Goal: Task Accomplishment & Management: Manage account settings

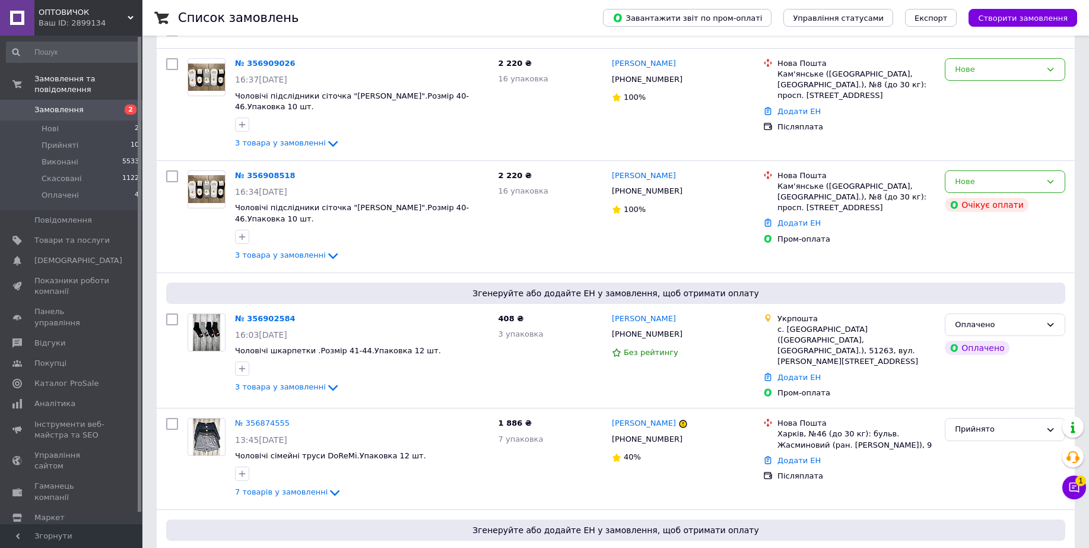
scroll to position [148, 0]
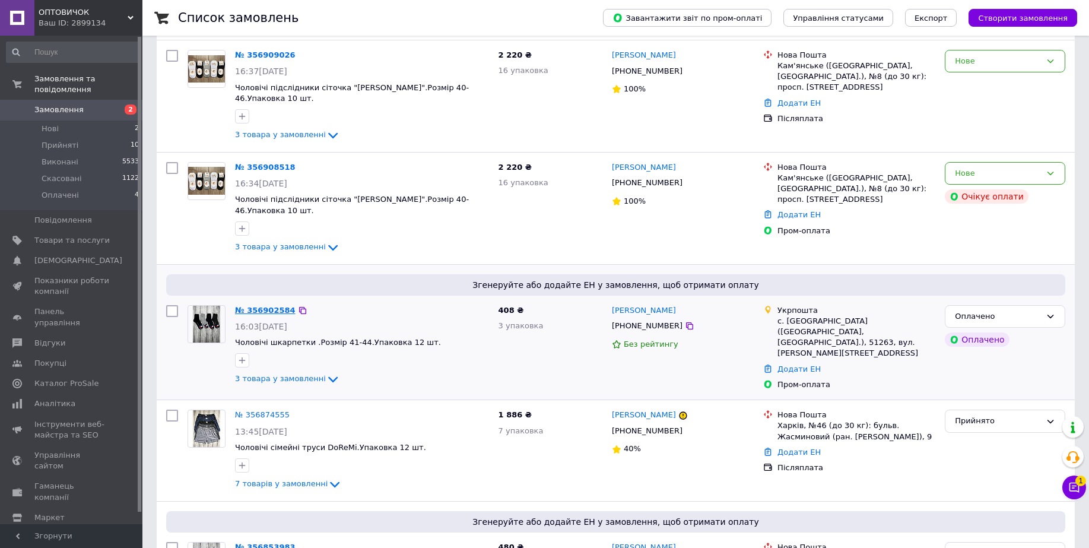
click at [265, 306] on link "№ 356902584" at bounding box center [265, 310] width 61 height 9
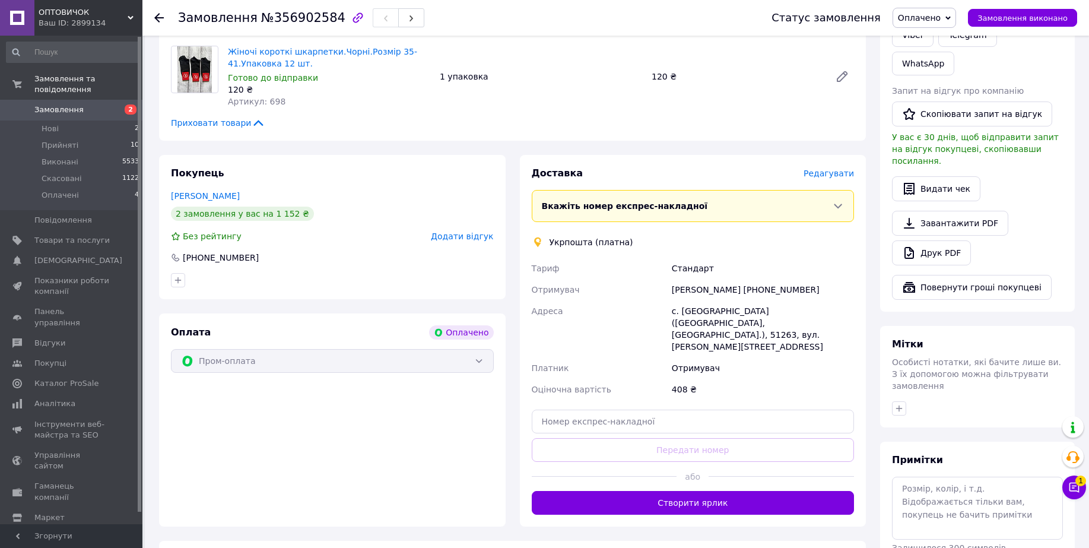
scroll to position [297, 0]
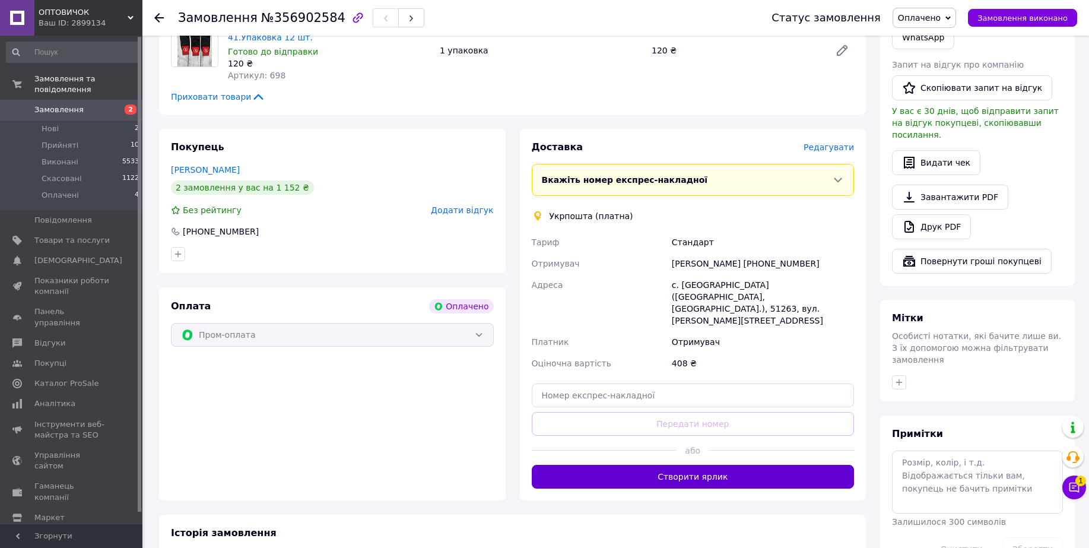
click at [712, 465] on button "Створити ярлик" at bounding box center [693, 477] width 323 height 24
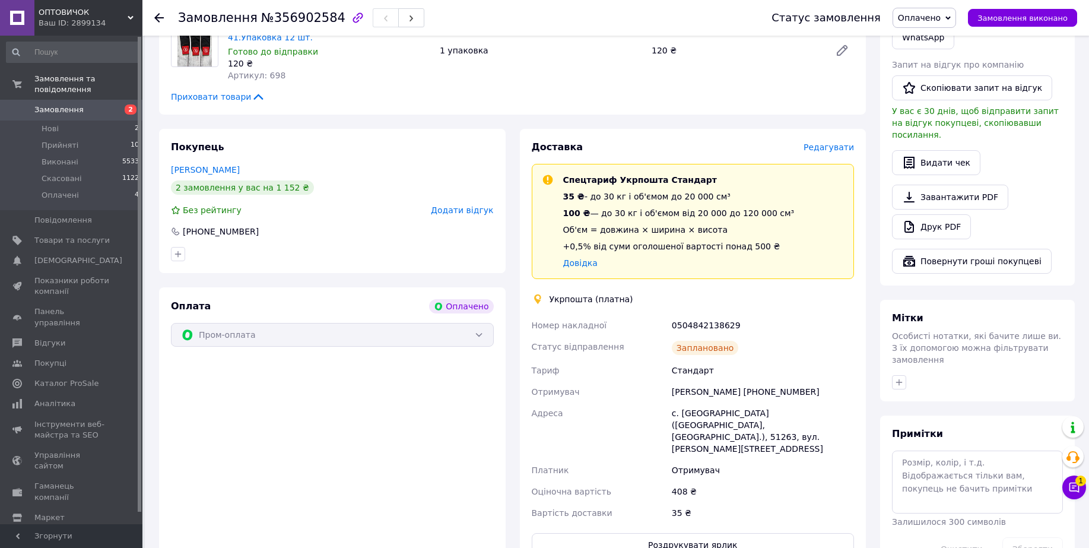
click at [158, 21] on use at bounding box center [158, 17] width 9 height 9
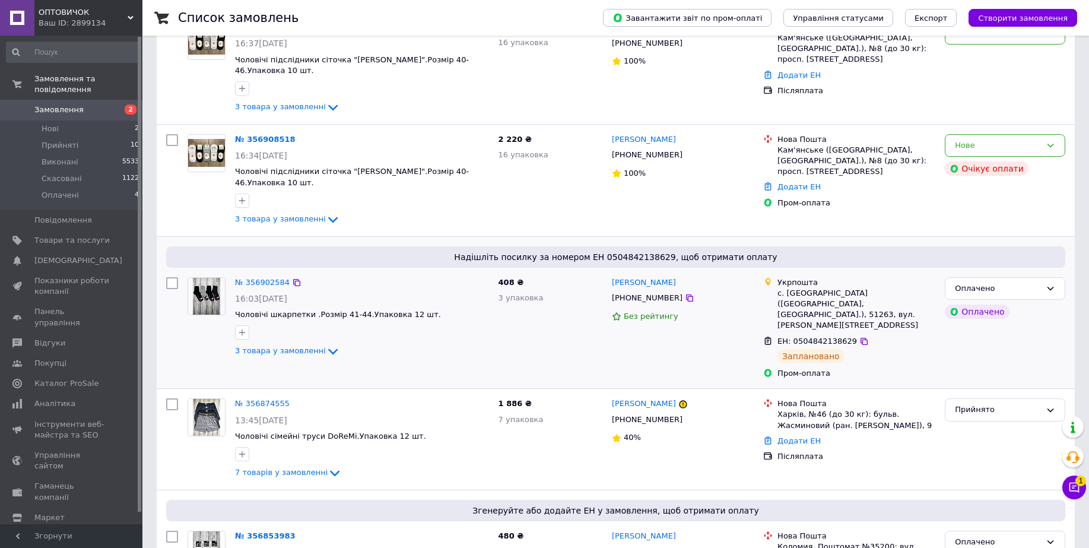
scroll to position [223, 0]
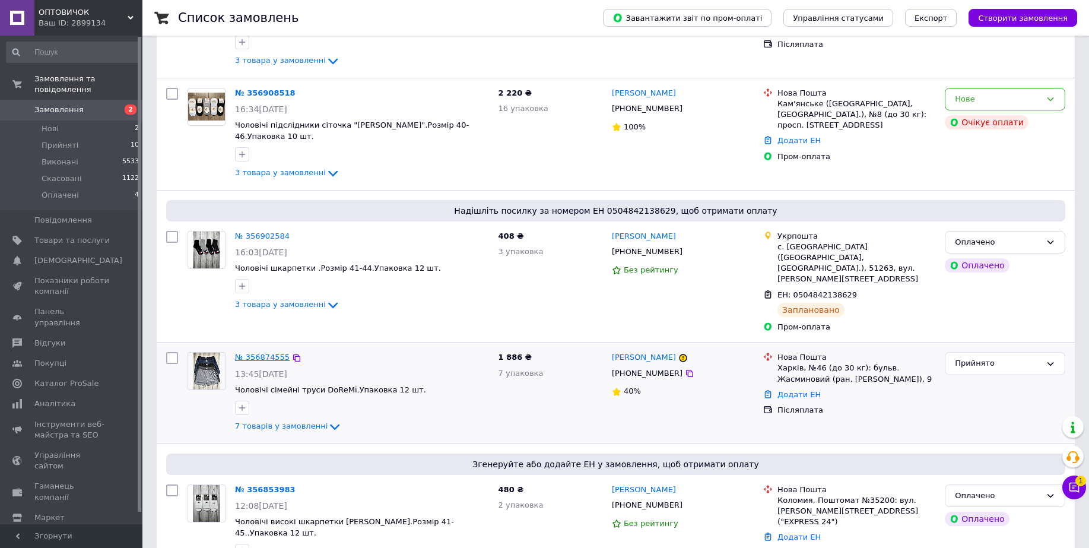
click at [273, 353] on link "№ 356874555" at bounding box center [262, 357] width 55 height 9
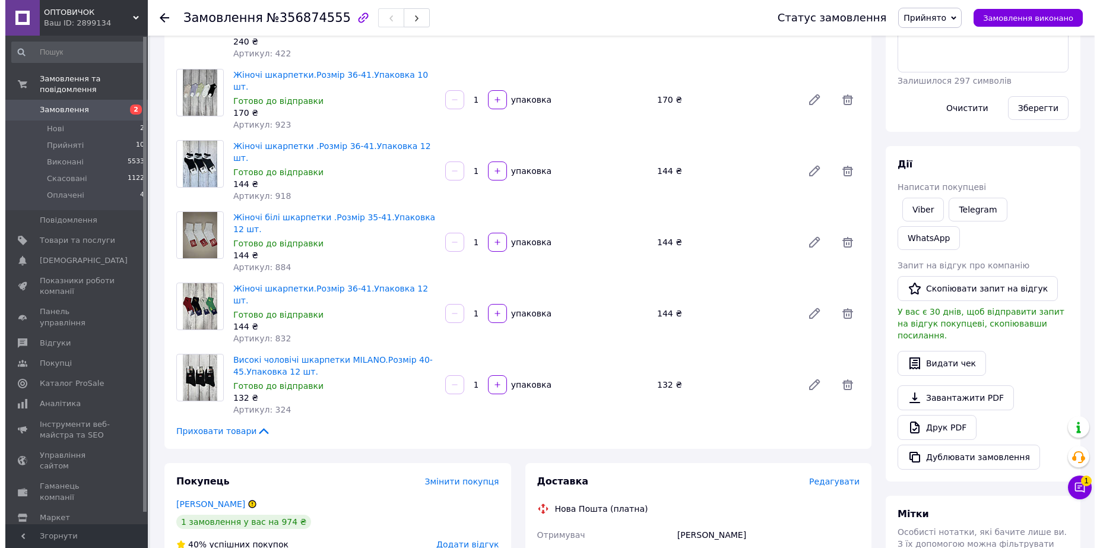
scroll to position [297, 0]
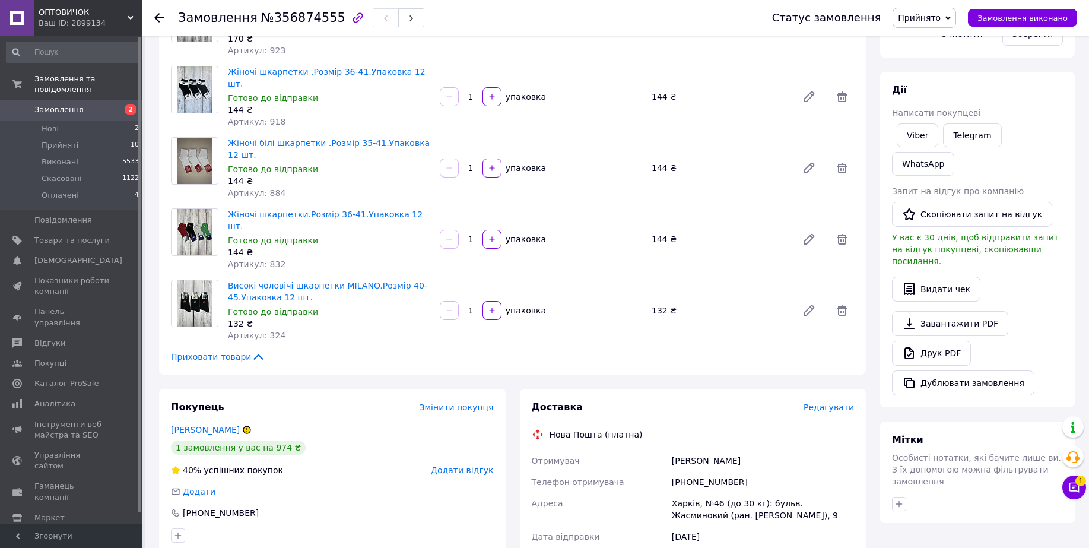
click at [826, 402] on span "Редагувати" at bounding box center [829, 406] width 50 height 9
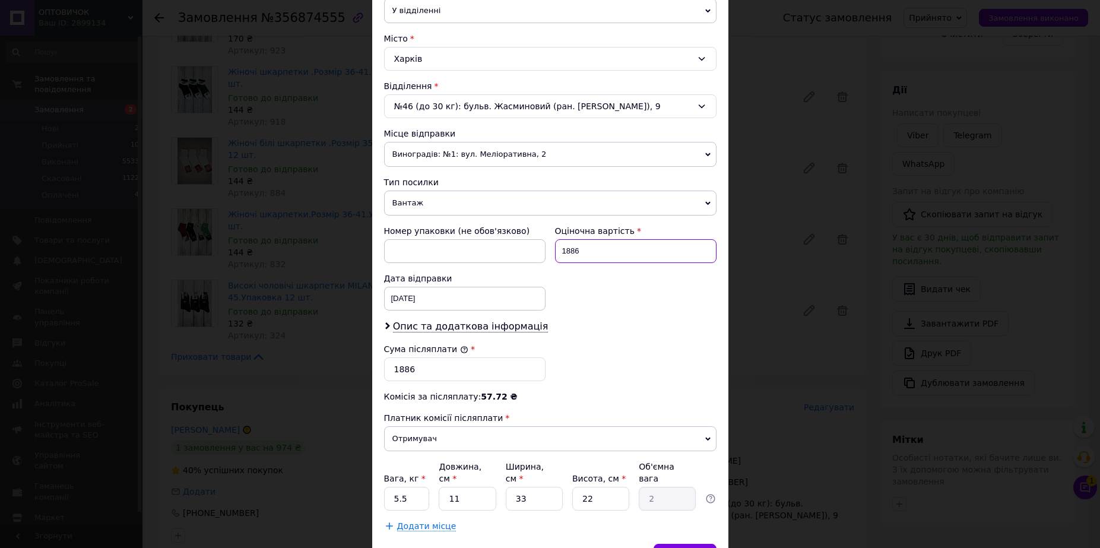
click at [567, 255] on input "1886" at bounding box center [635, 251] width 161 height 24
type input "1786"
click at [399, 367] on input "1886" at bounding box center [464, 369] width 161 height 24
type input "1786"
click at [418, 487] on input "5.5" at bounding box center [407, 499] width 46 height 24
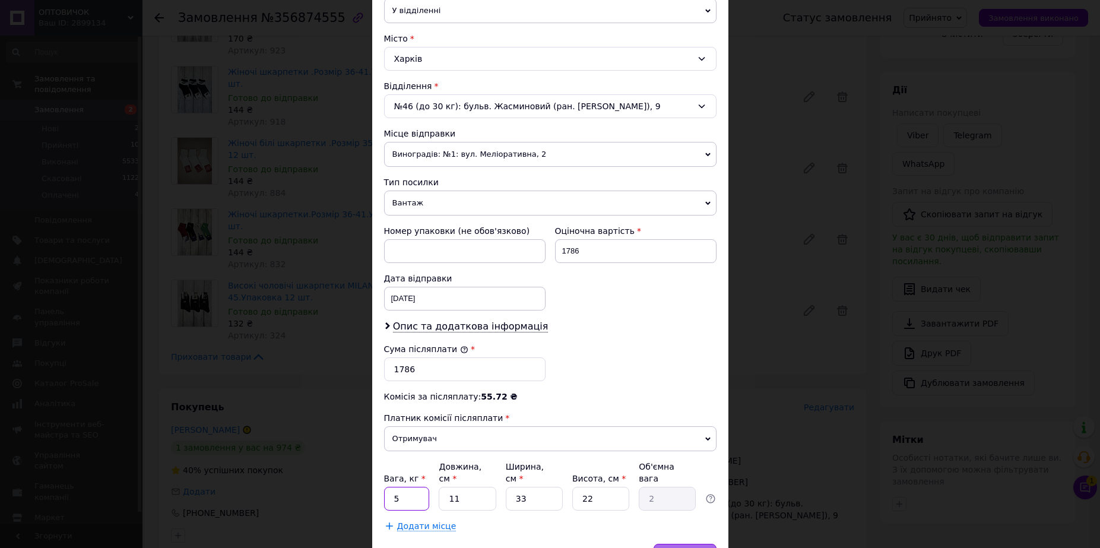
type input "5"
click at [686, 544] on div "Зберегти" at bounding box center [684, 556] width 62 height 24
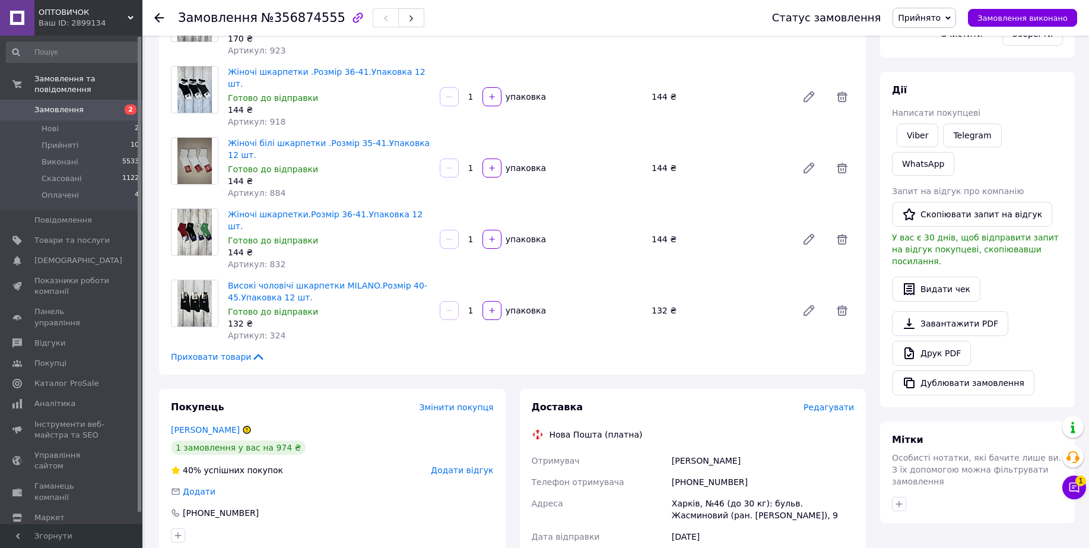
scroll to position [519, 0]
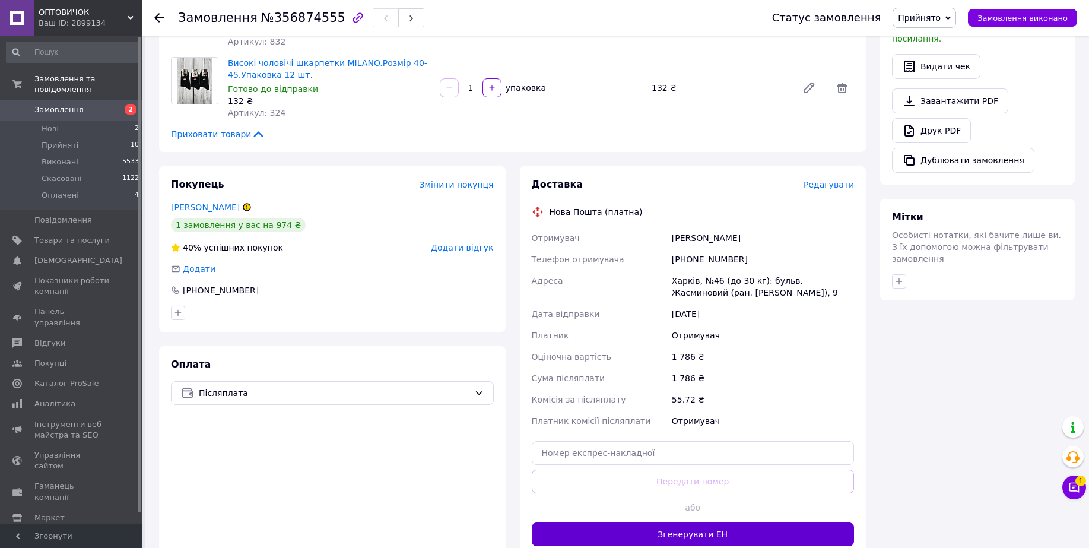
click at [705, 522] on button "Згенерувати ЕН" at bounding box center [693, 534] width 323 height 24
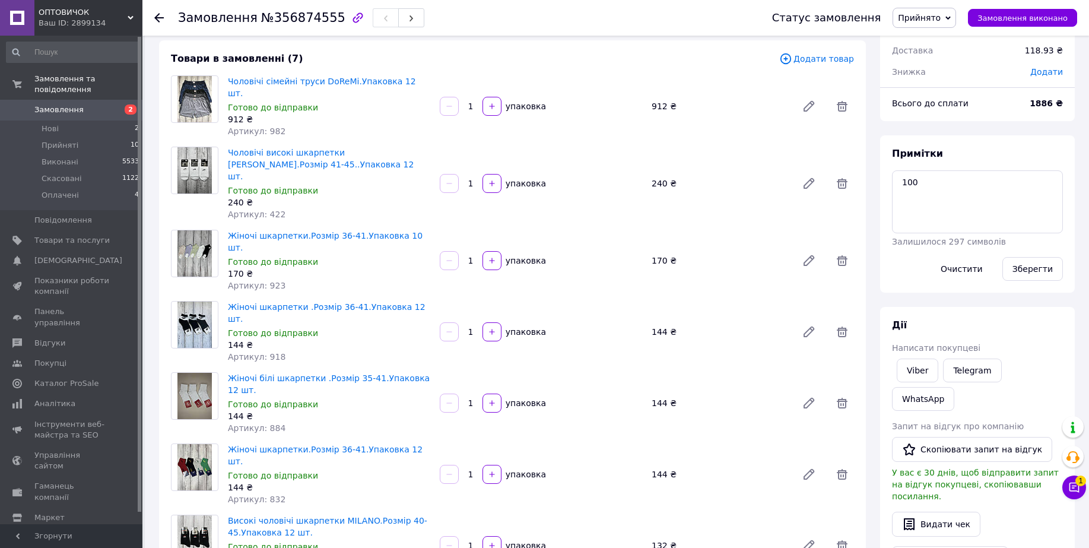
scroll to position [0, 0]
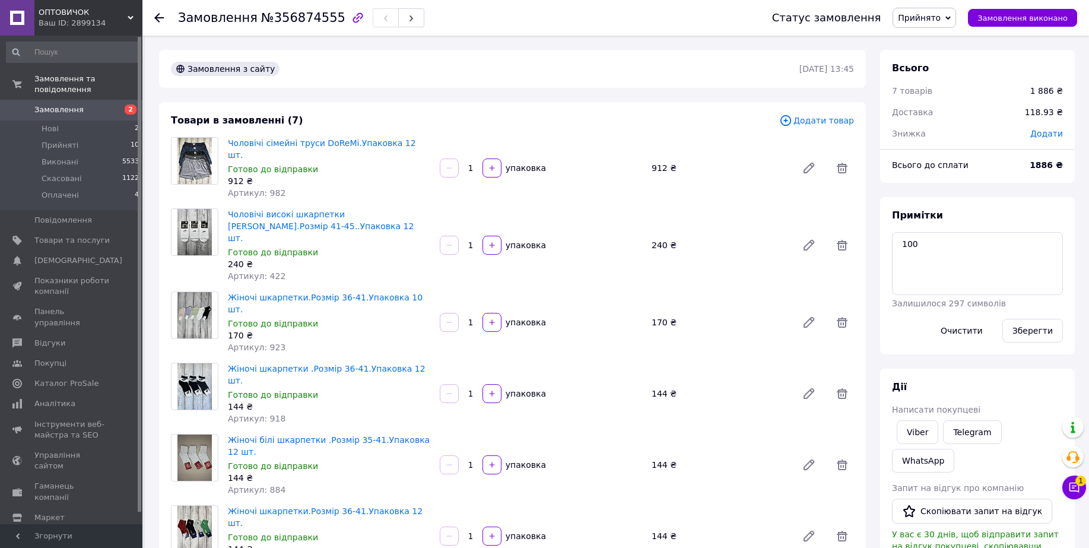
click at [158, 19] on icon at bounding box center [158, 17] width 9 height 9
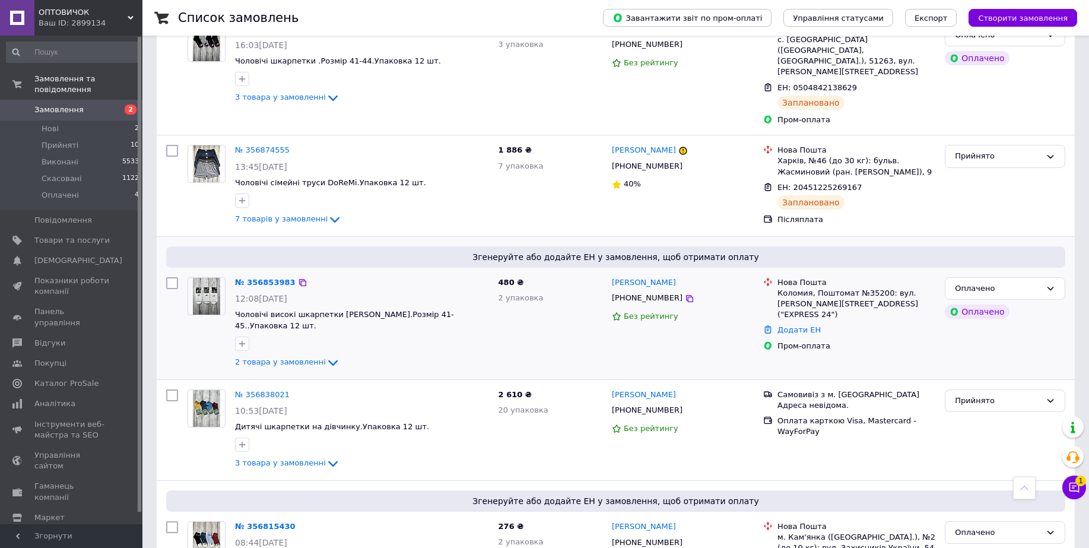
scroll to position [519, 0]
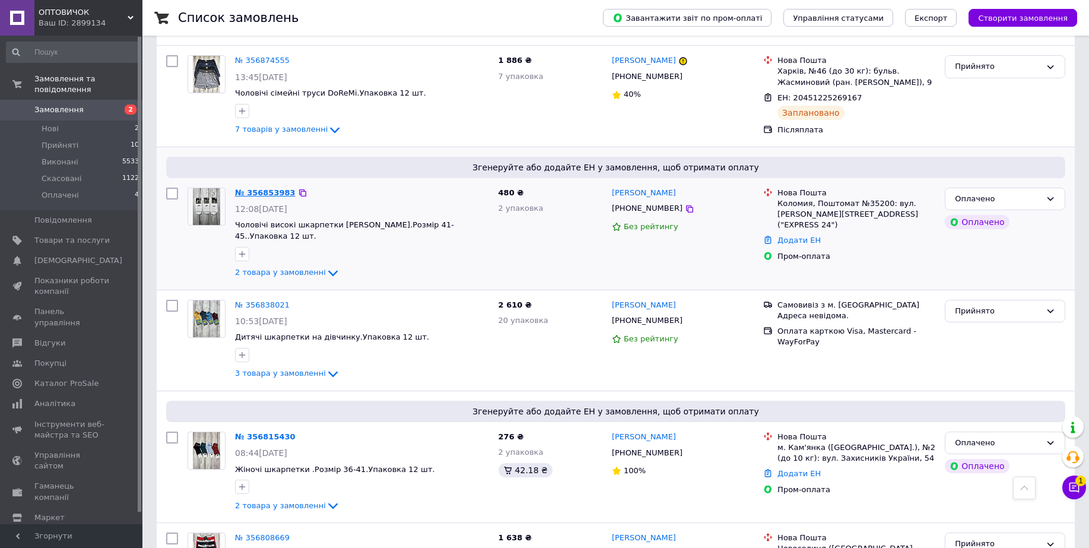
click at [267, 188] on link "№ 356853983" at bounding box center [265, 192] width 61 height 9
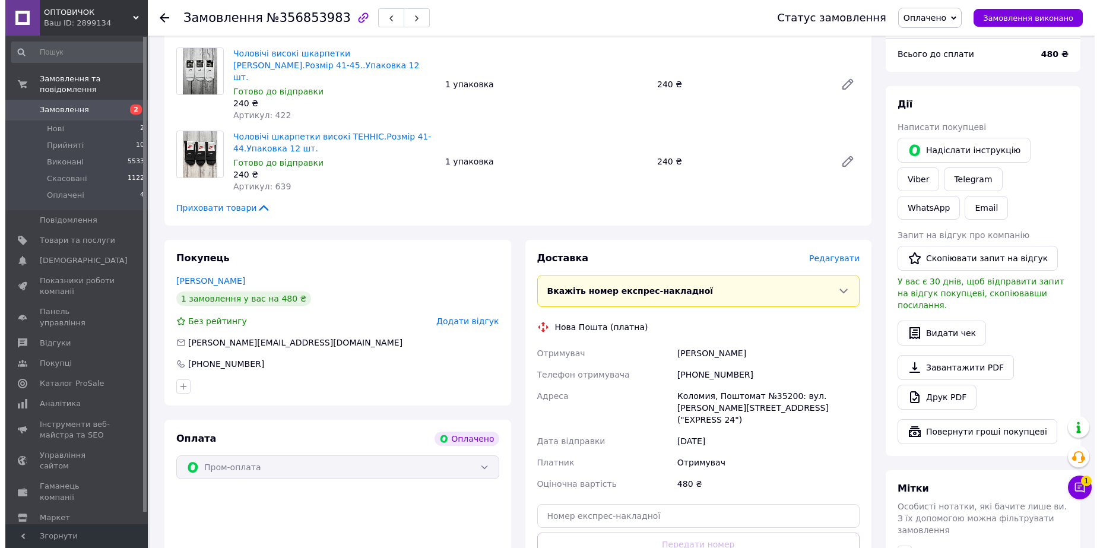
scroll to position [148, 0]
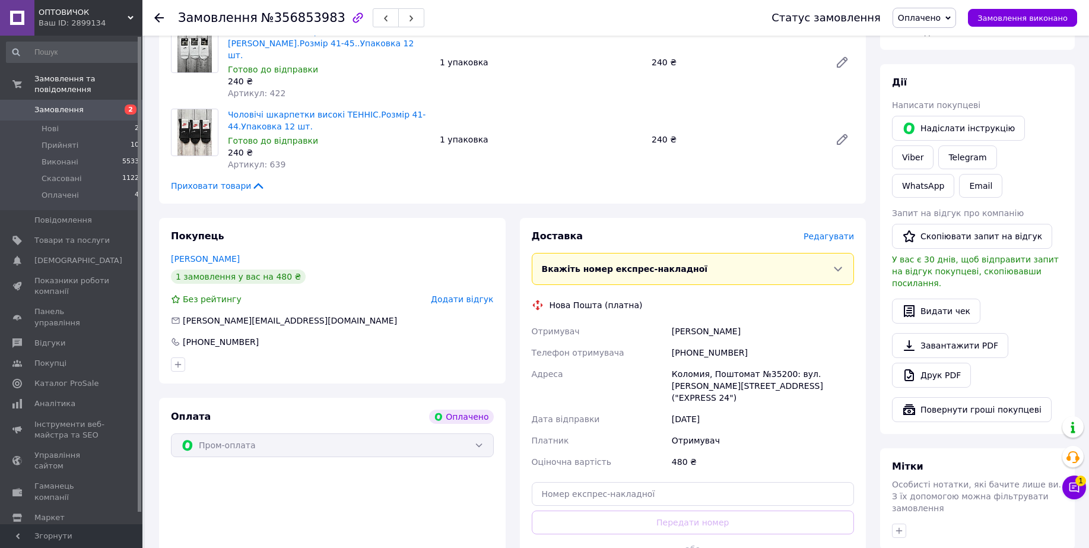
click at [840, 231] on span "Редагувати" at bounding box center [829, 235] width 50 height 9
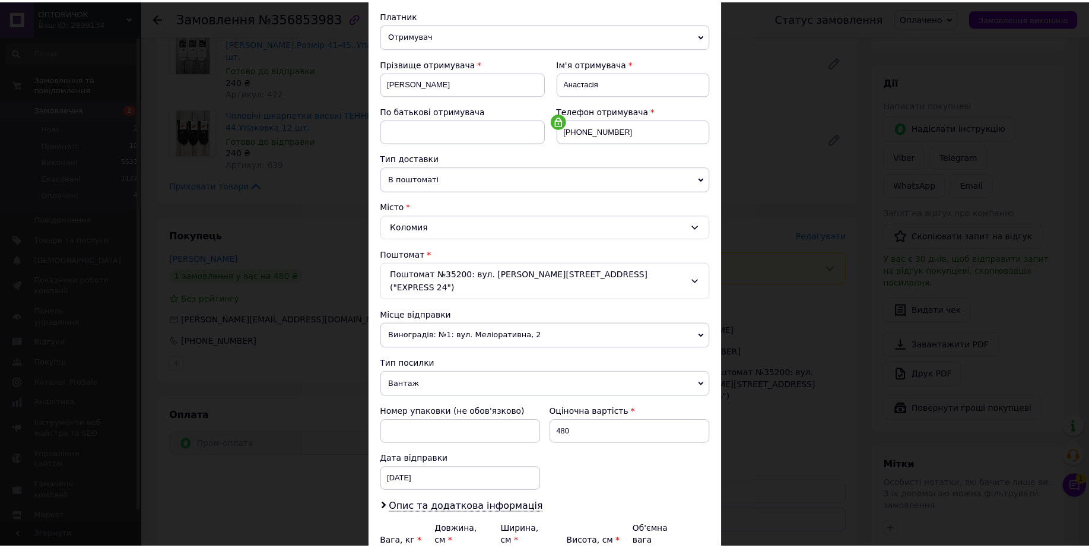
scroll to position [223, 0]
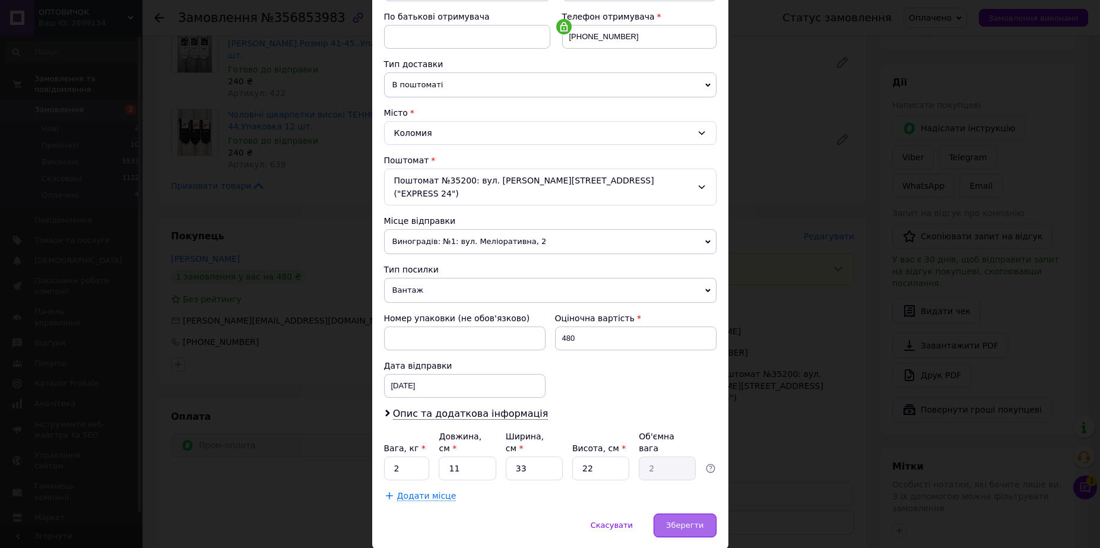
click at [700, 513] on div "Зберегти" at bounding box center [684, 525] width 62 height 24
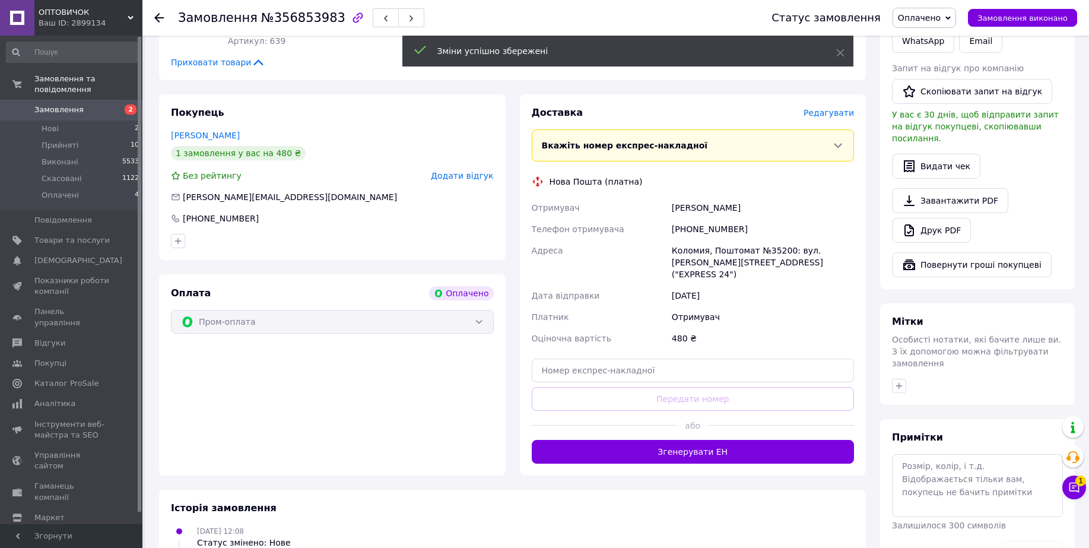
scroll to position [297, 0]
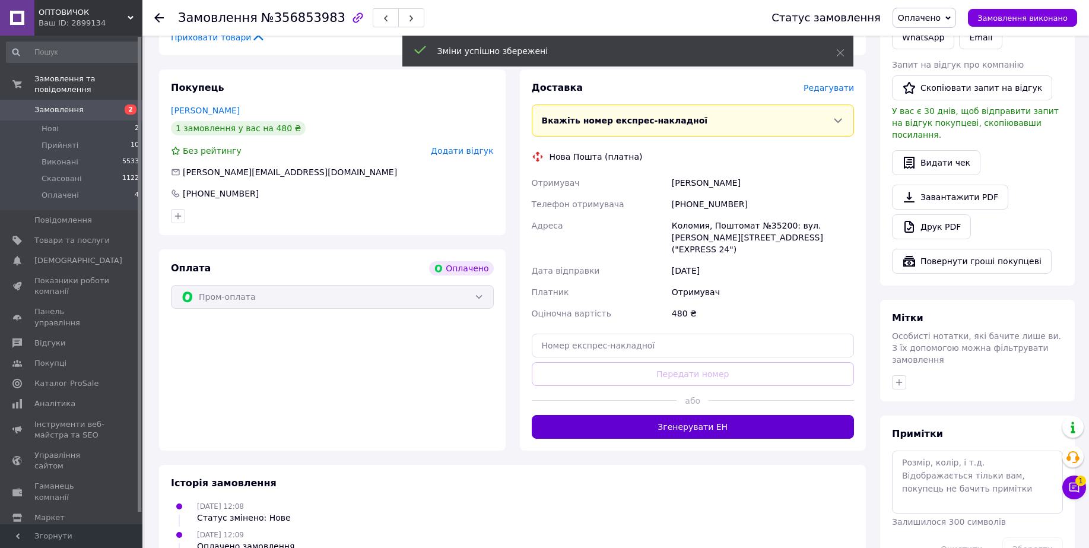
click at [716, 415] on button "Згенерувати ЕН" at bounding box center [693, 427] width 323 height 24
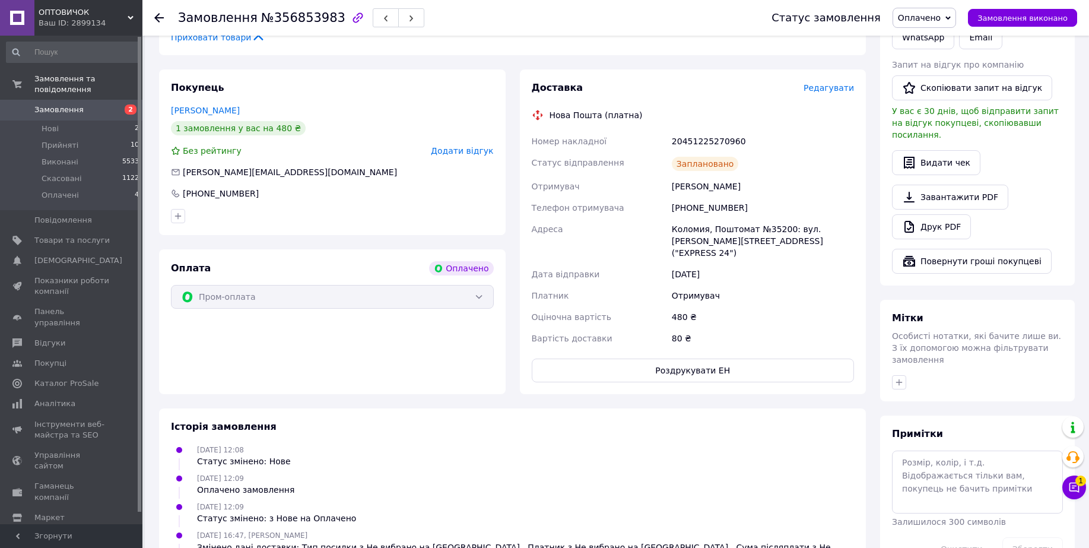
click at [160, 14] on icon at bounding box center [158, 17] width 9 height 9
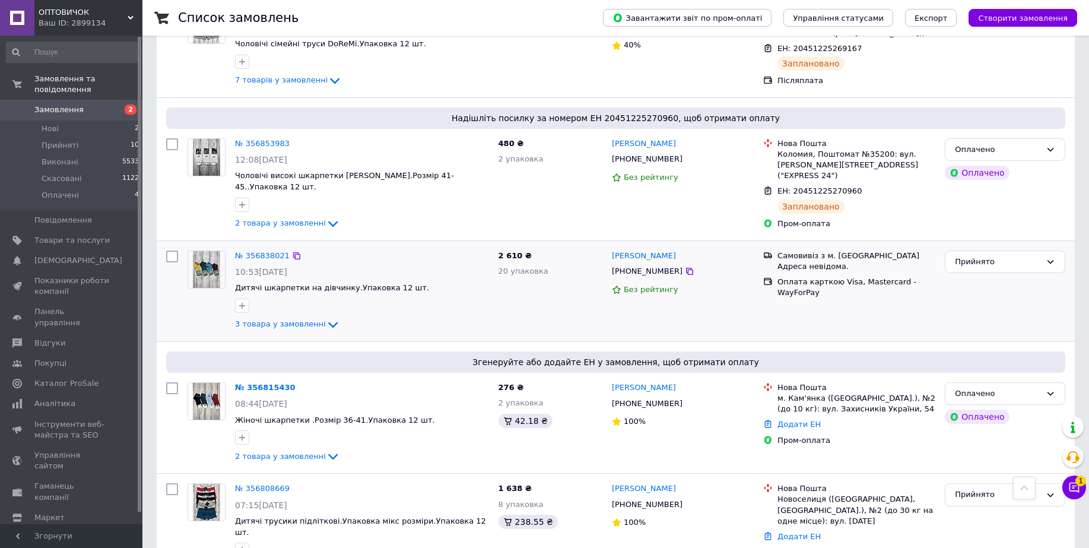
scroll to position [594, 0]
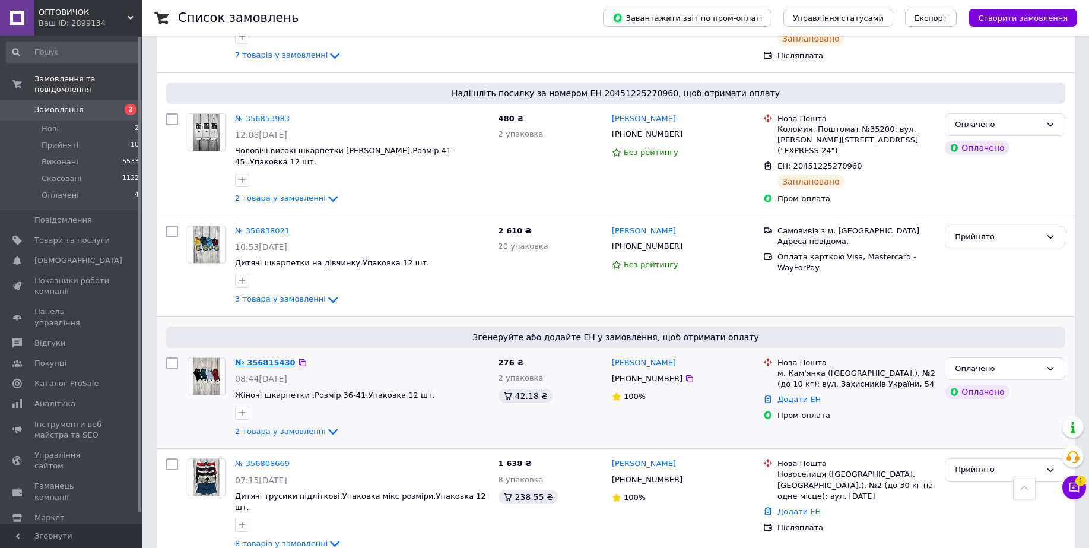
click at [254, 358] on link "№ 356815430" at bounding box center [265, 362] width 61 height 9
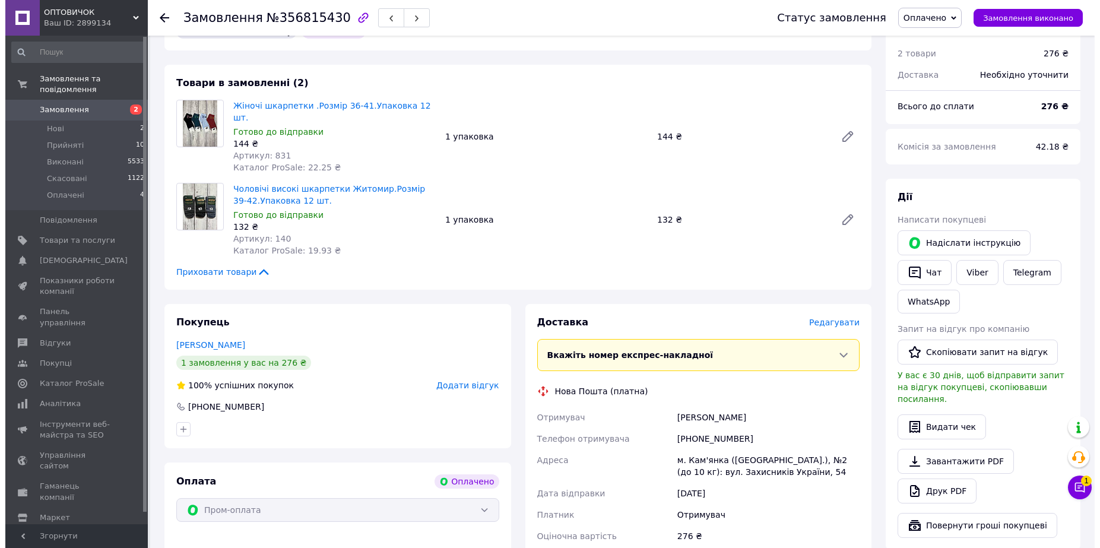
scroll to position [148, 0]
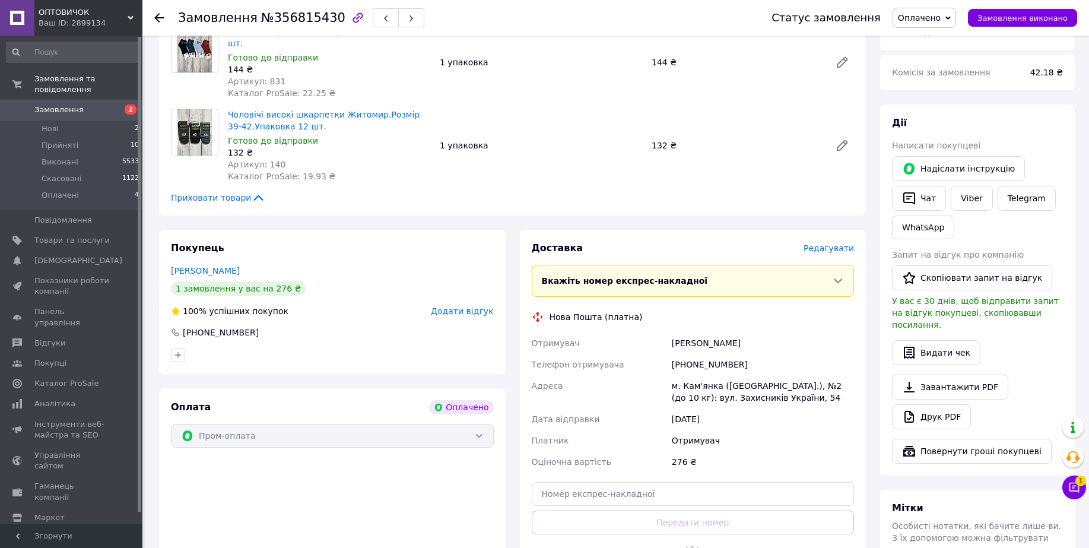
click at [831, 243] on span "Редагувати" at bounding box center [829, 247] width 50 height 9
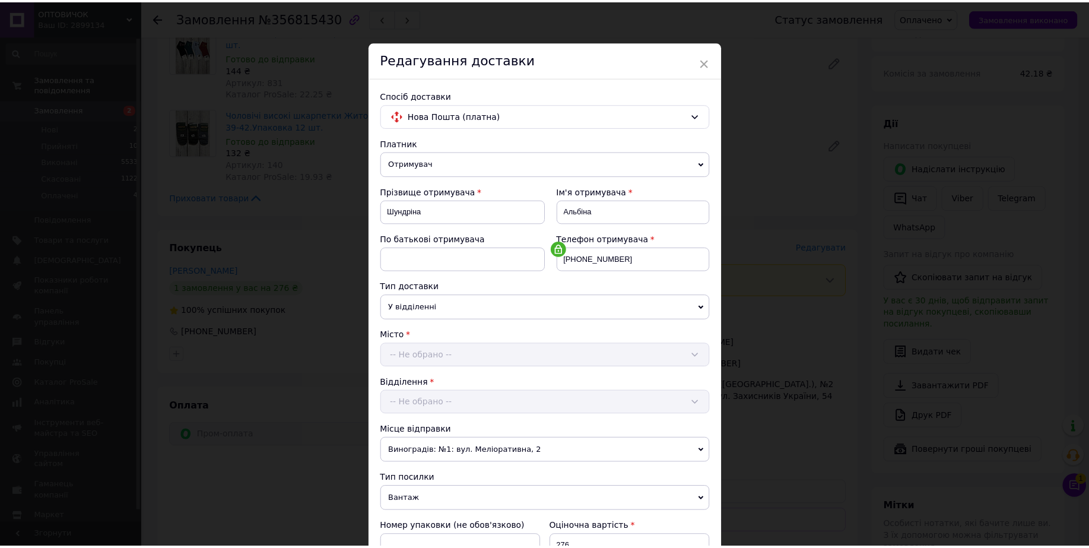
scroll to position [223, 0]
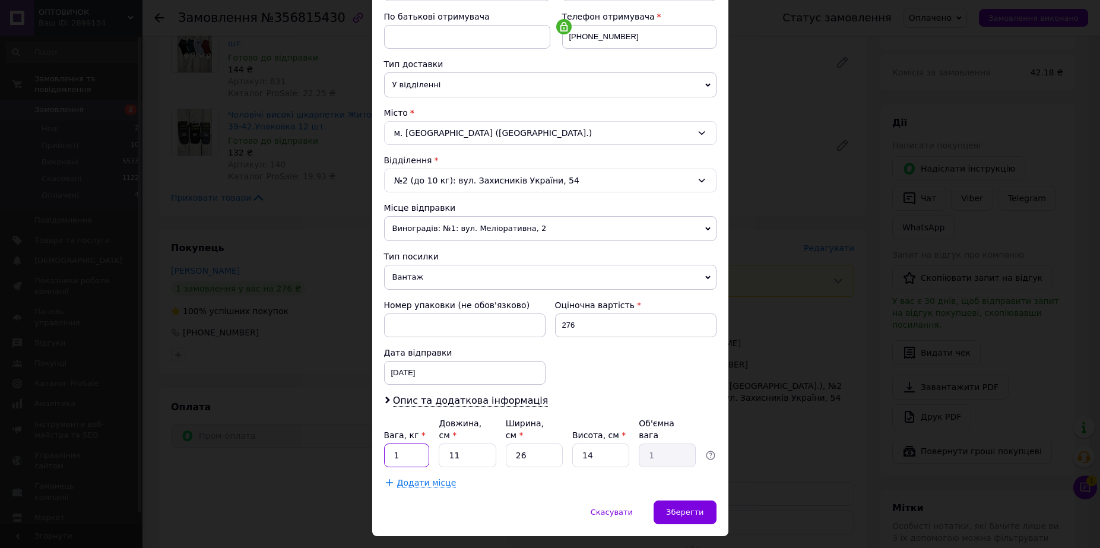
click at [397, 443] on input "1" at bounding box center [407, 455] width 46 height 24
type input "2"
click at [499, 477] on div "Додати місце" at bounding box center [550, 483] width 332 height 12
click at [688, 507] on span "Зберегти" at bounding box center [684, 511] width 37 height 9
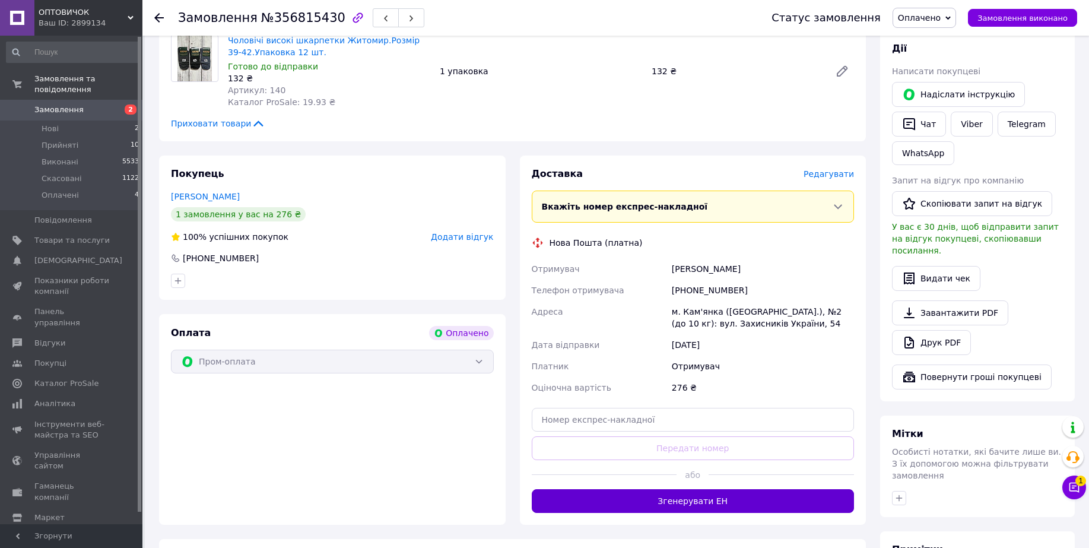
click at [662, 489] on button "Згенерувати ЕН" at bounding box center [693, 501] width 323 height 24
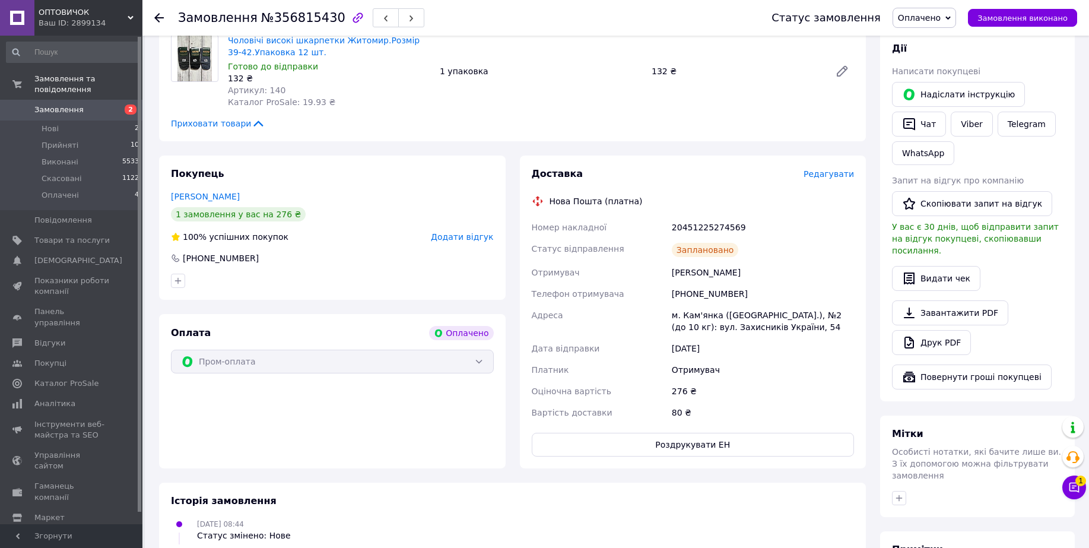
click at [158, 14] on use at bounding box center [158, 17] width 9 height 9
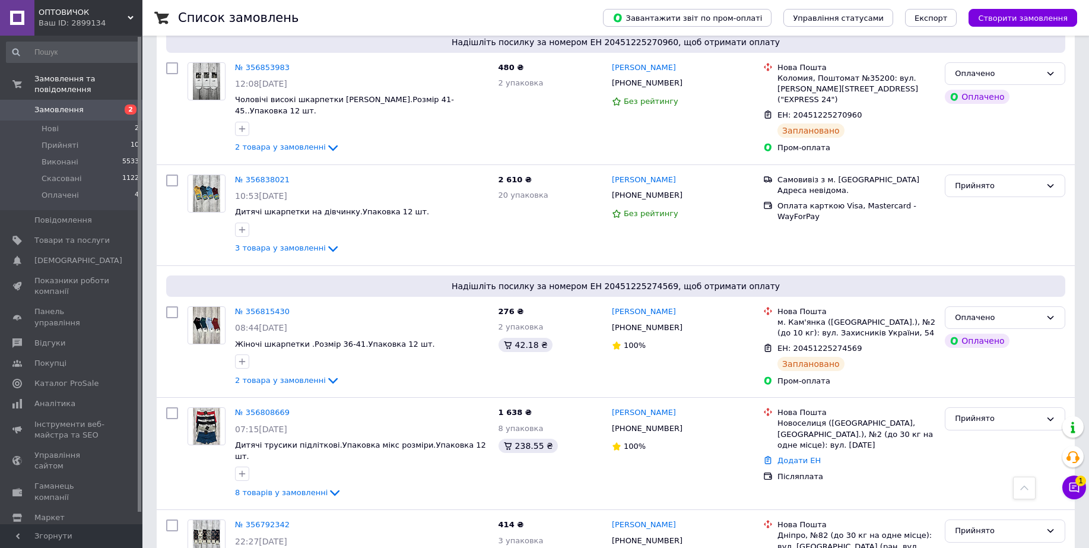
scroll to position [742, 0]
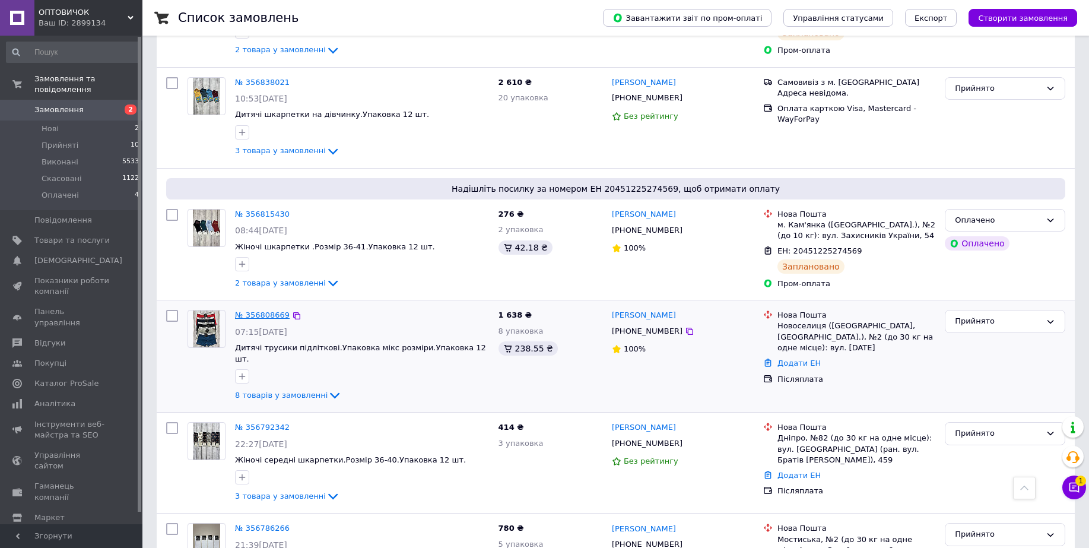
click at [260, 310] on link "№ 356808669" at bounding box center [262, 314] width 55 height 9
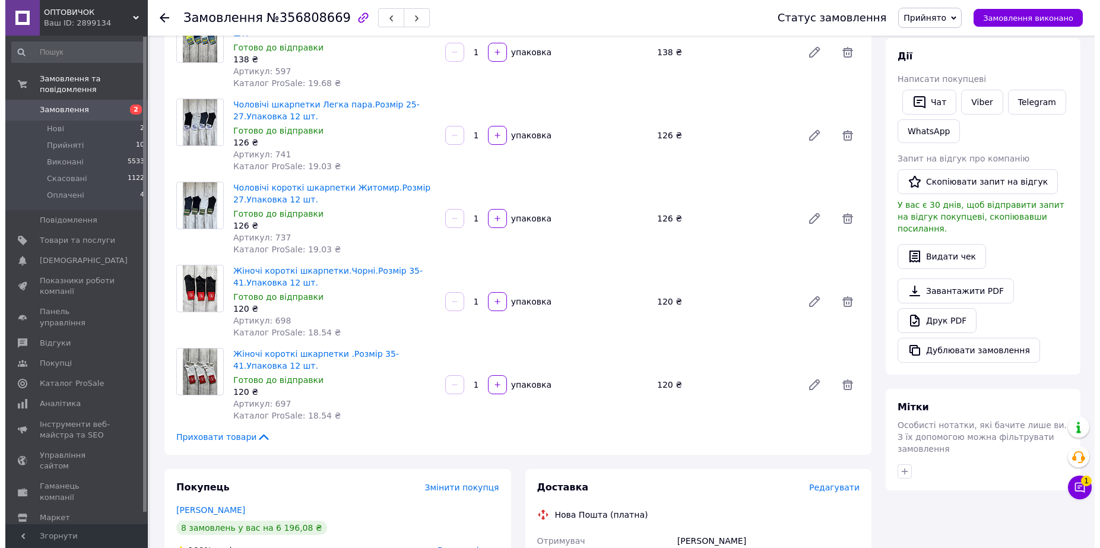
scroll to position [519, 0]
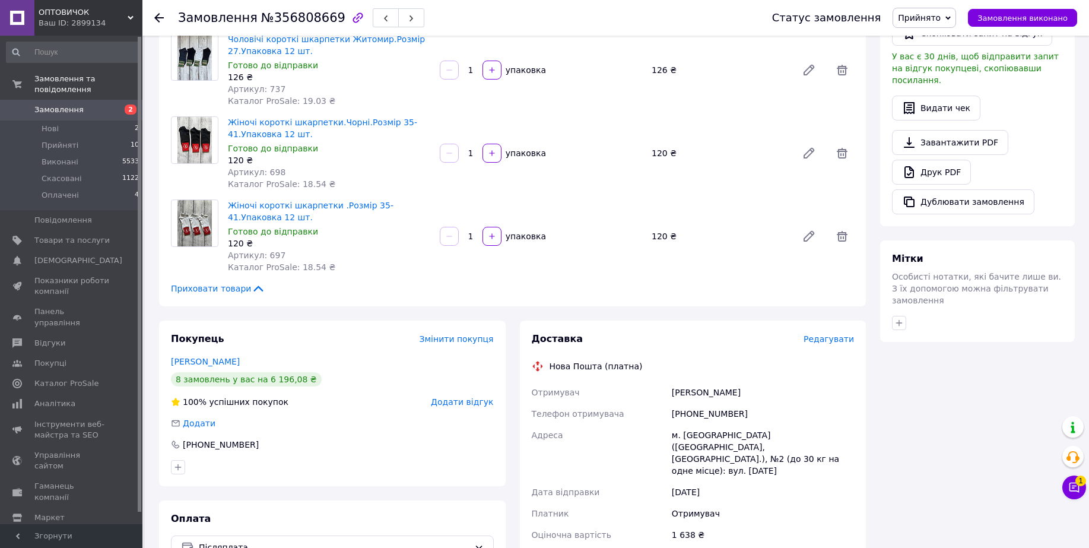
click at [834, 334] on span "Редагувати" at bounding box center [829, 338] width 50 height 9
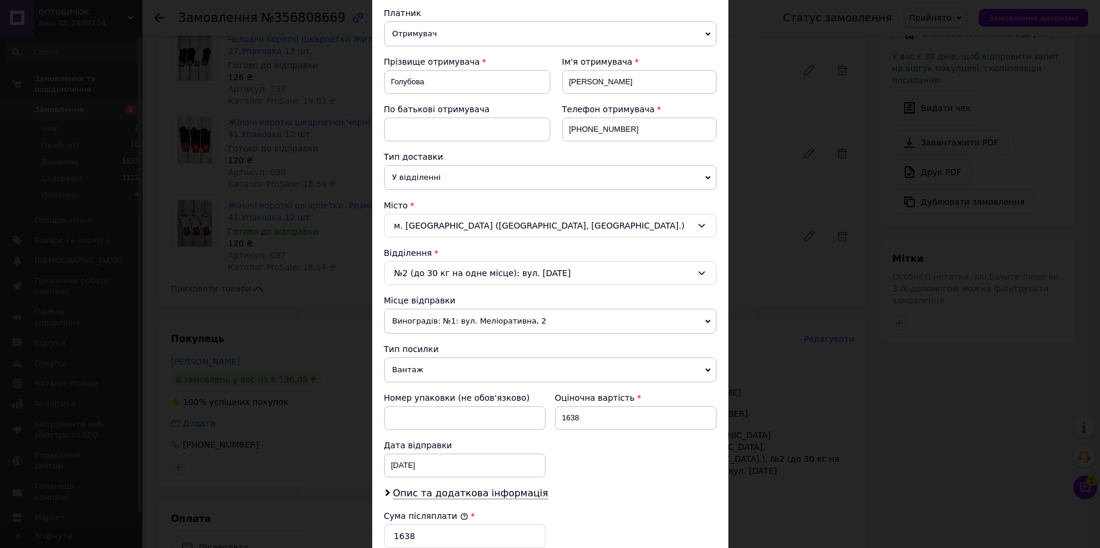
scroll to position [223, 0]
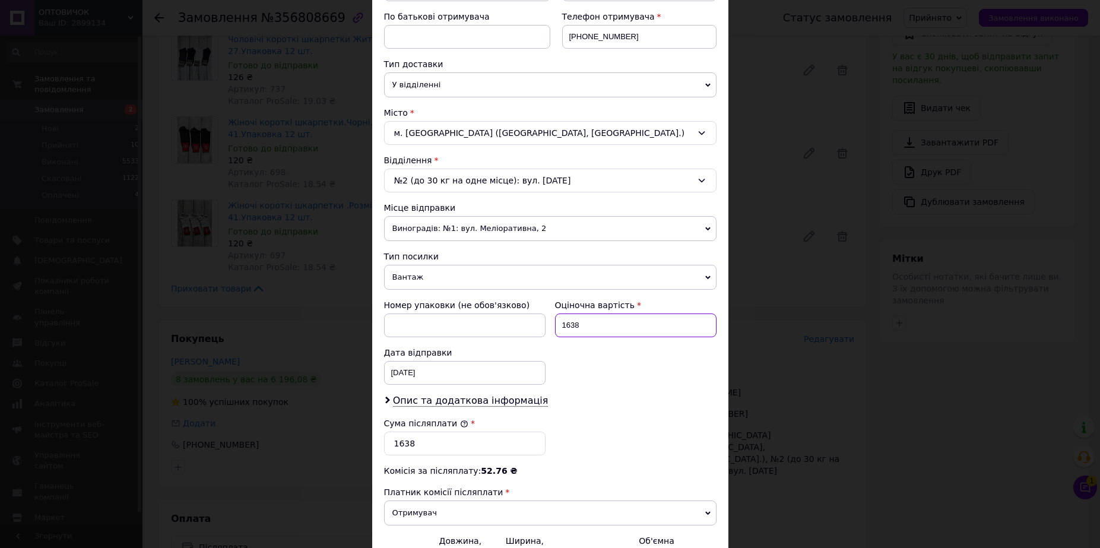
click at [572, 322] on input "1638" at bounding box center [635, 325] width 161 height 24
click at [569, 321] on input "1638" at bounding box center [635, 325] width 161 height 24
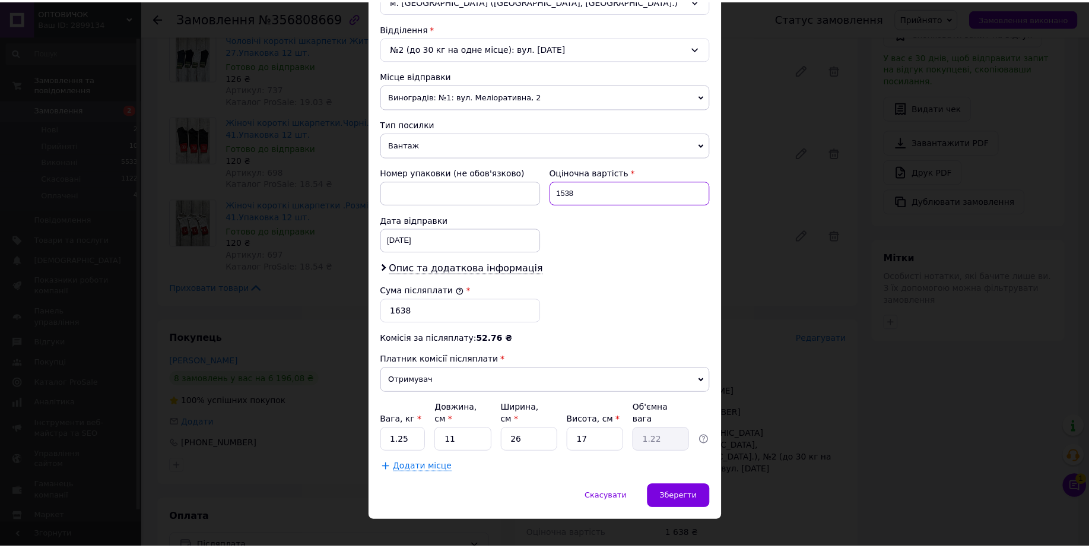
scroll to position [358, 0]
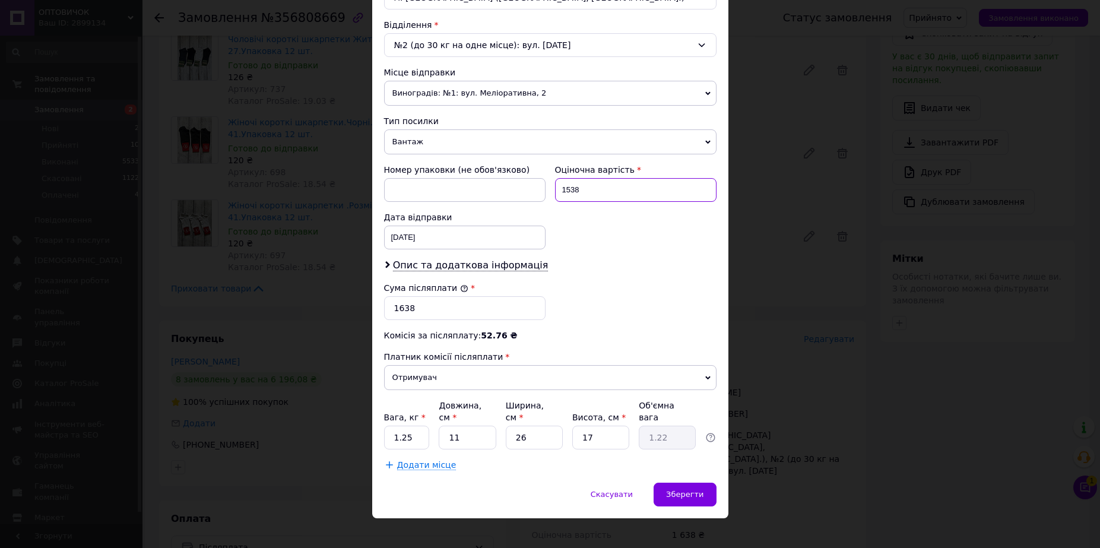
type input "1538"
click at [402, 304] on input "1638" at bounding box center [464, 308] width 161 height 24
type input "1538"
click at [417, 426] on input "1.25" at bounding box center [407, 438] width 46 height 24
type input "1"
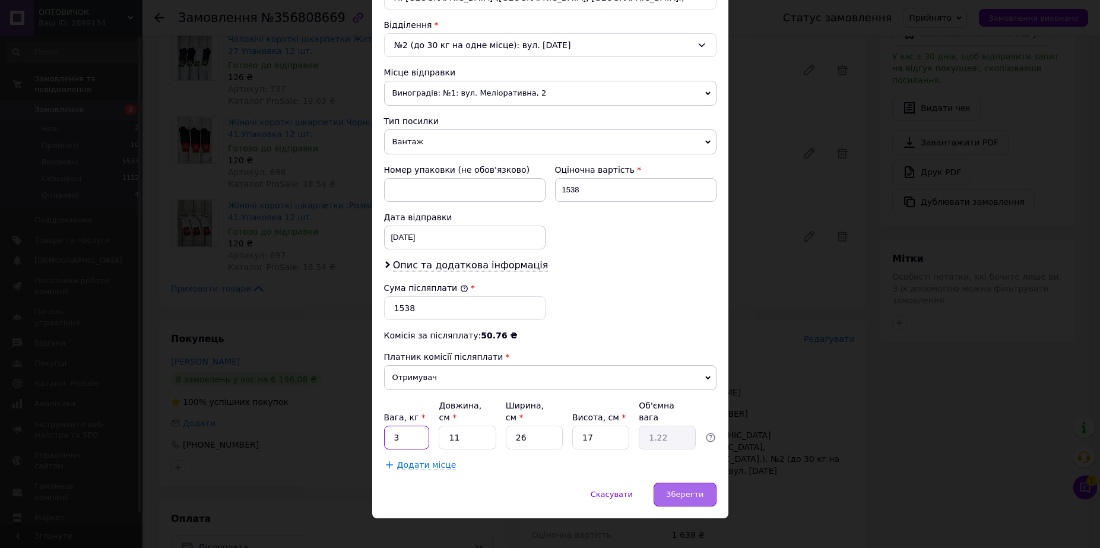
type input "3"
click at [671, 490] on span "Зберегти" at bounding box center [684, 494] width 37 height 9
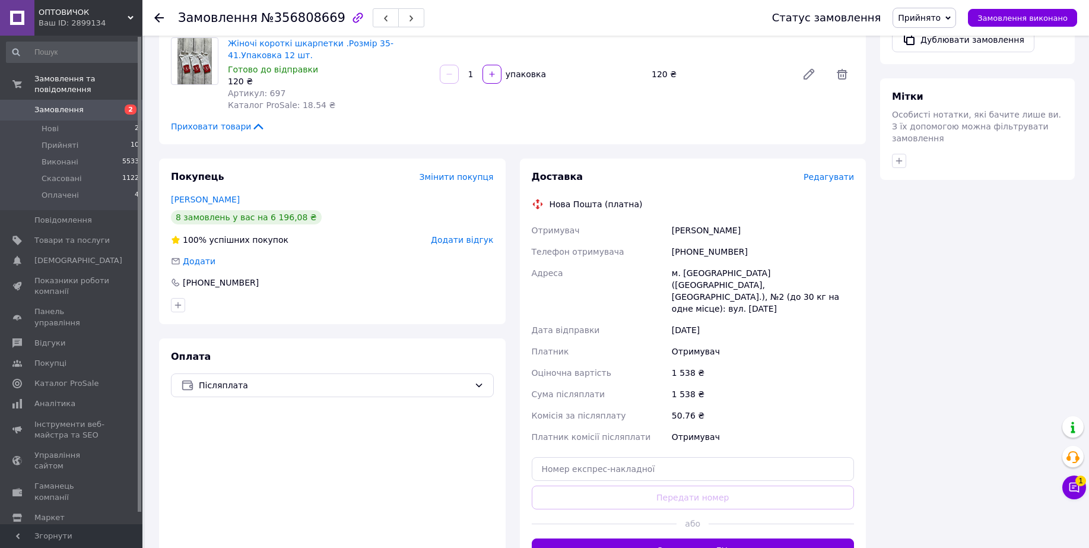
scroll to position [742, 0]
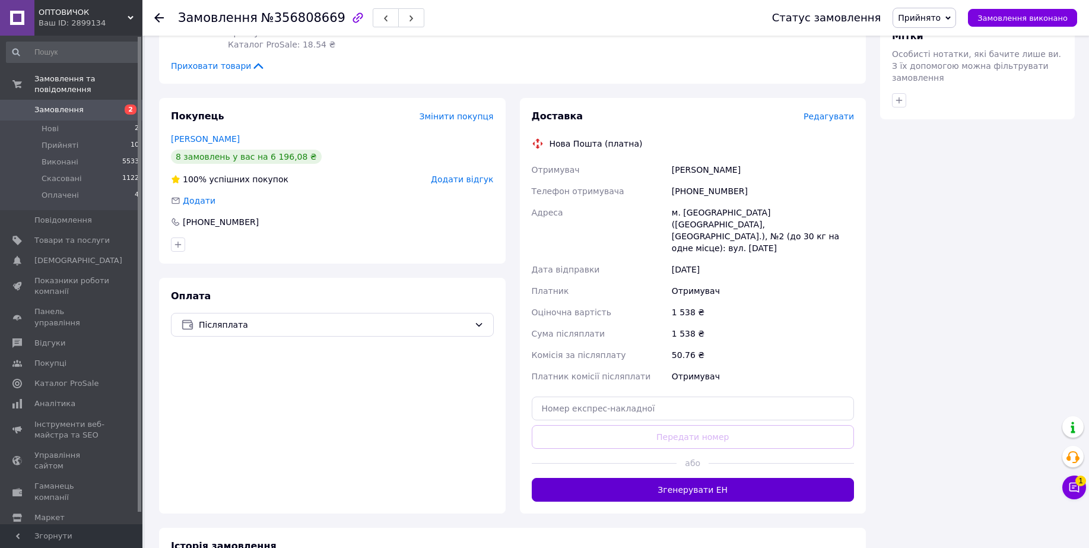
click at [701, 478] on button "Згенерувати ЕН" at bounding box center [693, 490] width 323 height 24
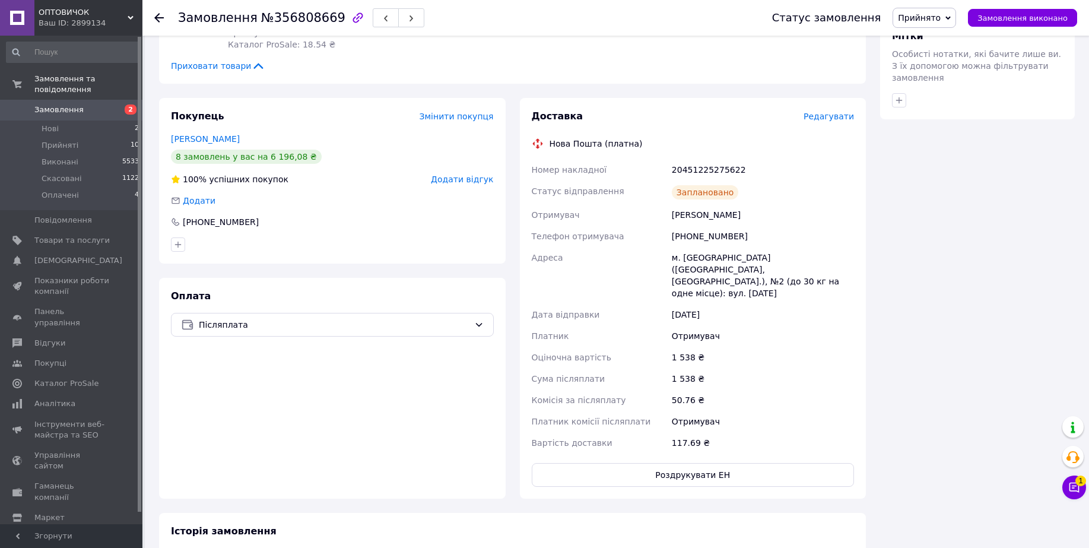
click at [157, 18] on icon at bounding box center [158, 17] width 9 height 9
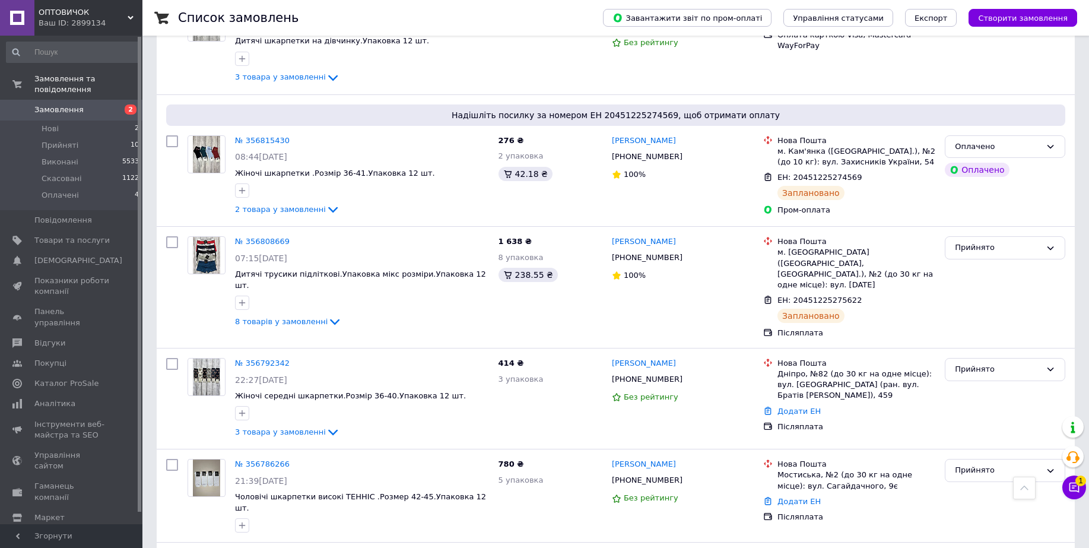
scroll to position [816, 0]
click at [278, 358] on link "№ 356792342" at bounding box center [262, 362] width 55 height 9
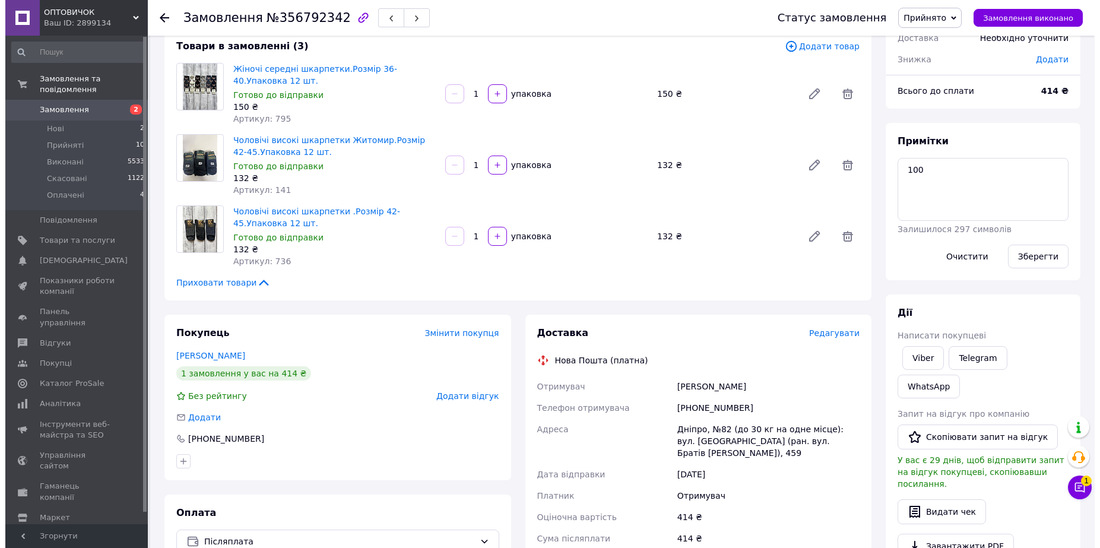
scroll to position [148, 0]
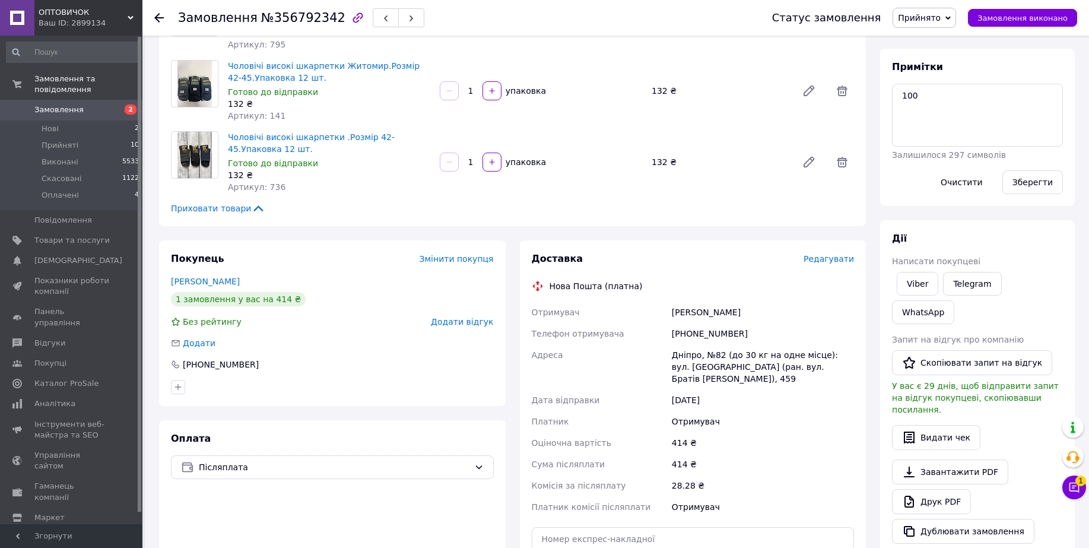
click at [814, 264] on span "Редагувати" at bounding box center [829, 258] width 50 height 9
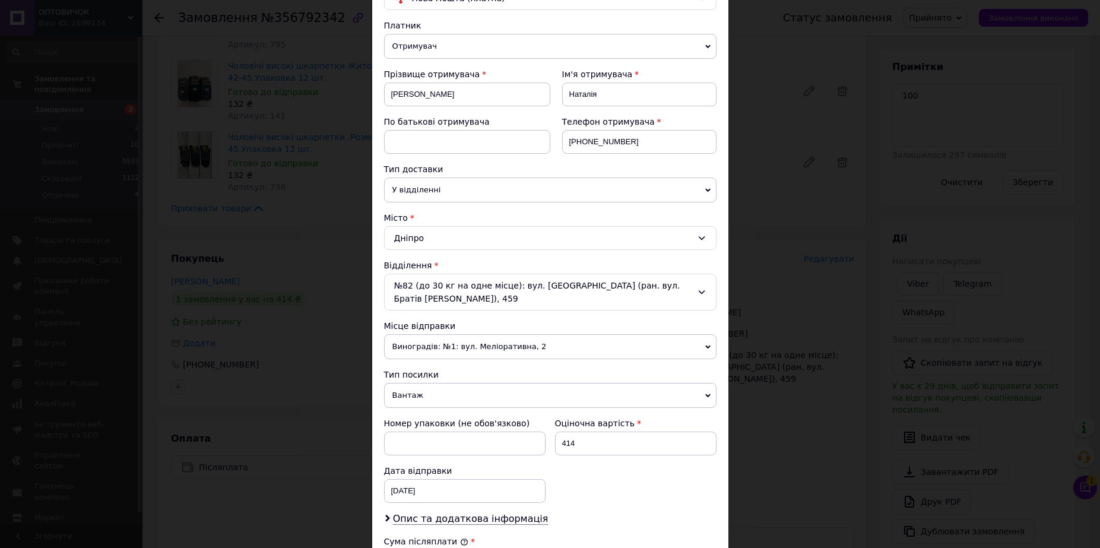
scroll to position [223, 0]
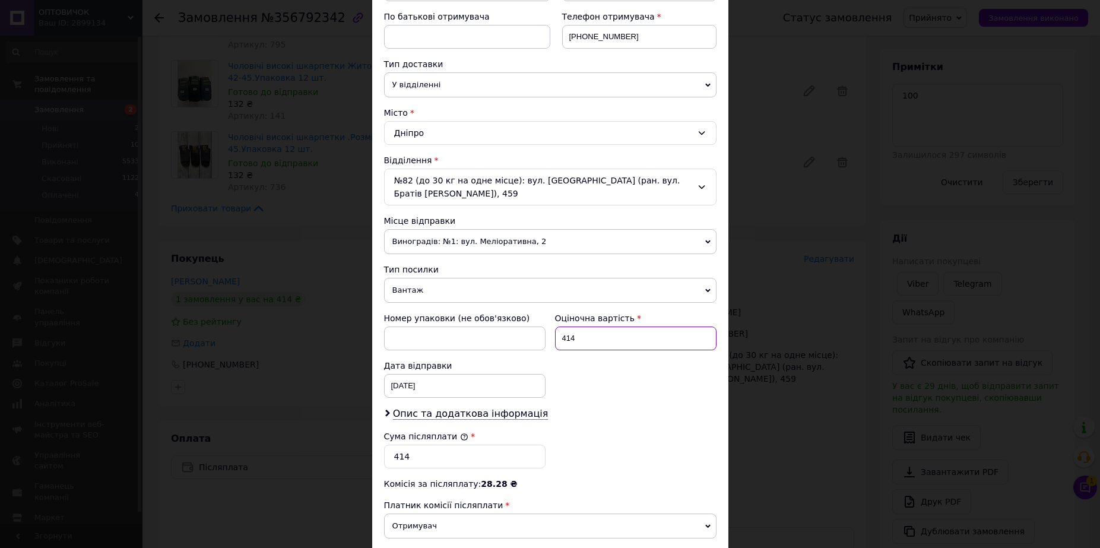
click at [565, 339] on input "414" at bounding box center [635, 338] width 161 height 24
type input "314"
click at [398, 456] on input "414" at bounding box center [464, 457] width 161 height 24
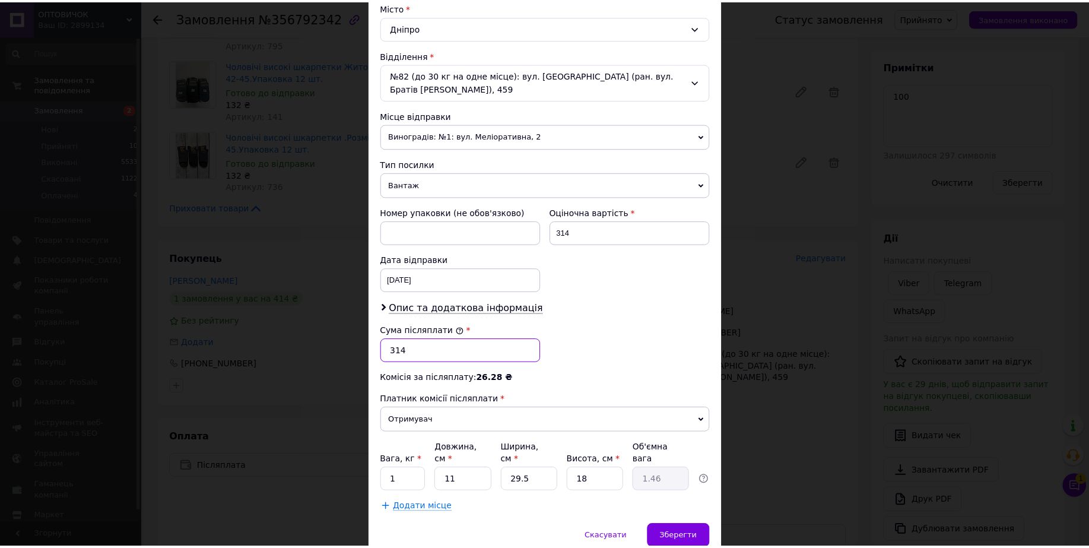
scroll to position [371, 0]
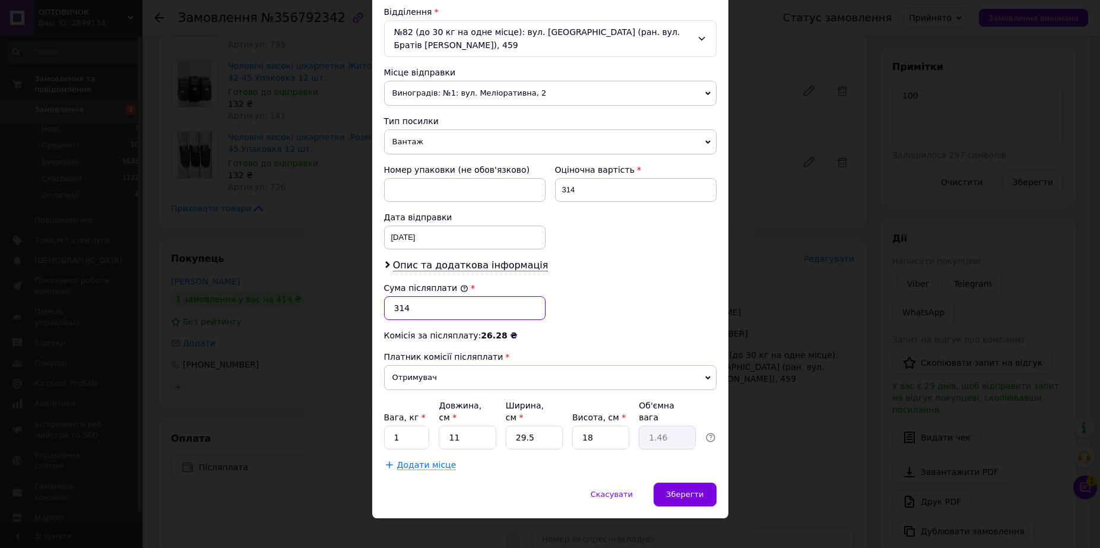
type input "314"
click at [409, 426] on input "1" at bounding box center [407, 438] width 46 height 24
type input "2"
click at [677, 490] on span "Зберегти" at bounding box center [684, 494] width 37 height 9
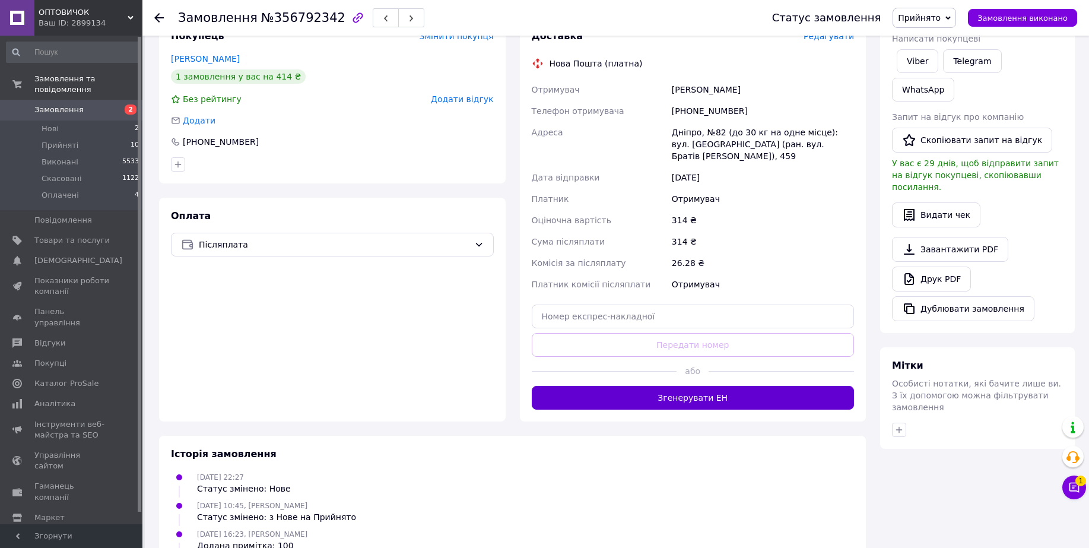
click at [715, 394] on button "Згенерувати ЕН" at bounding box center [693, 398] width 323 height 24
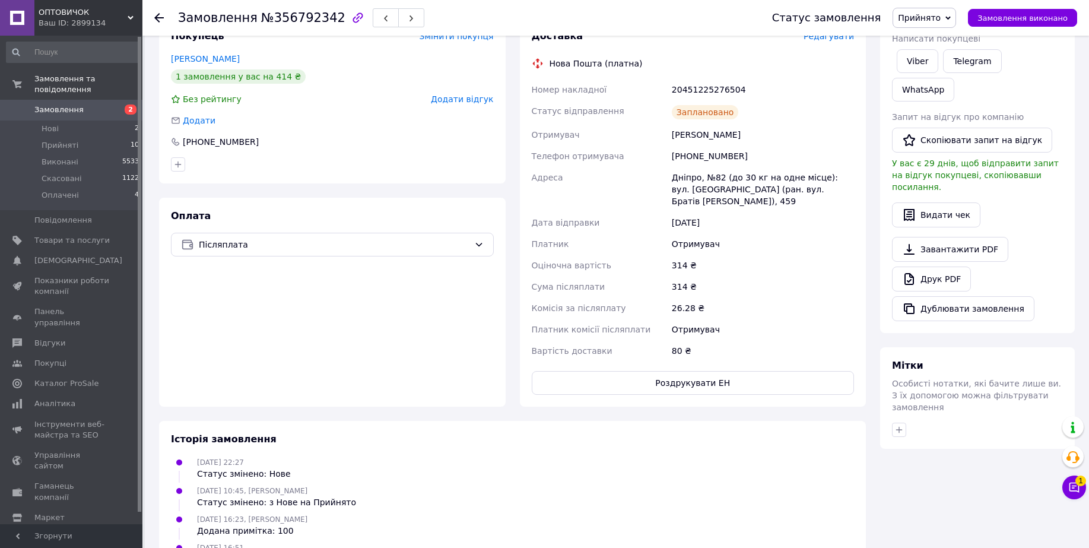
click at [163, 13] on icon at bounding box center [158, 17] width 9 height 9
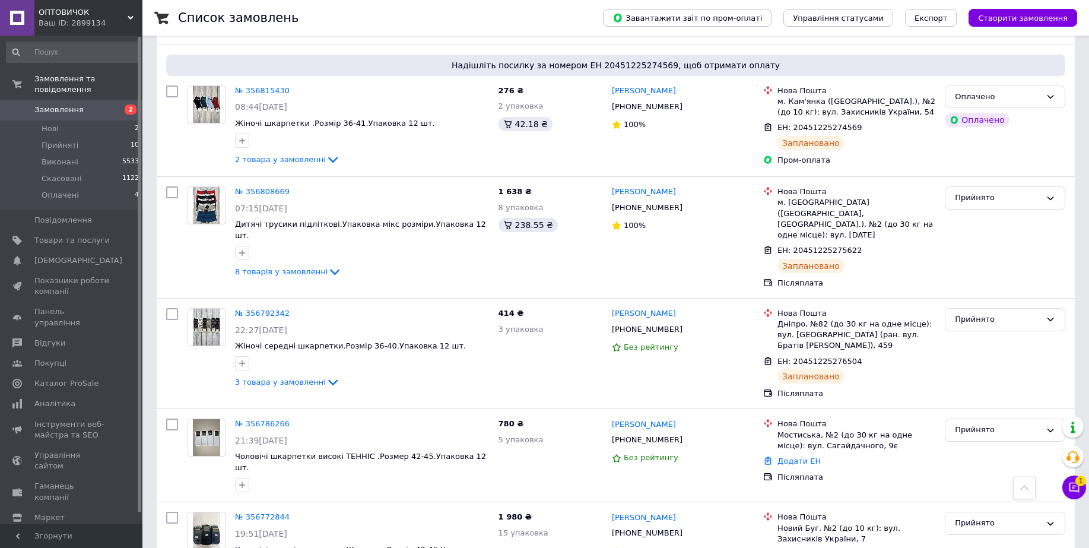
scroll to position [890, 0]
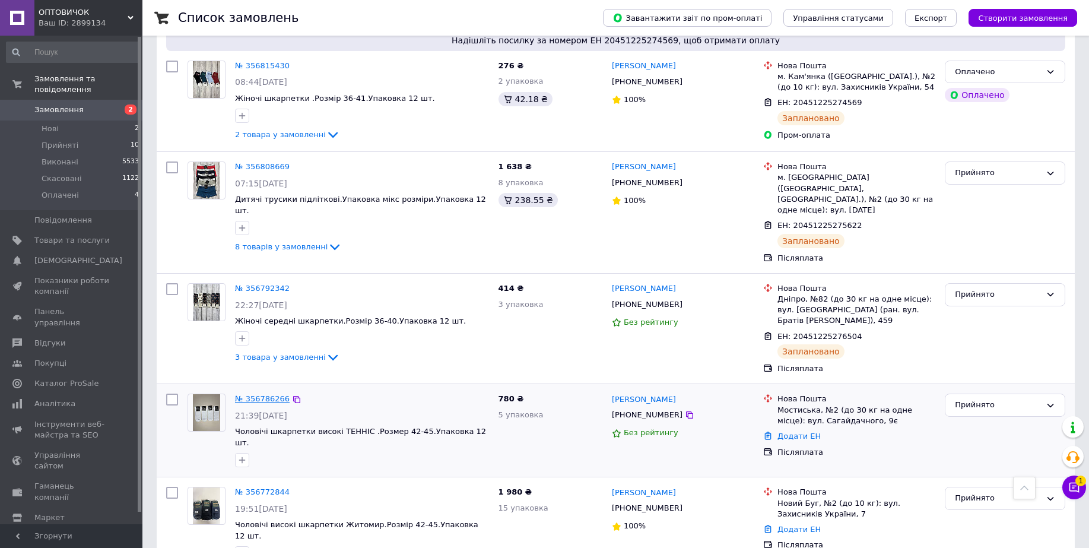
click at [258, 394] on link "№ 356786266" at bounding box center [262, 398] width 55 height 9
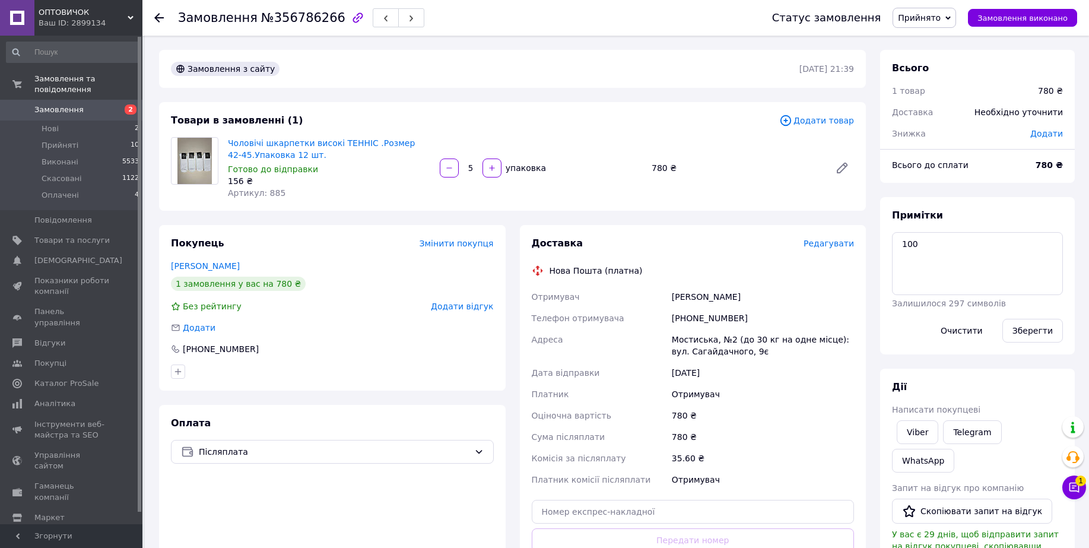
click at [833, 245] on span "Редагувати" at bounding box center [829, 243] width 50 height 9
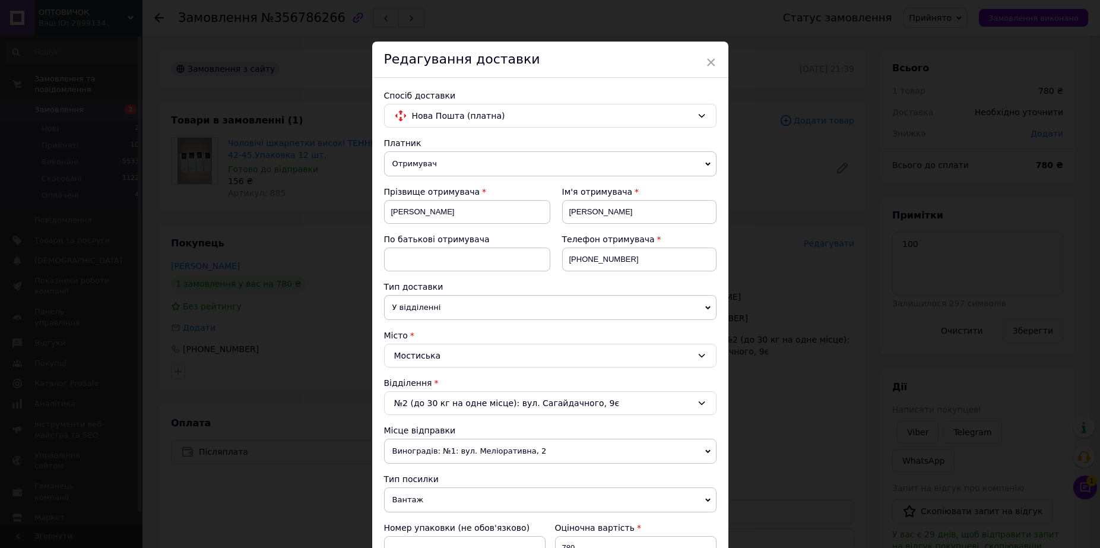
scroll to position [223, 0]
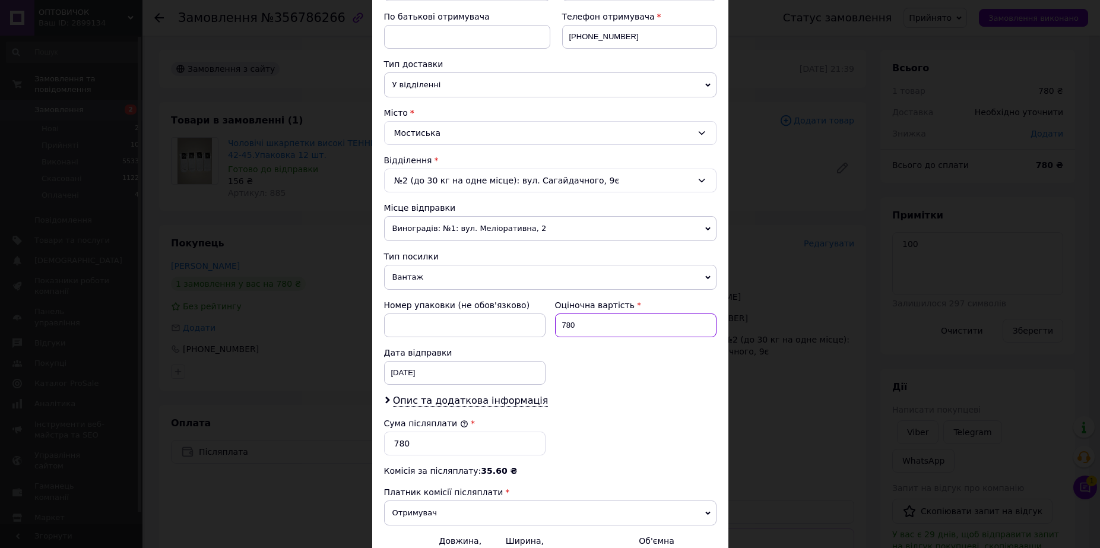
click at [563, 323] on input "780" at bounding box center [635, 325] width 161 height 24
type input "680"
click at [395, 444] on input "780" at bounding box center [464, 443] width 161 height 24
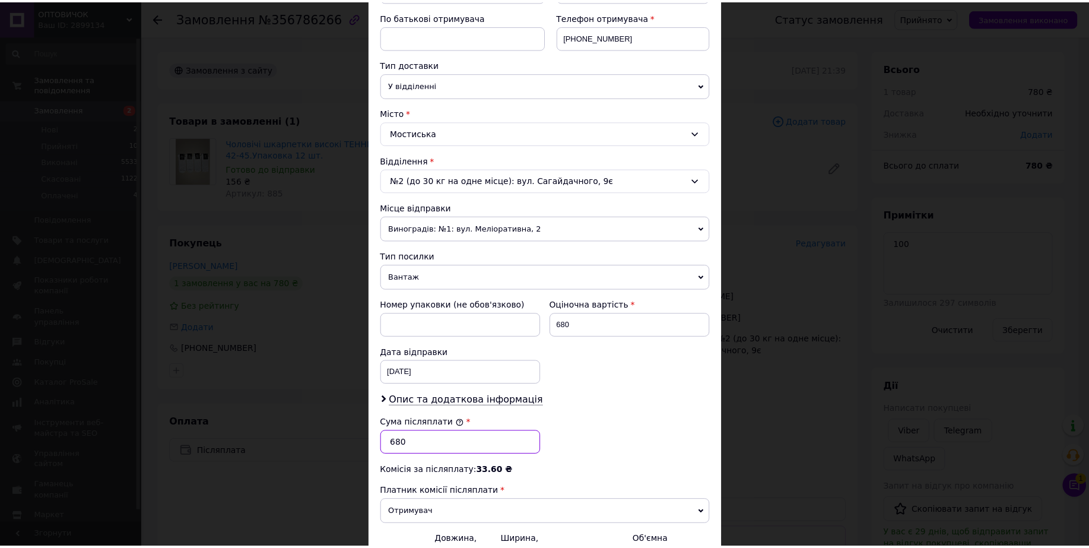
scroll to position [358, 0]
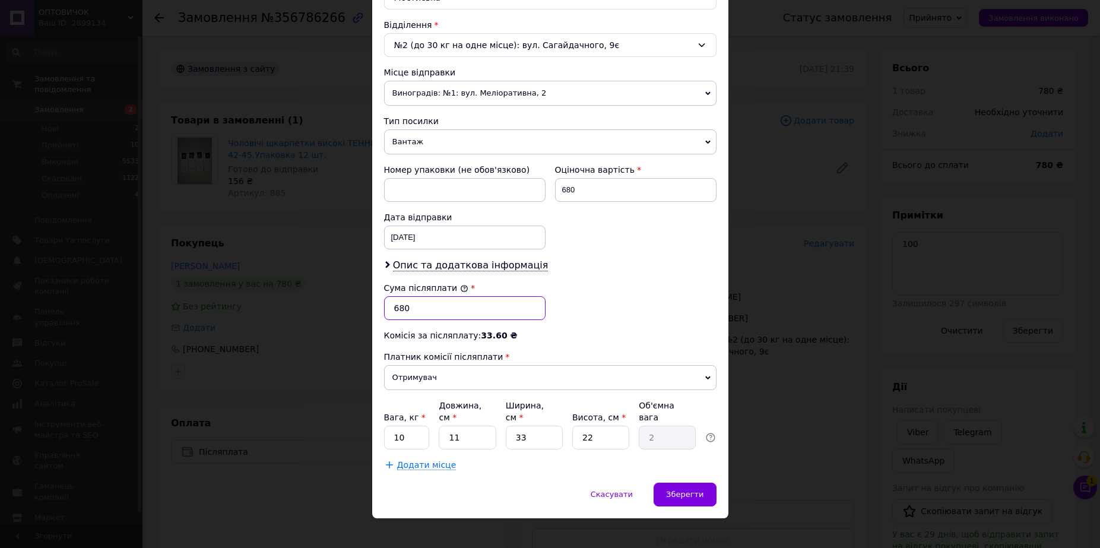
type input "680"
click at [424, 426] on input "10" at bounding box center [407, 438] width 46 height 24
type input "1"
type input "3"
click at [689, 490] on span "Зберегти" at bounding box center [684, 494] width 37 height 9
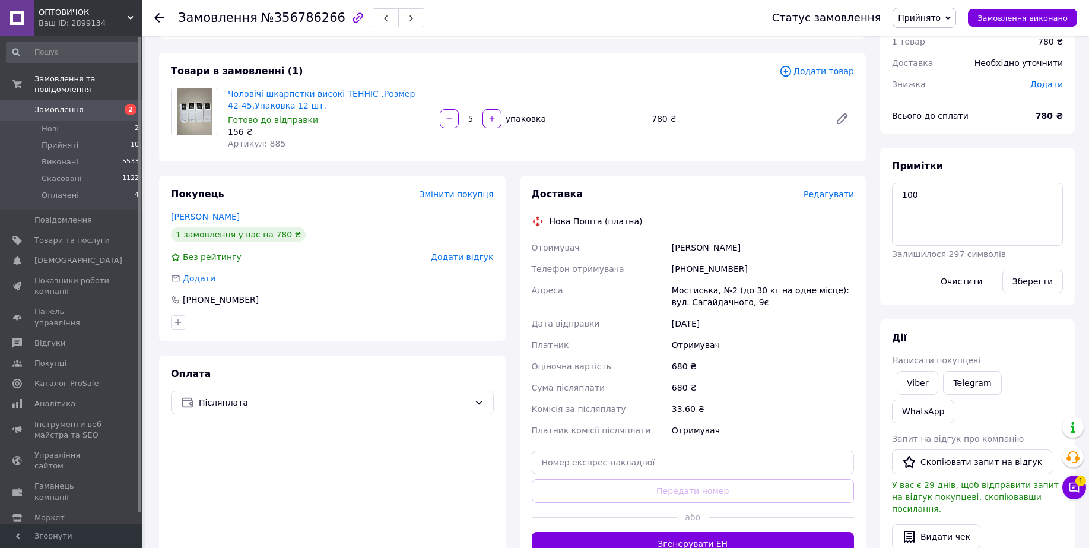
scroll to position [74, 0]
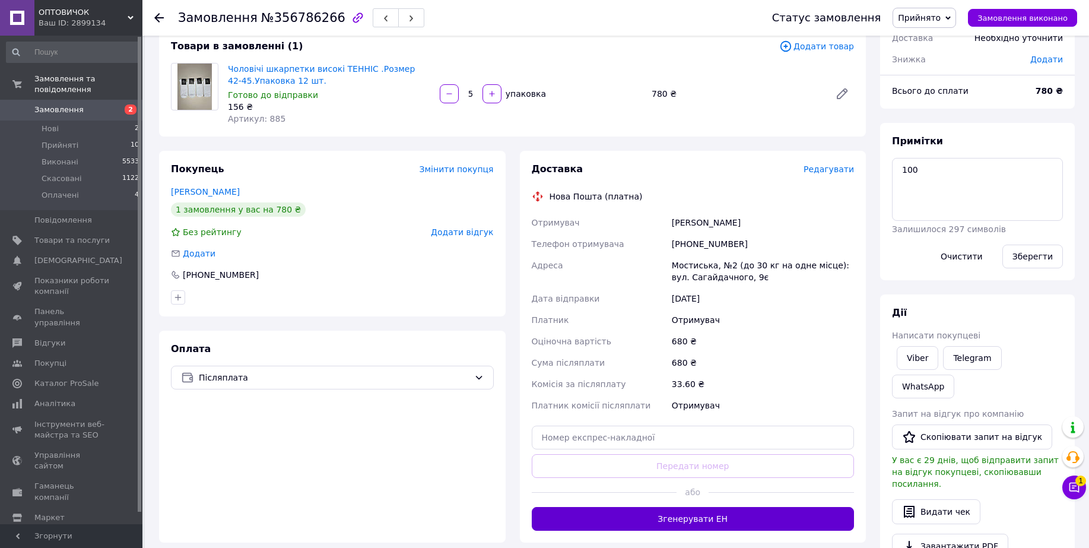
click at [710, 516] on button "Згенерувати ЕН" at bounding box center [693, 519] width 323 height 24
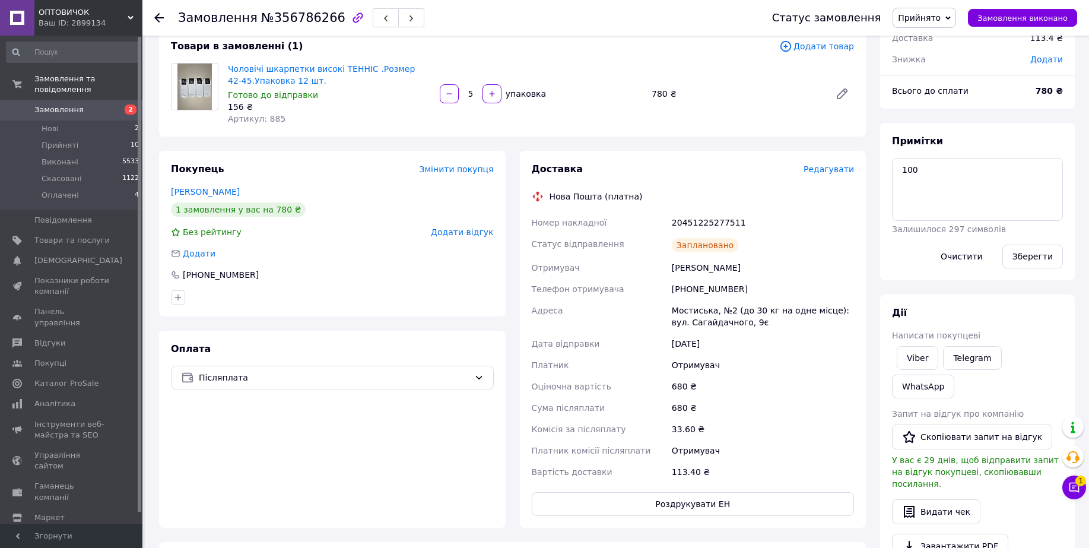
click at [158, 18] on use at bounding box center [158, 17] width 9 height 9
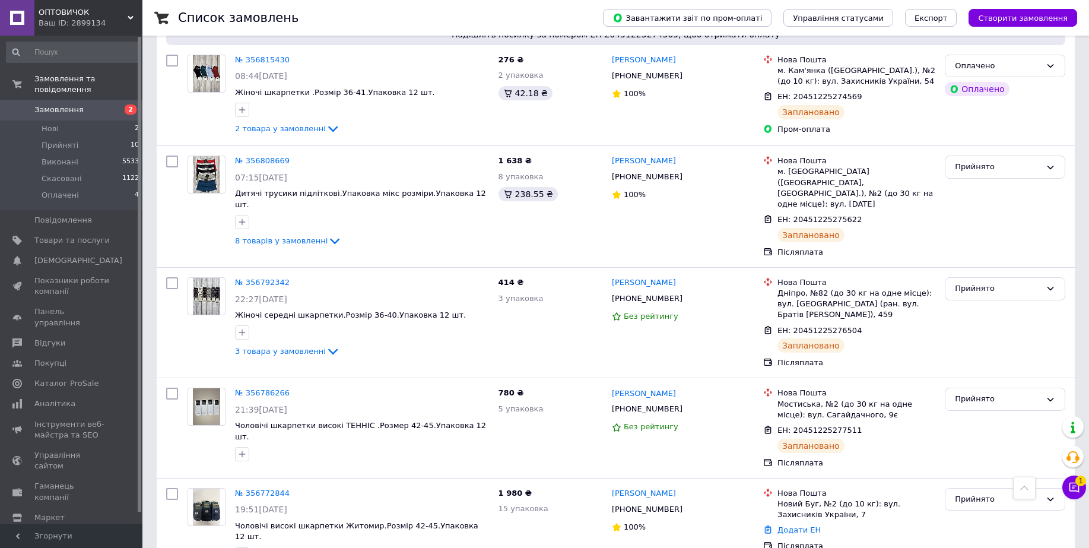
scroll to position [1039, 0]
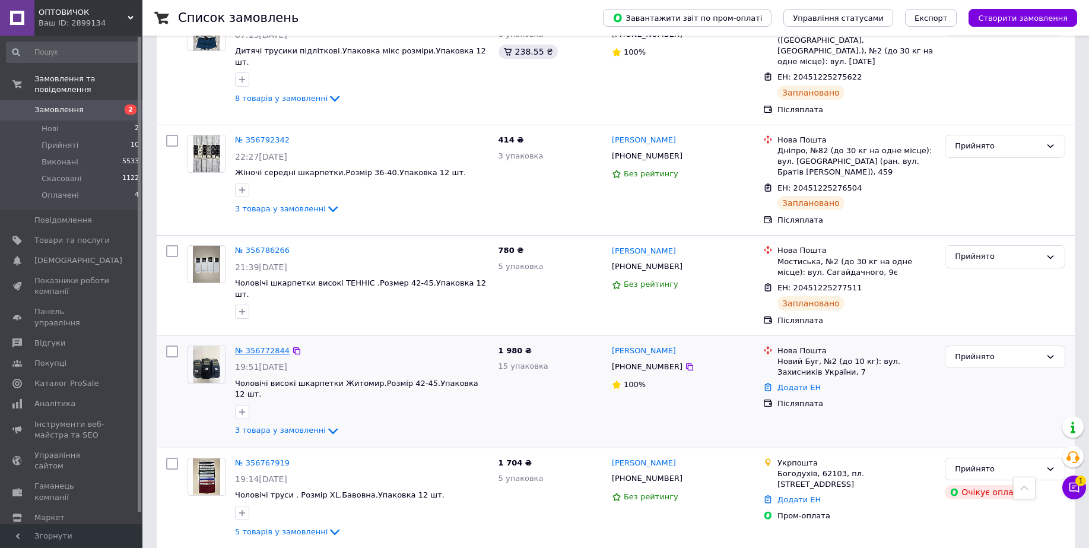
click at [259, 346] on link "№ 356772844" at bounding box center [262, 350] width 55 height 9
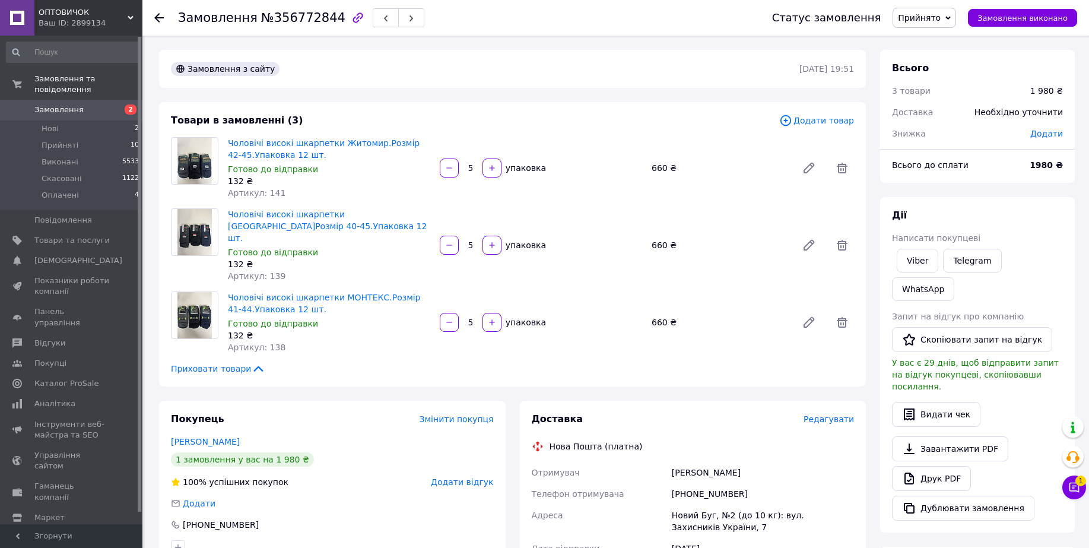
click at [158, 15] on use at bounding box center [158, 17] width 9 height 9
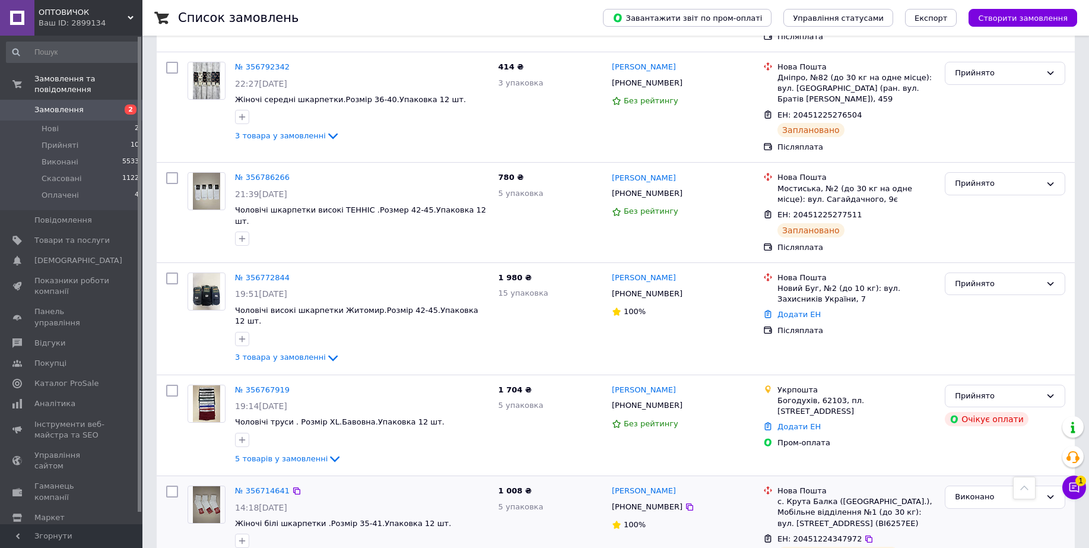
scroll to position [1113, 0]
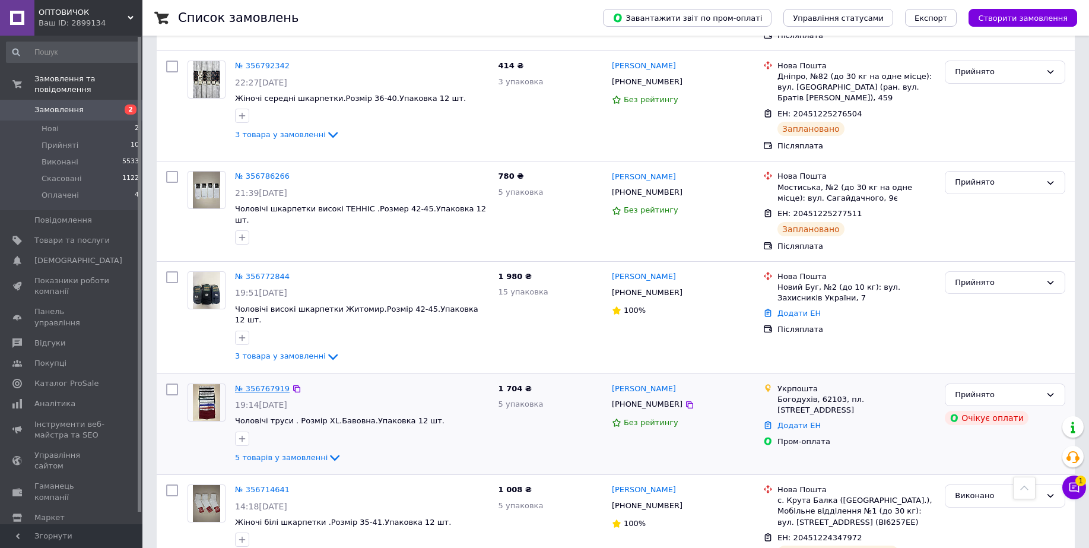
click at [262, 384] on link "№ 356767919" at bounding box center [262, 388] width 55 height 9
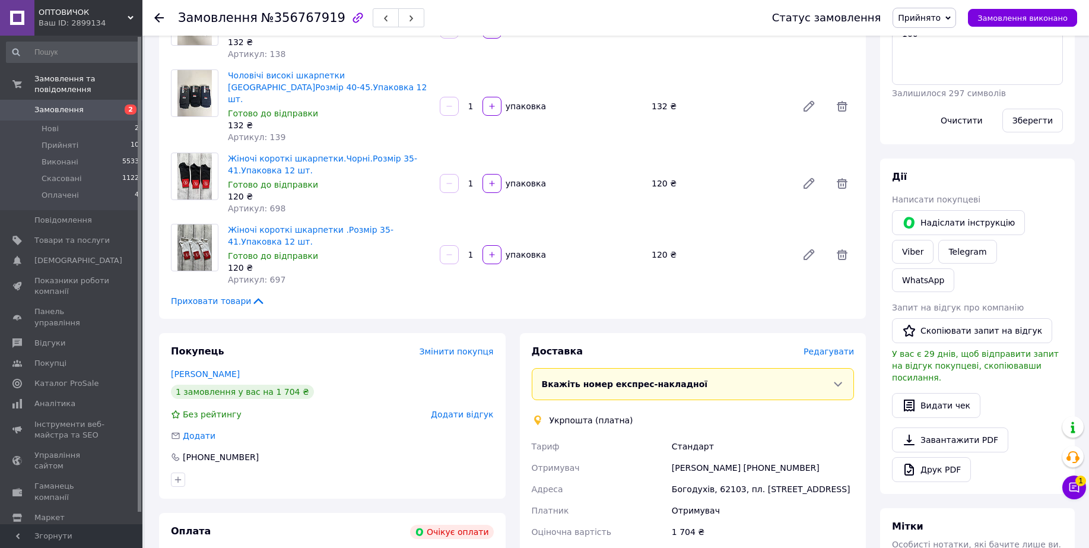
scroll to position [297, 0]
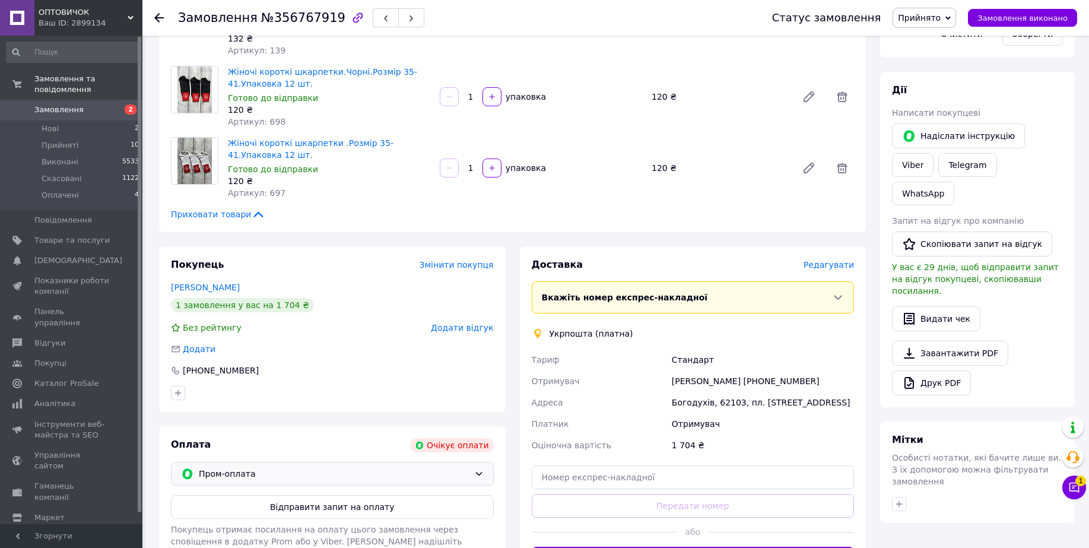
click at [396, 467] on span "Пром-оплата" at bounding box center [334, 473] width 271 height 13
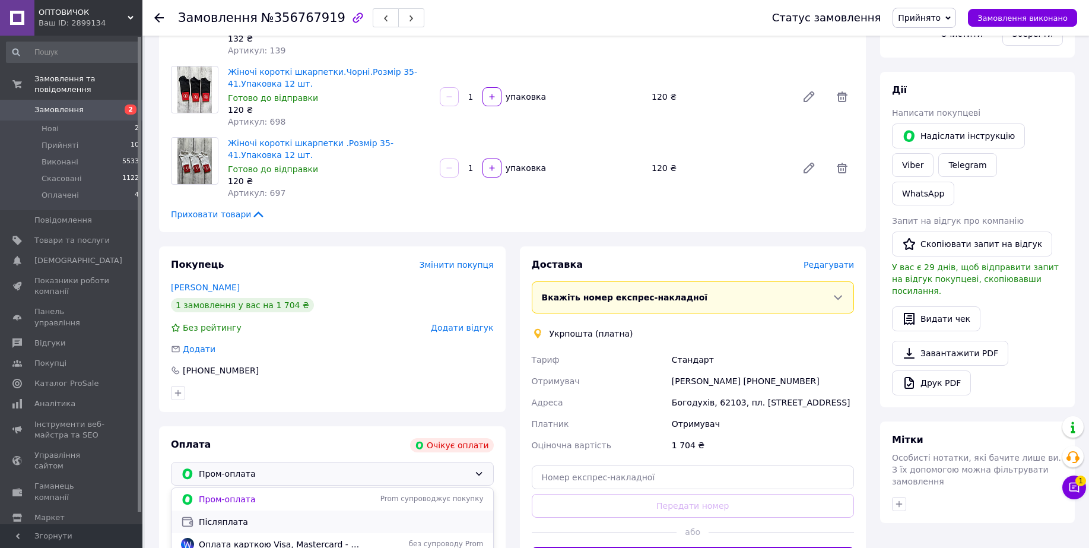
click at [250, 516] on span "Післяплата" at bounding box center [341, 522] width 285 height 12
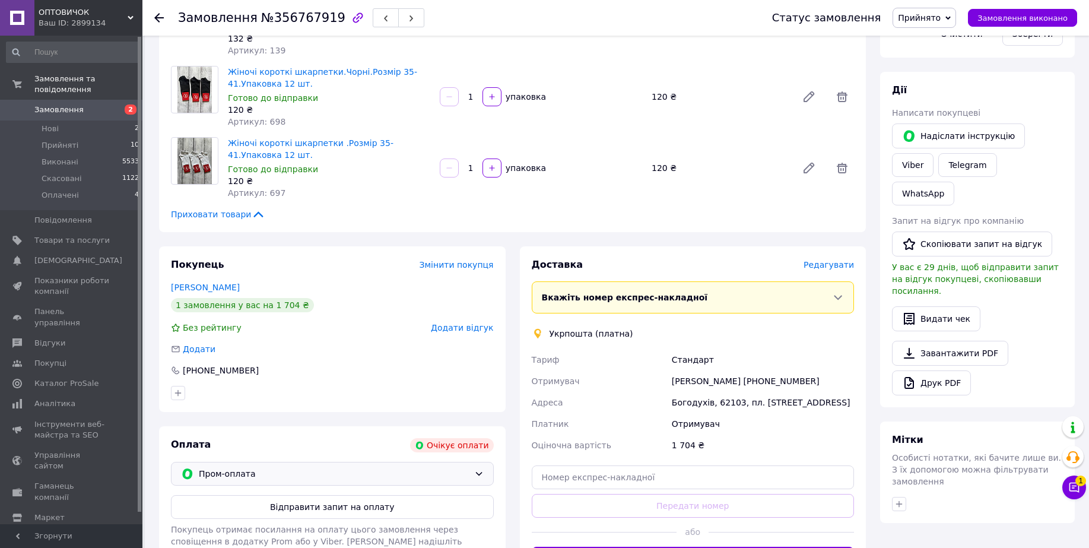
click at [480, 469] on icon at bounding box center [478, 473] width 9 height 9
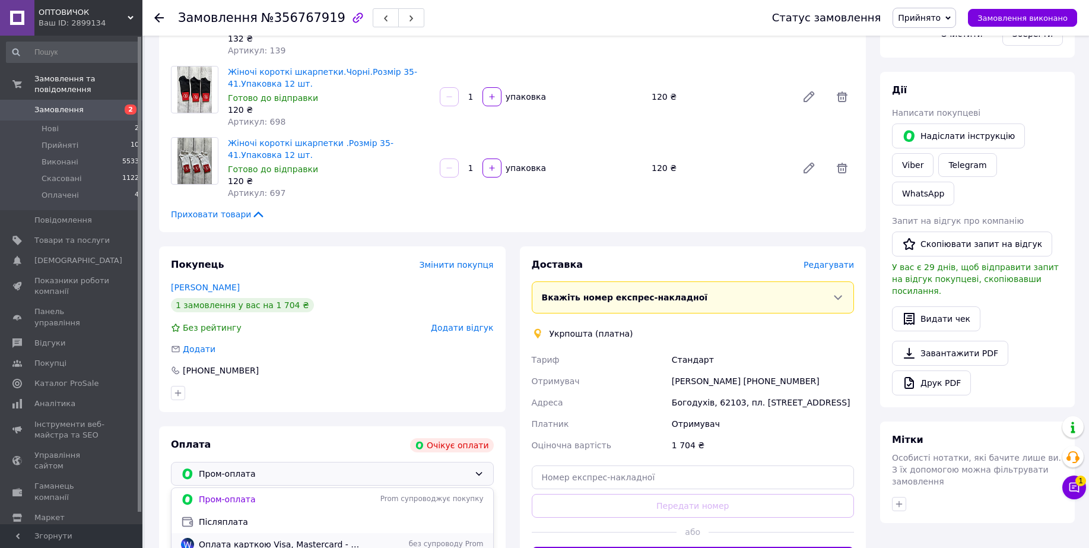
click at [289, 538] on span "Оплата карткою Visa, Mastercard - WayForPay" at bounding box center [280, 544] width 162 height 12
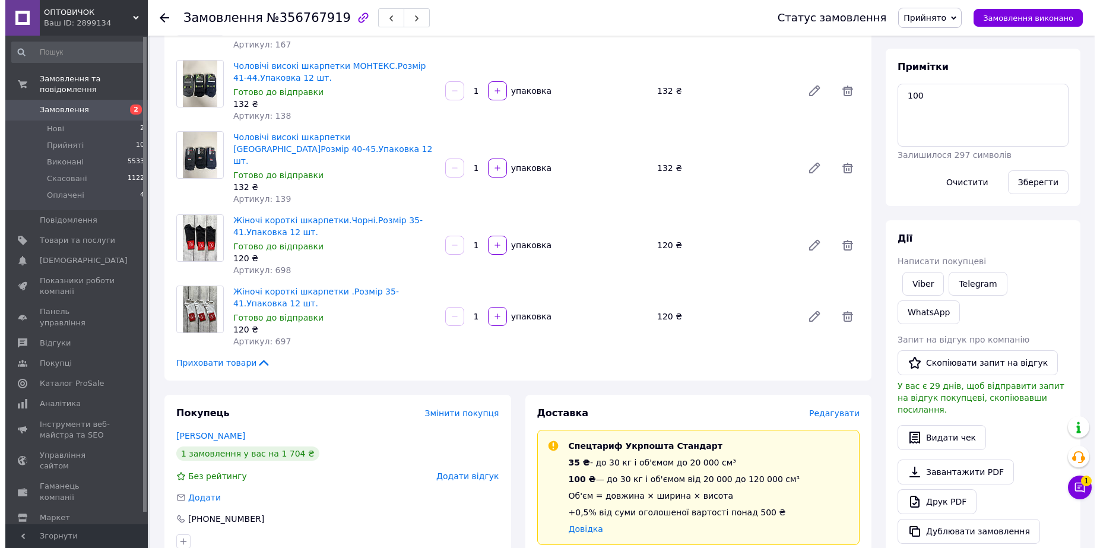
scroll to position [371, 0]
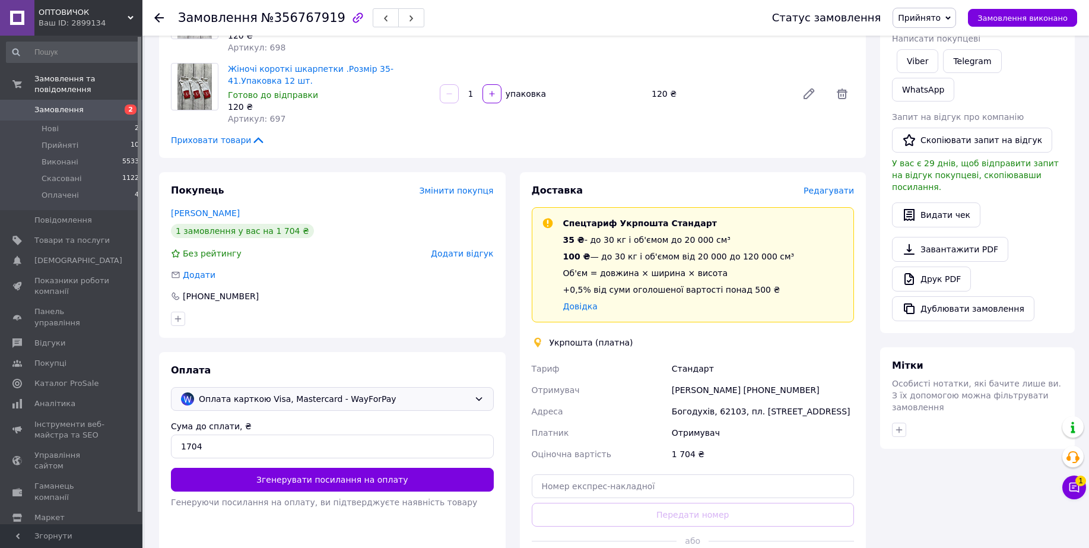
click at [380, 392] on span "Оплата карткою Visa, Mastercard - WayForPay" at bounding box center [334, 398] width 271 height 13
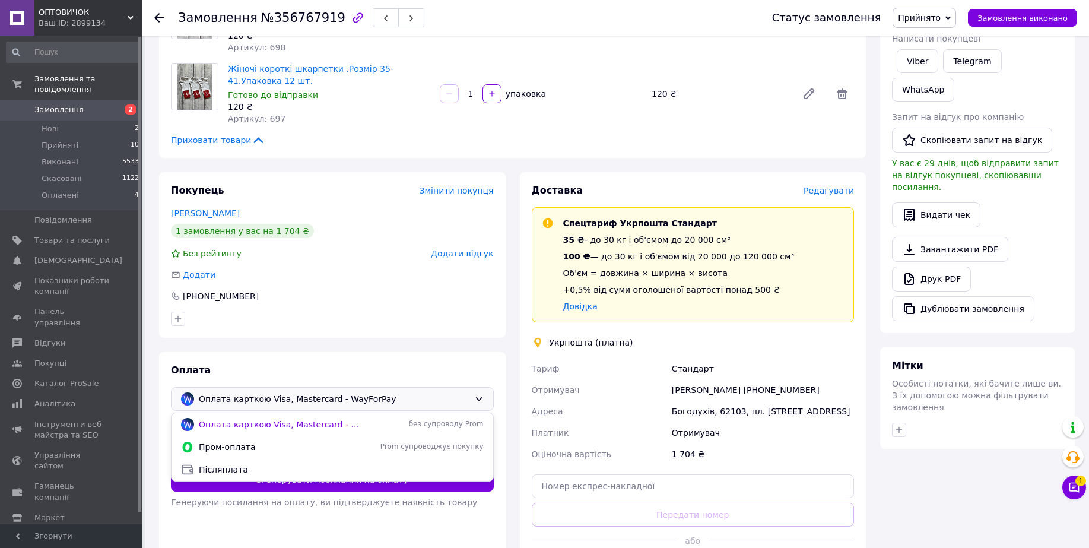
click at [225, 464] on span "Післяплата" at bounding box center [341, 470] width 285 height 12
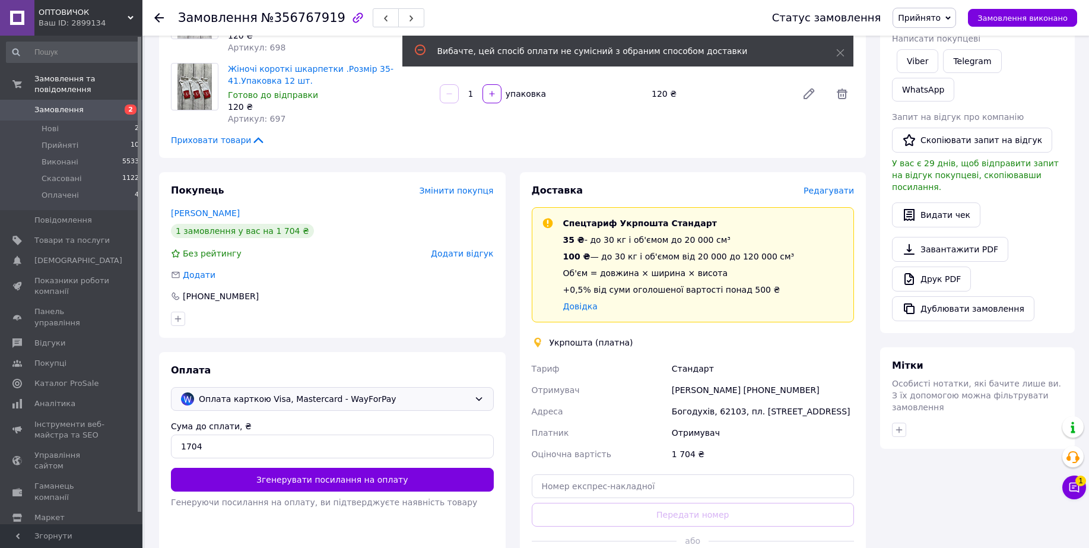
click at [363, 392] on span "Оплата карткою Visa, Mastercard - WayForPay" at bounding box center [334, 398] width 271 height 13
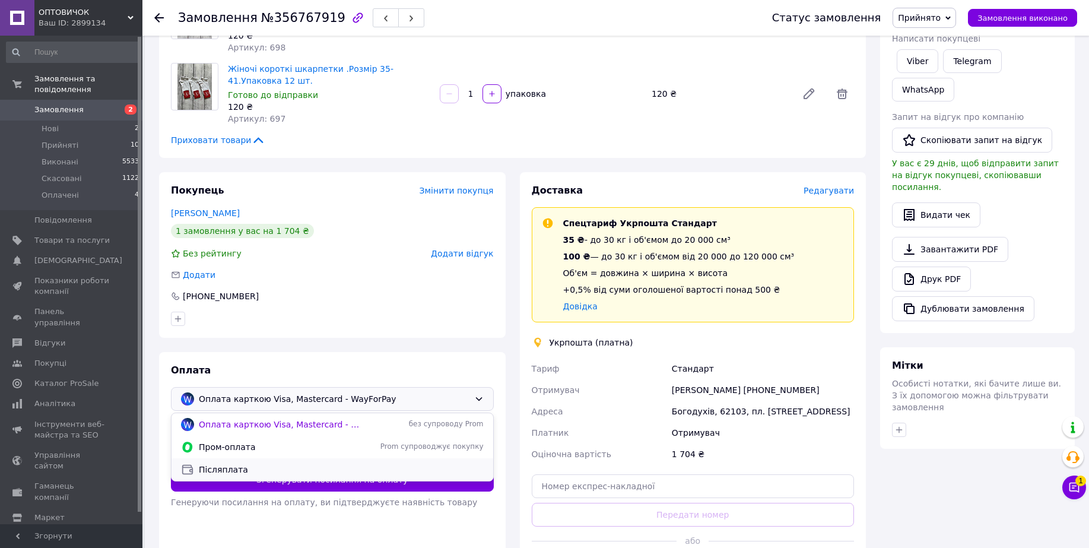
click at [214, 464] on span "Післяплата" at bounding box center [341, 470] width 285 height 12
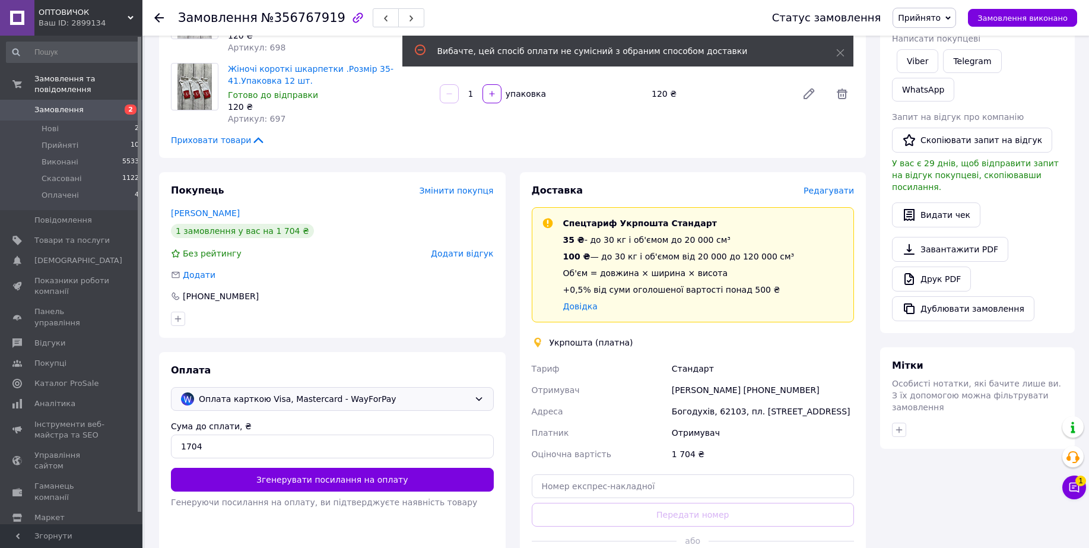
click at [831, 186] on span "Редагувати" at bounding box center [829, 190] width 50 height 9
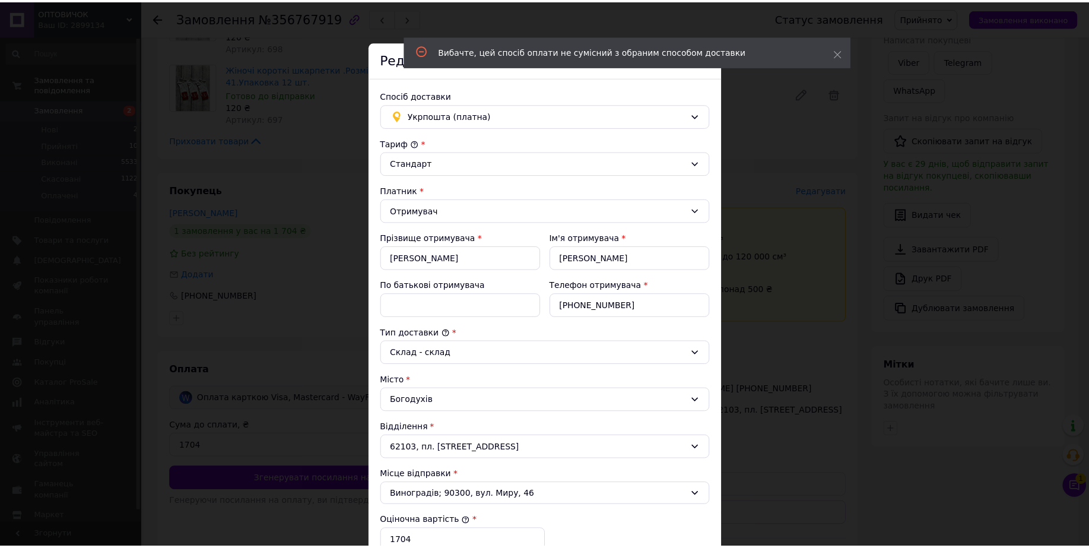
scroll to position [223, 0]
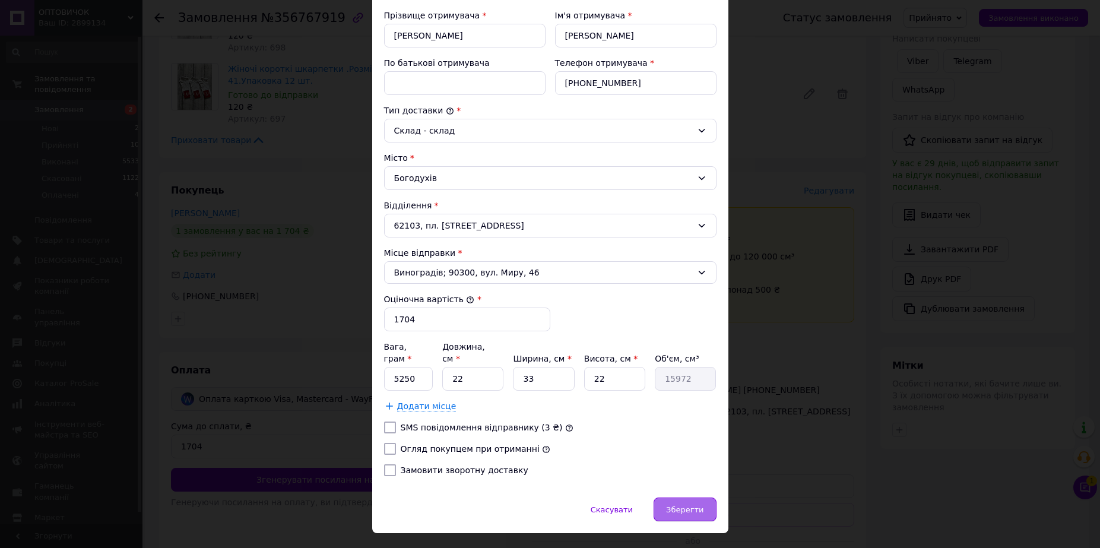
click at [691, 505] on span "Зберегти" at bounding box center [684, 509] width 37 height 9
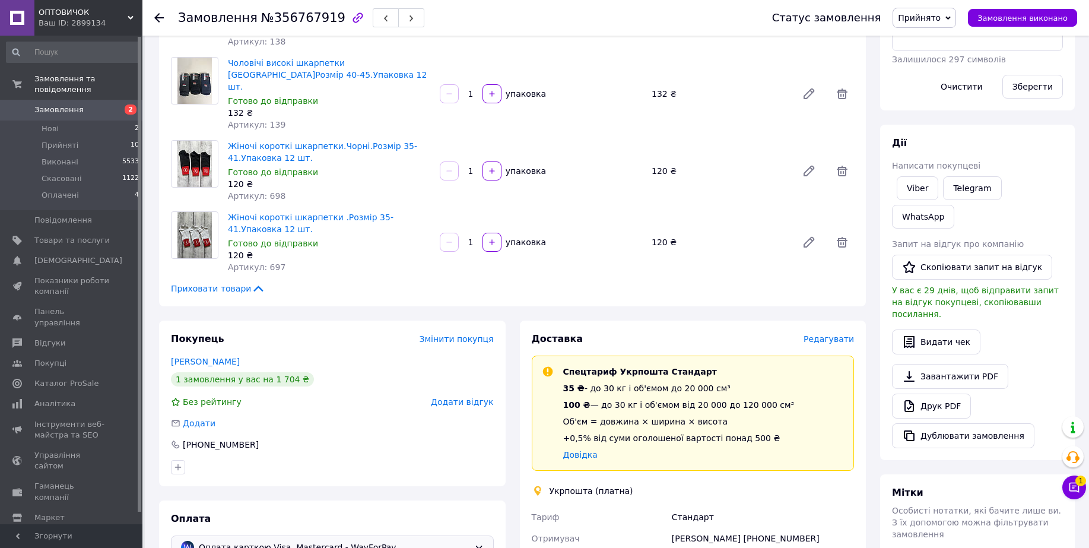
click at [830, 334] on span "Редагувати" at bounding box center [829, 338] width 50 height 9
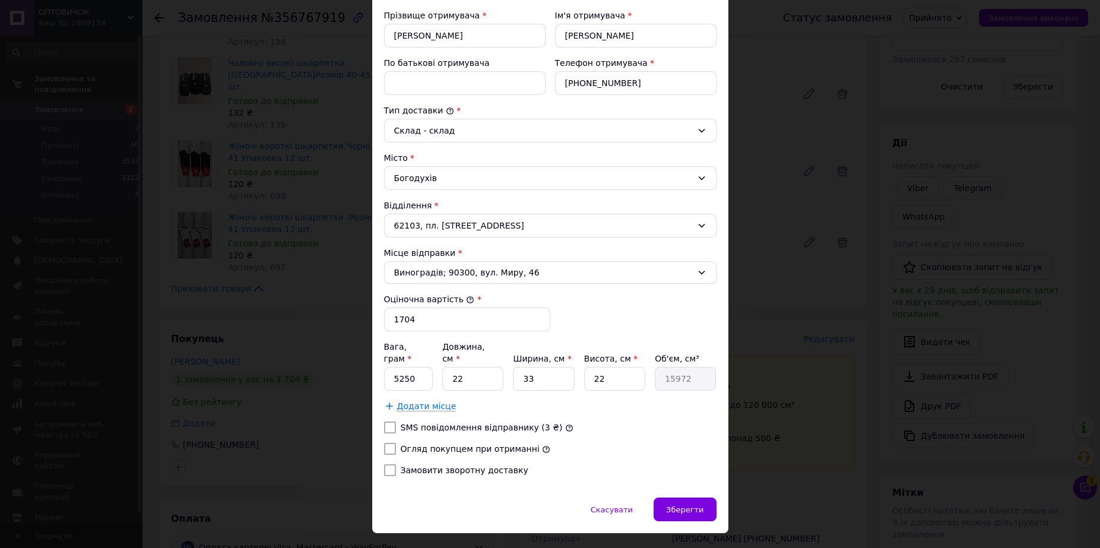
click at [391, 464] on input "Замовити зворотну доставку" at bounding box center [390, 470] width 12 height 12
checkbox input "true"
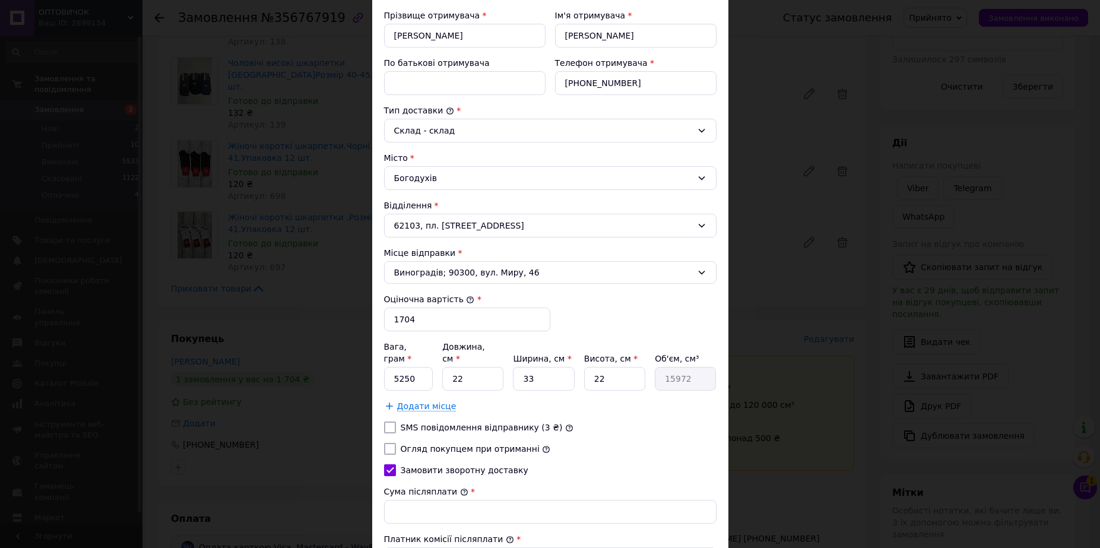
scroll to position [297, 0]
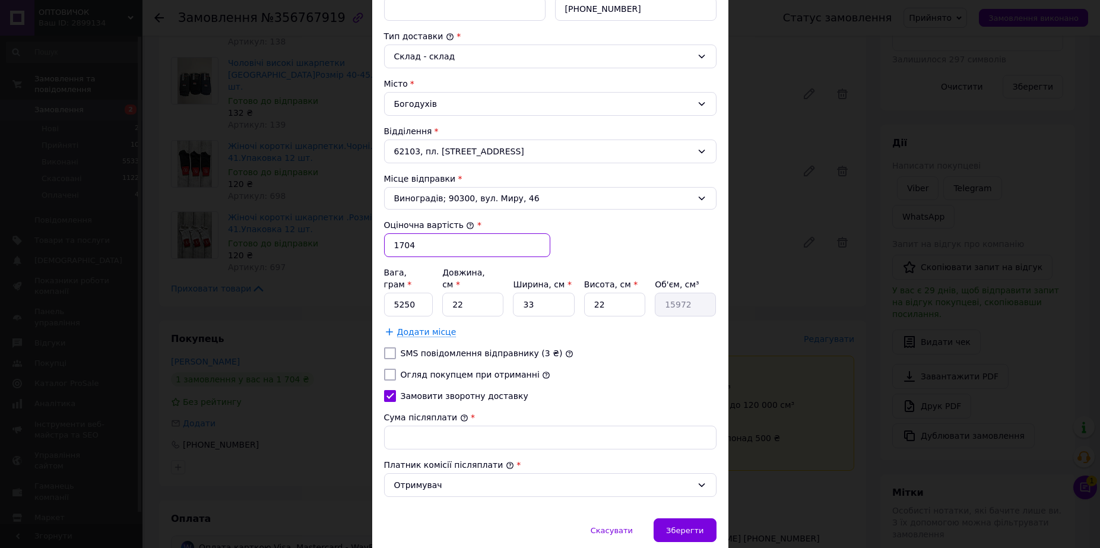
click at [400, 244] on input "1704" at bounding box center [467, 245] width 166 height 24
type input "1604"
click at [404, 426] on input "Сума післяплати" at bounding box center [550, 438] width 332 height 24
type input "1604"
click at [388, 369] on input "Огляд покупцем при отриманні" at bounding box center [390, 375] width 12 height 12
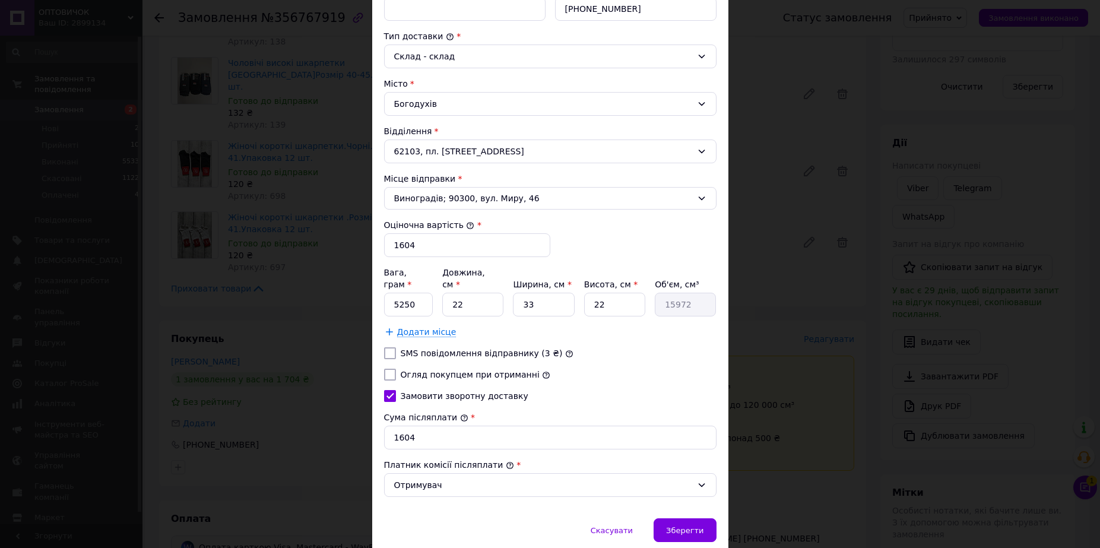
checkbox input "true"
click at [421, 293] on input "5250" at bounding box center [408, 305] width 49 height 24
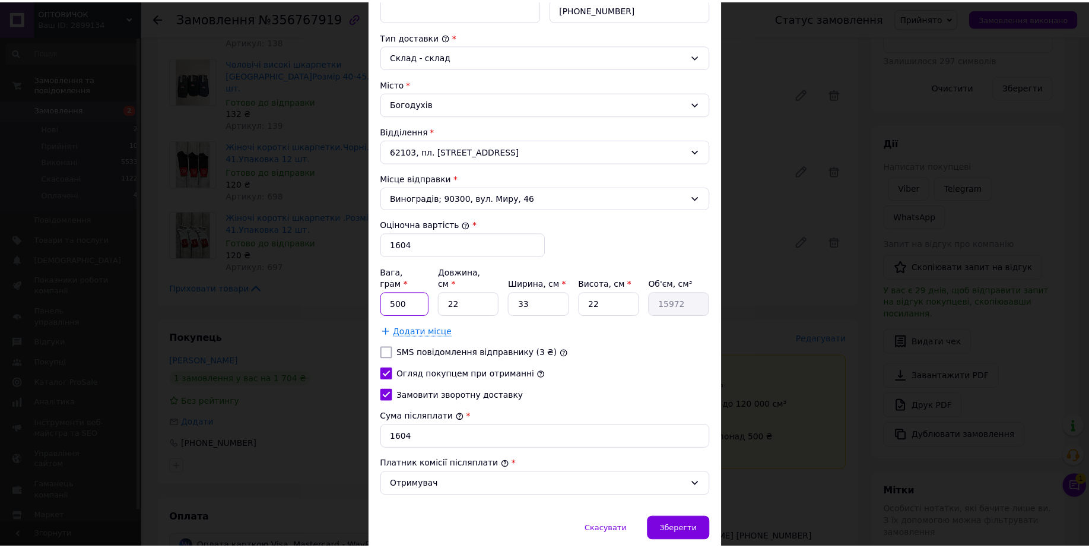
scroll to position [332, 0]
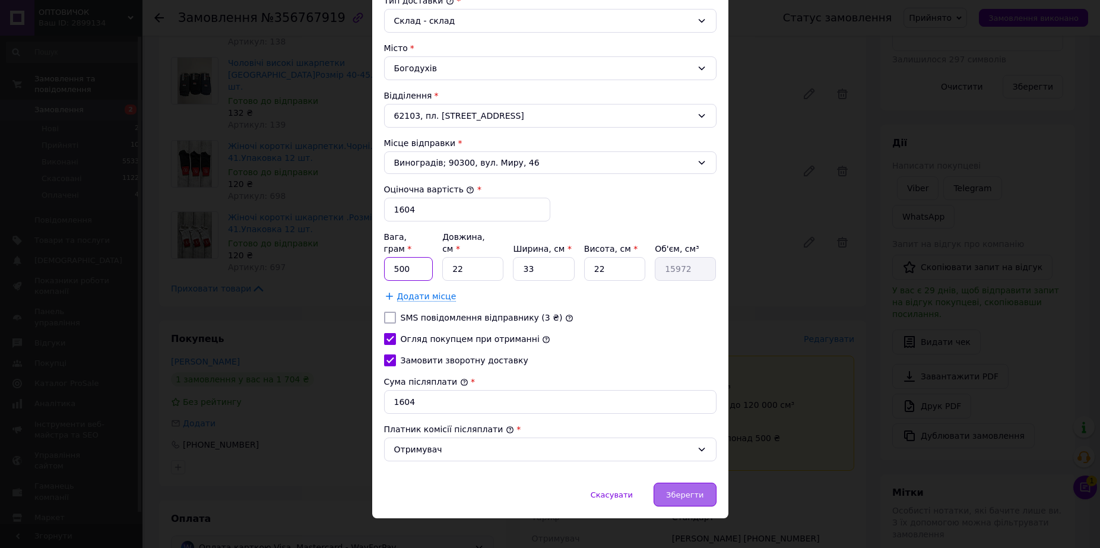
type input "500"
click at [687, 490] on div "Зберегти" at bounding box center [684, 495] width 62 height 24
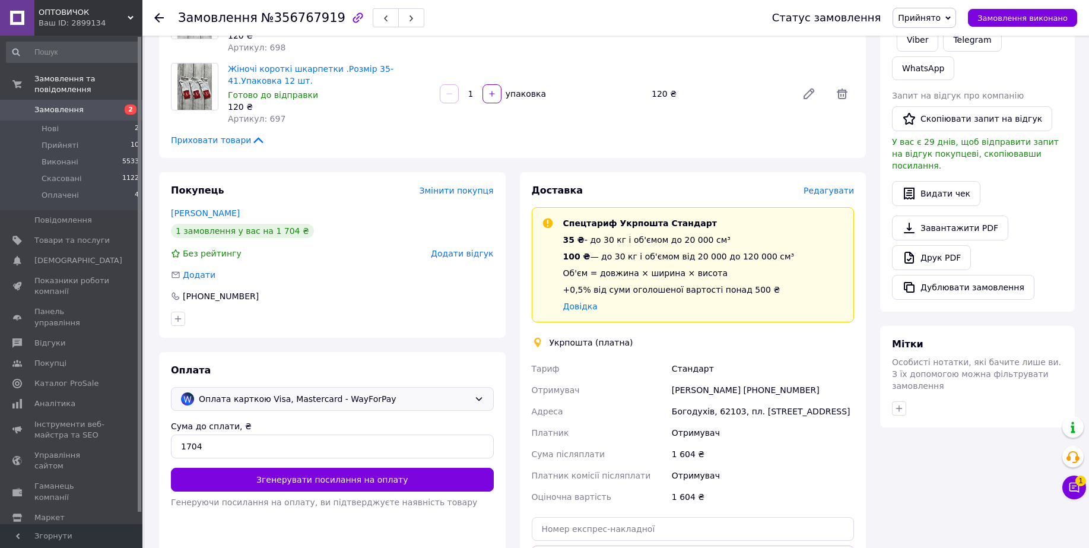
scroll to position [445, 0]
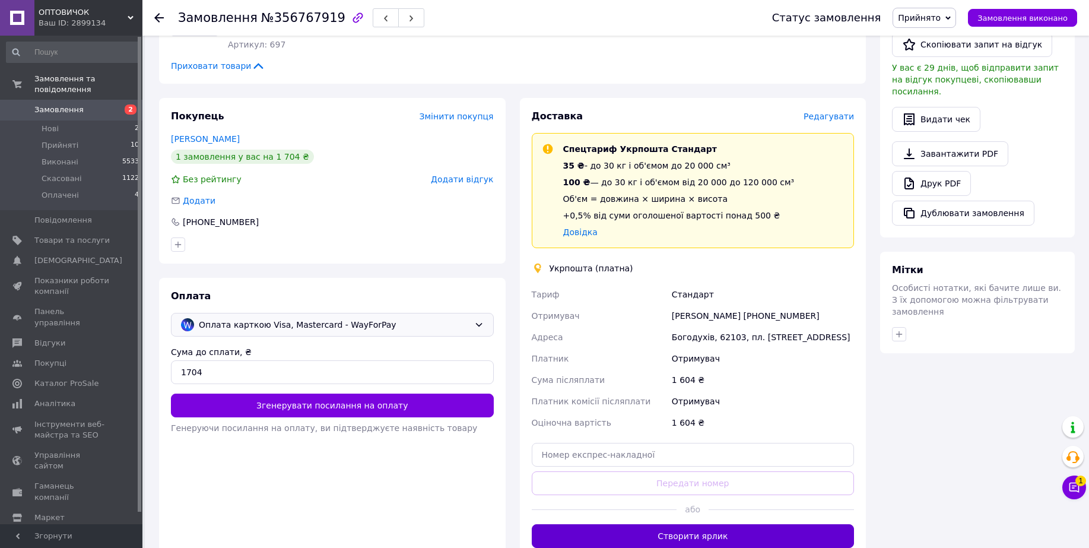
click at [699, 524] on button "Створити ярлик" at bounding box center [693, 536] width 323 height 24
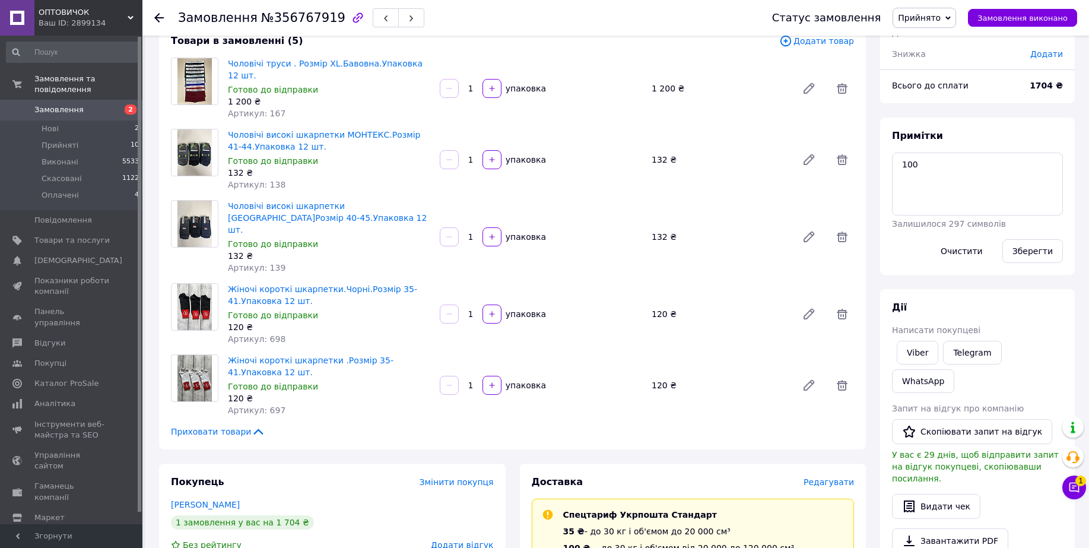
scroll to position [0, 0]
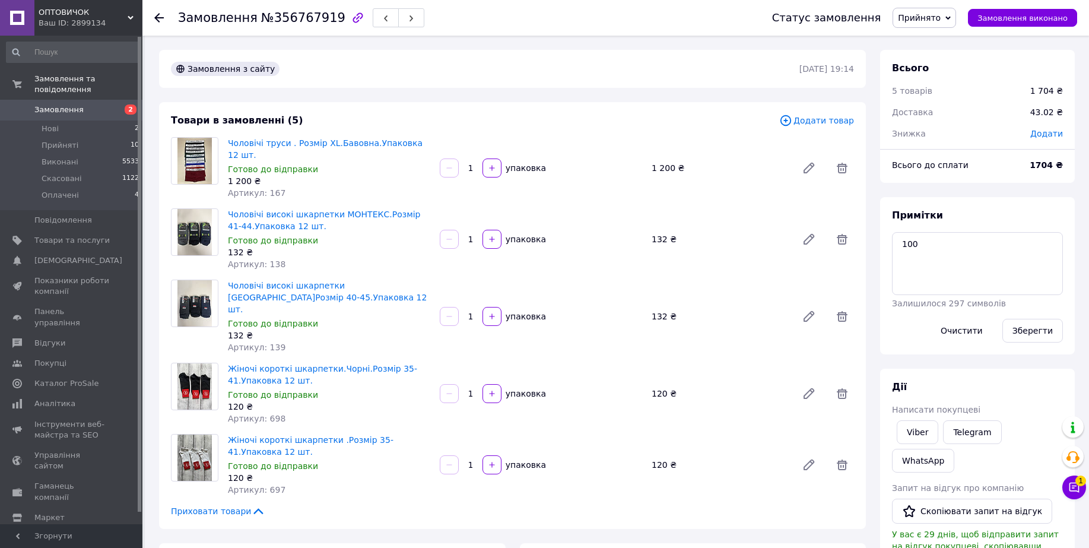
click at [157, 20] on use at bounding box center [158, 17] width 9 height 9
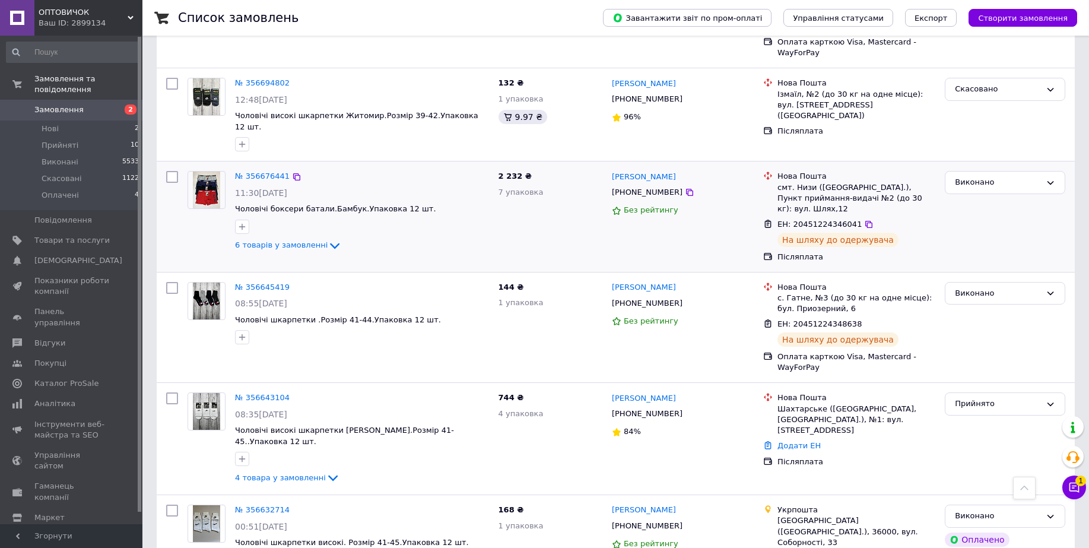
scroll to position [1767, 0]
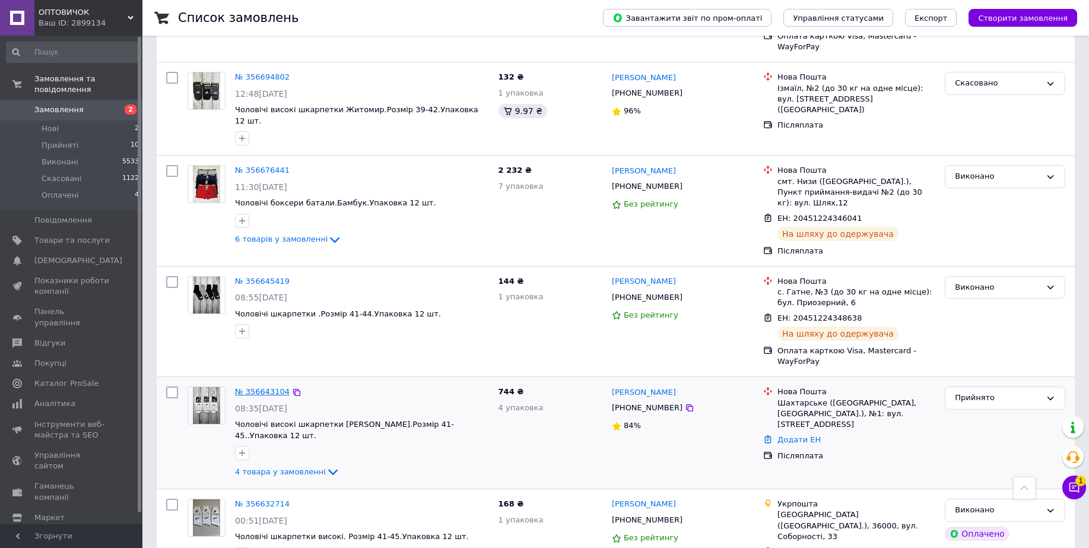
click at [262, 387] on link "№ 356643104" at bounding box center [262, 391] width 55 height 9
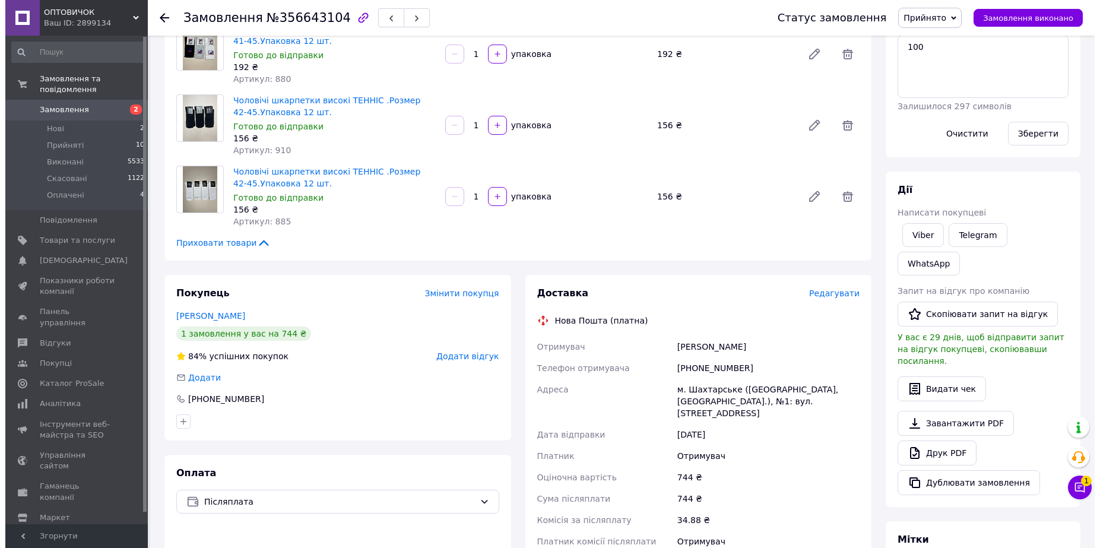
scroll to position [223, 0]
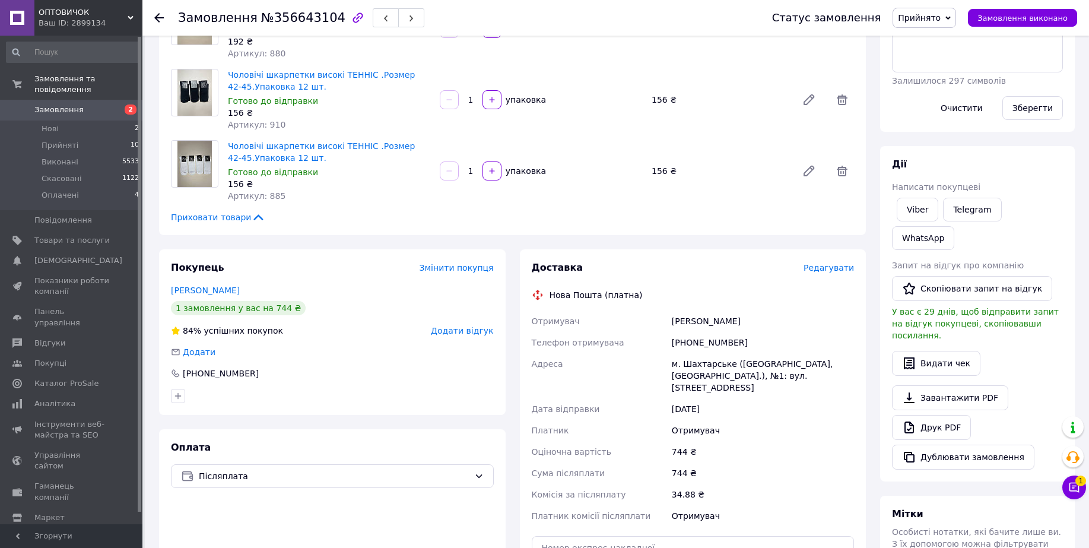
click at [848, 263] on span "Редагувати" at bounding box center [829, 267] width 50 height 9
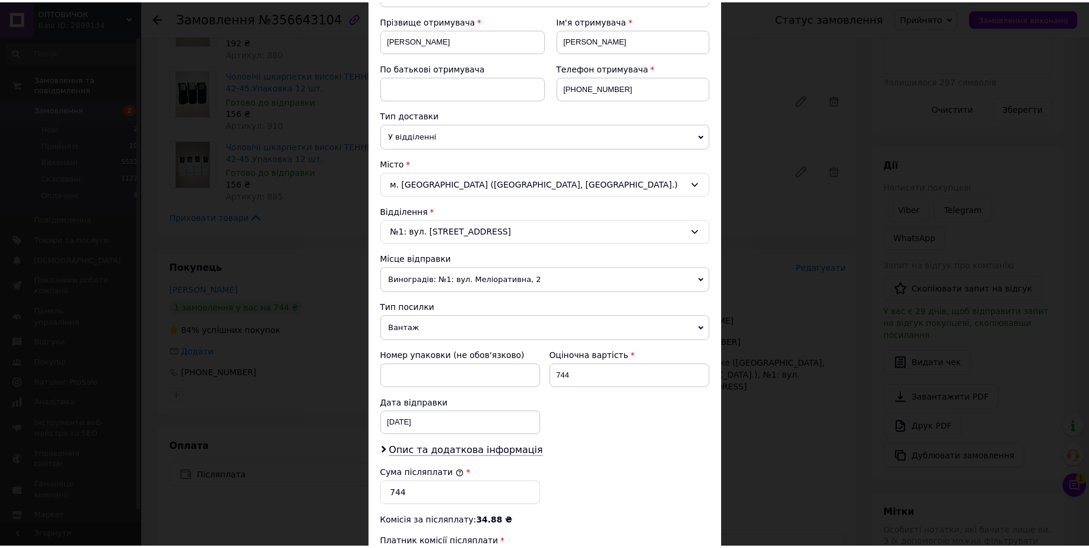
scroll to position [297, 0]
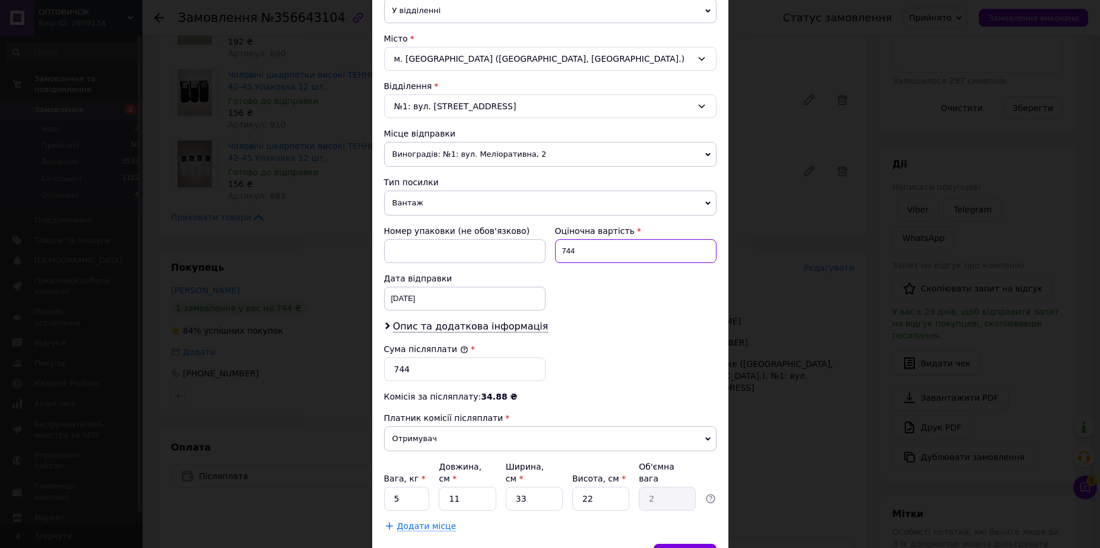
click at [563, 247] on input "744" at bounding box center [635, 251] width 161 height 24
type input "644"
click at [395, 368] on input "744" at bounding box center [464, 369] width 161 height 24
type input "644"
click at [410, 487] on input "5" at bounding box center [407, 499] width 46 height 24
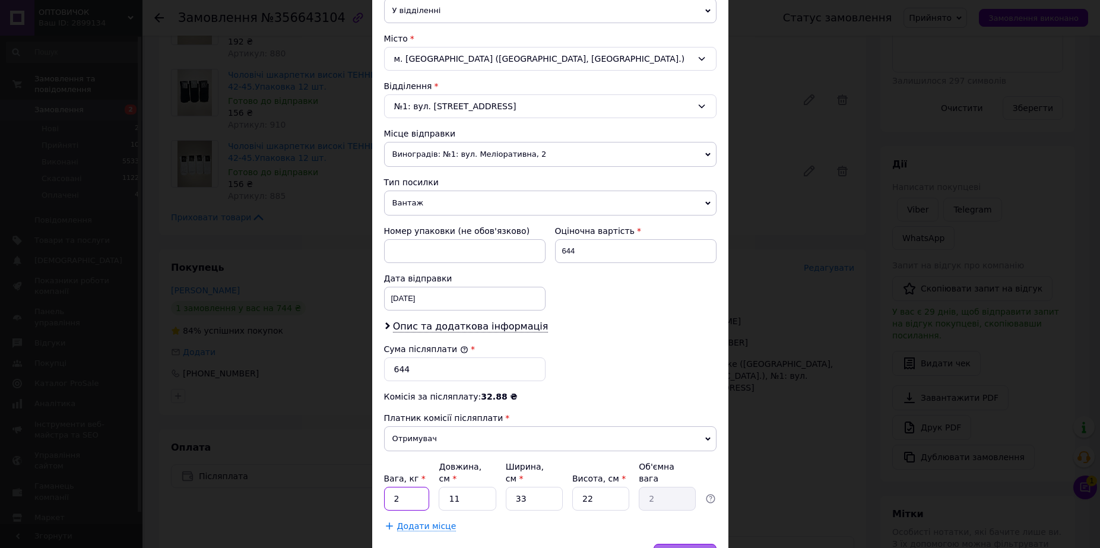
type input "2"
click at [679, 544] on div "Зберегти" at bounding box center [684, 556] width 62 height 24
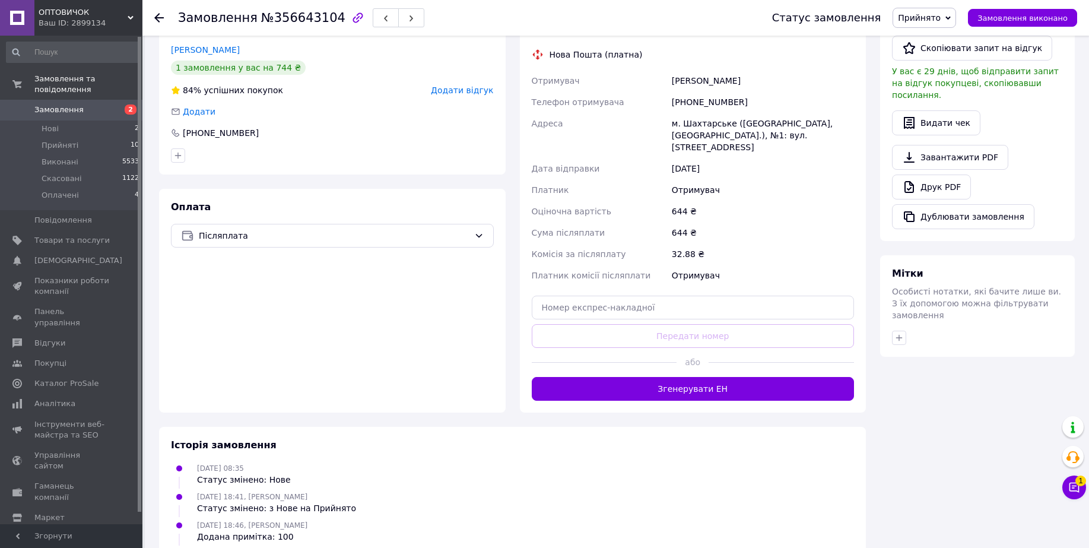
scroll to position [519, 0]
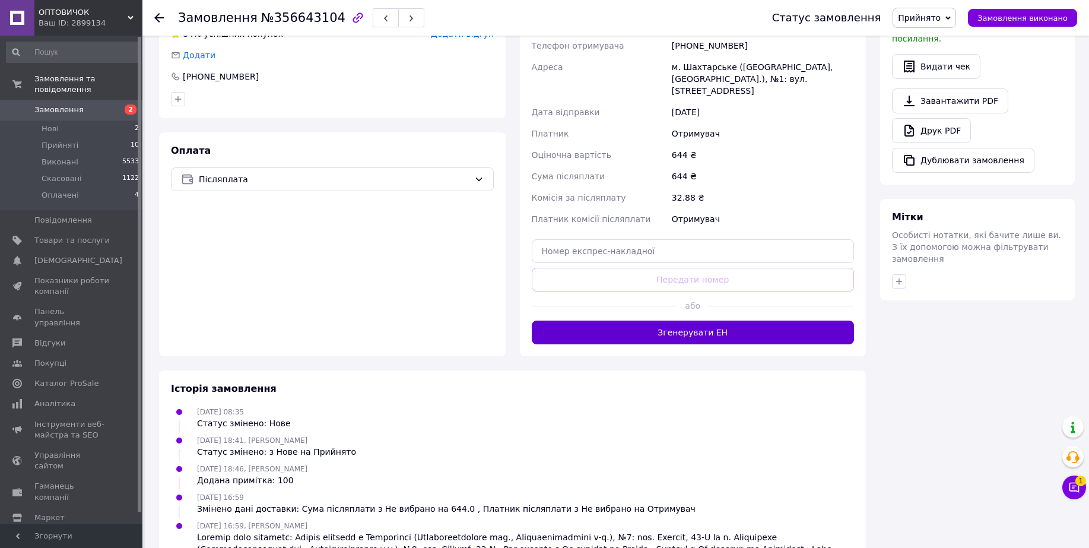
click at [739, 321] on button "Згенерувати ЕН" at bounding box center [693, 333] width 323 height 24
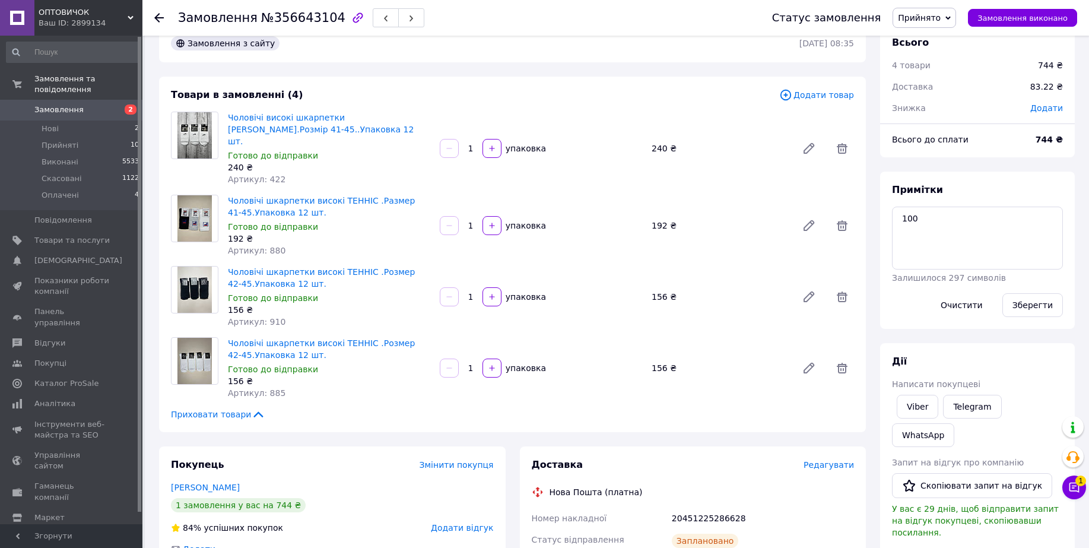
scroll to position [0, 0]
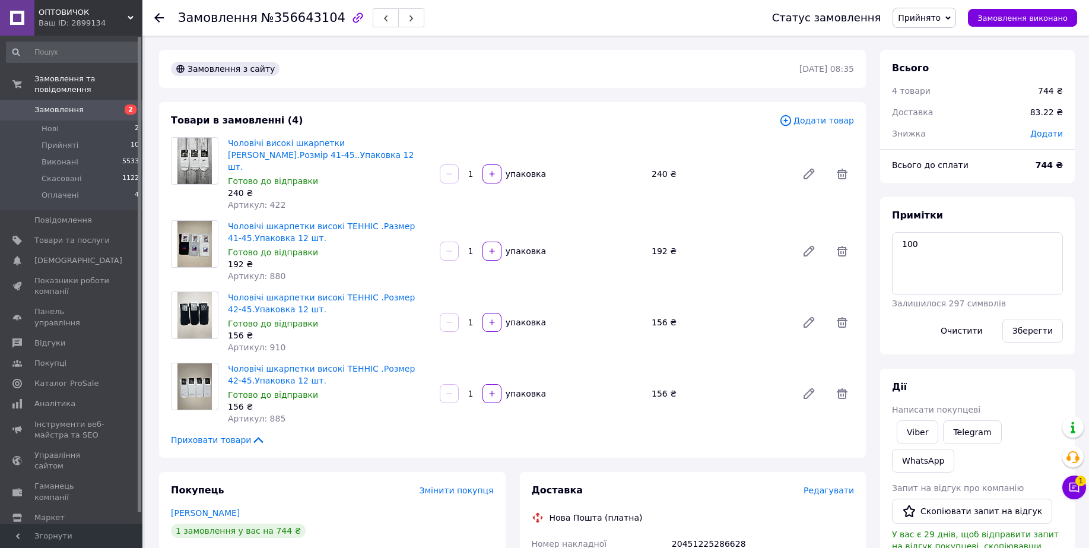
click at [157, 16] on use at bounding box center [158, 17] width 9 height 9
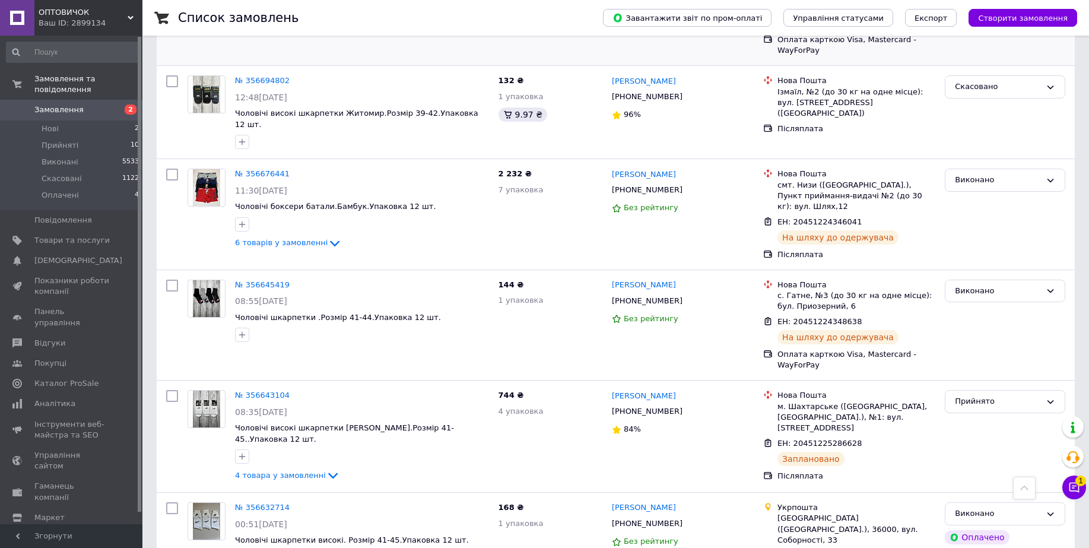
scroll to position [1832, 0]
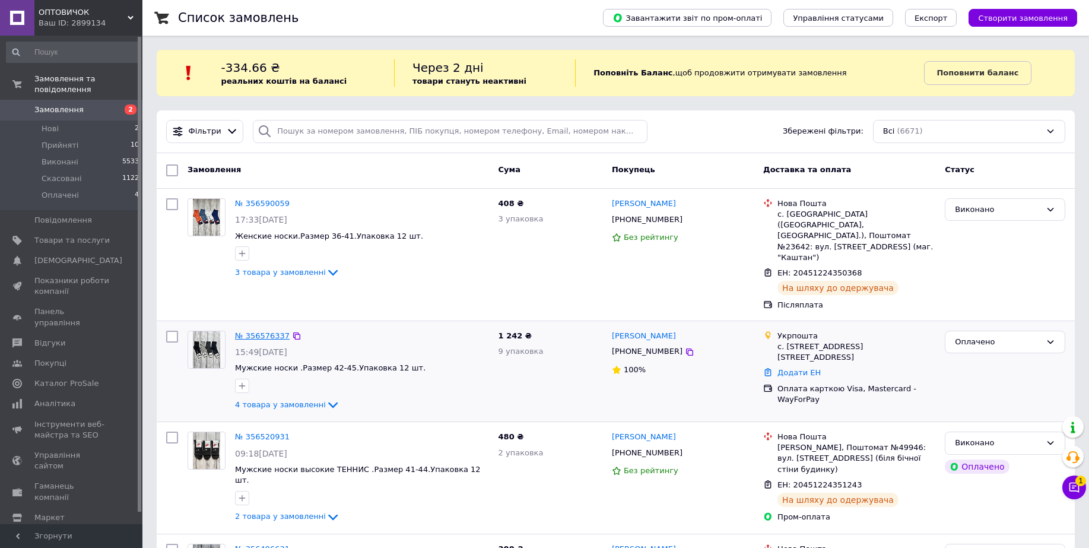
click at [255, 331] on link "№ 356576337" at bounding box center [262, 335] width 55 height 9
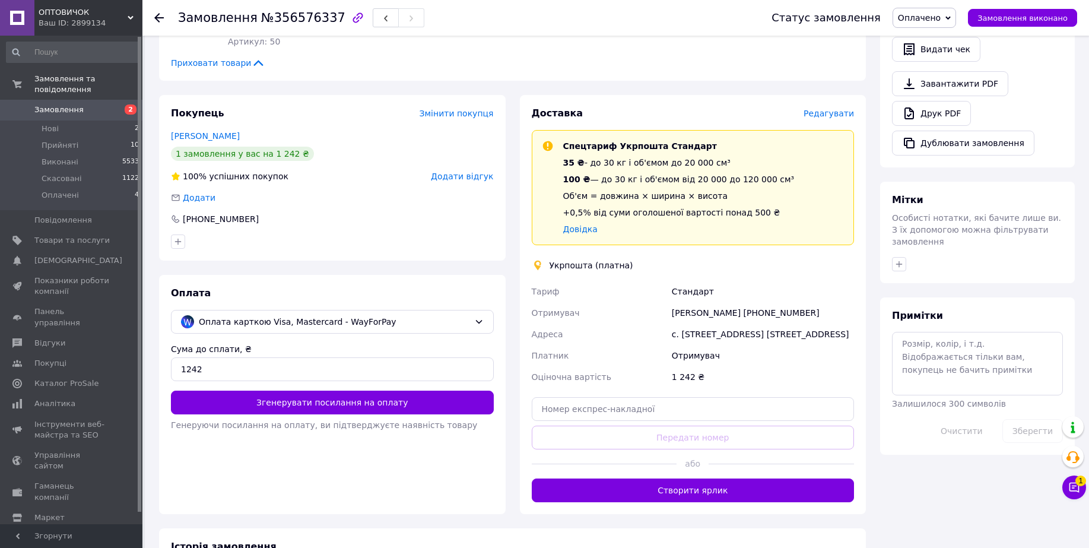
scroll to position [445, 0]
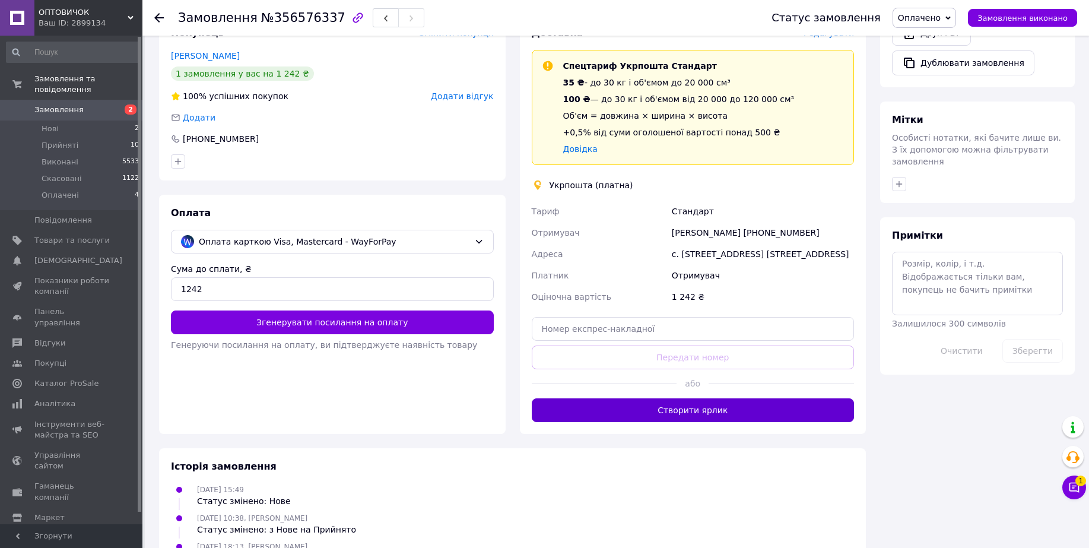
click at [729, 413] on button "Створити ярлик" at bounding box center [693, 410] width 323 height 24
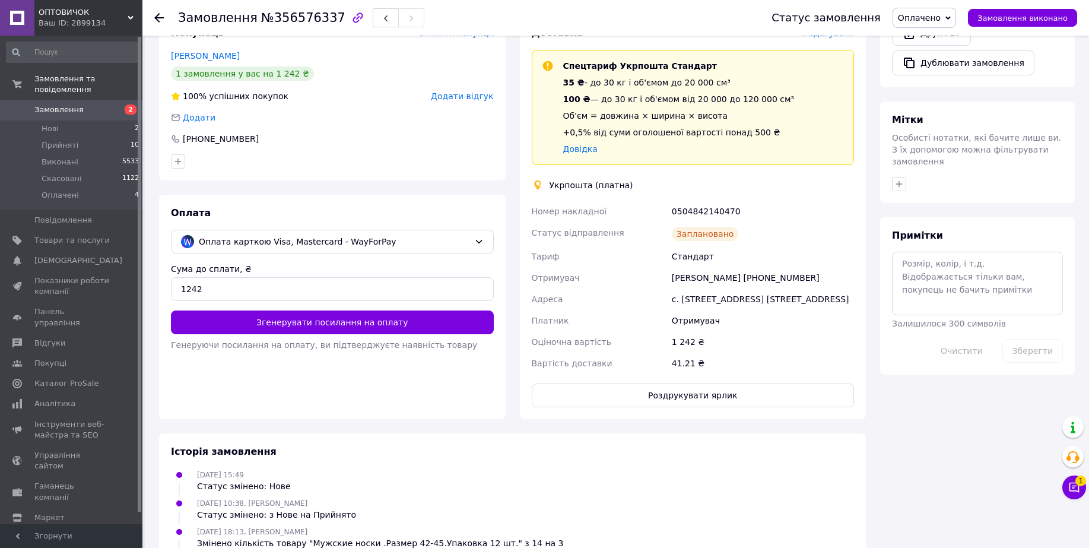
click at [157, 13] on icon at bounding box center [158, 17] width 9 height 9
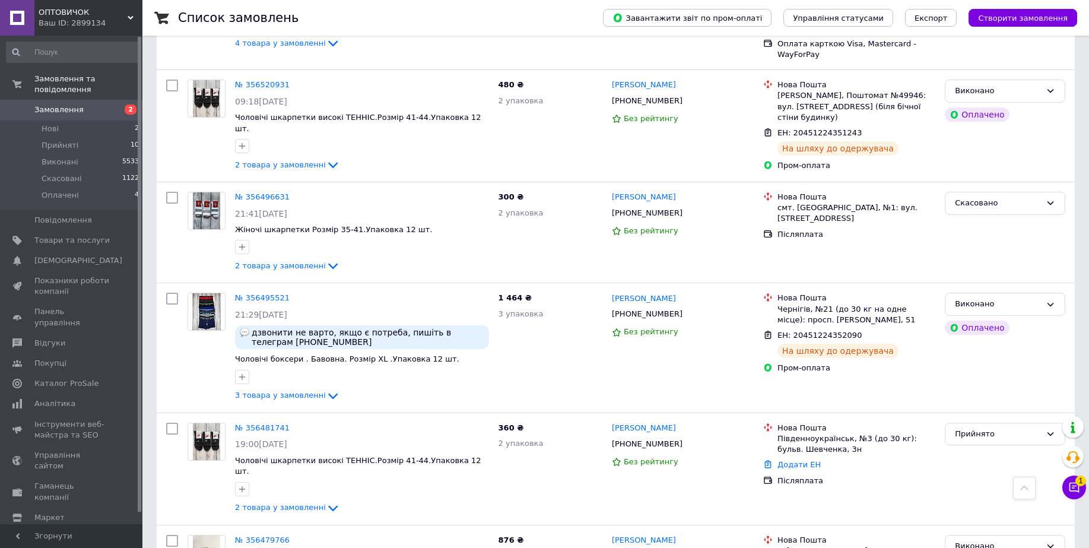
scroll to position [445, 0]
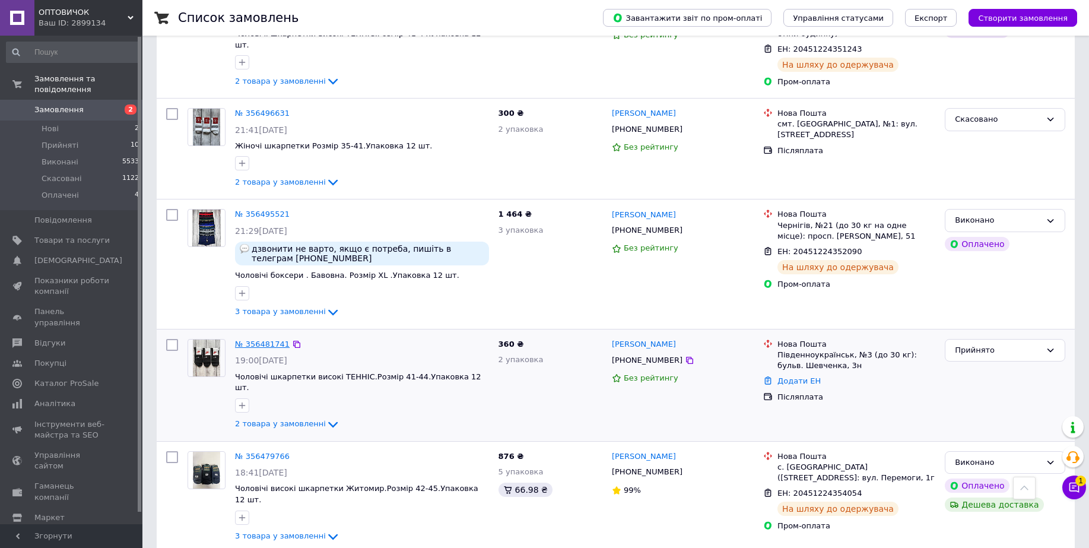
click at [250, 339] on link "№ 356481741" at bounding box center [262, 343] width 55 height 9
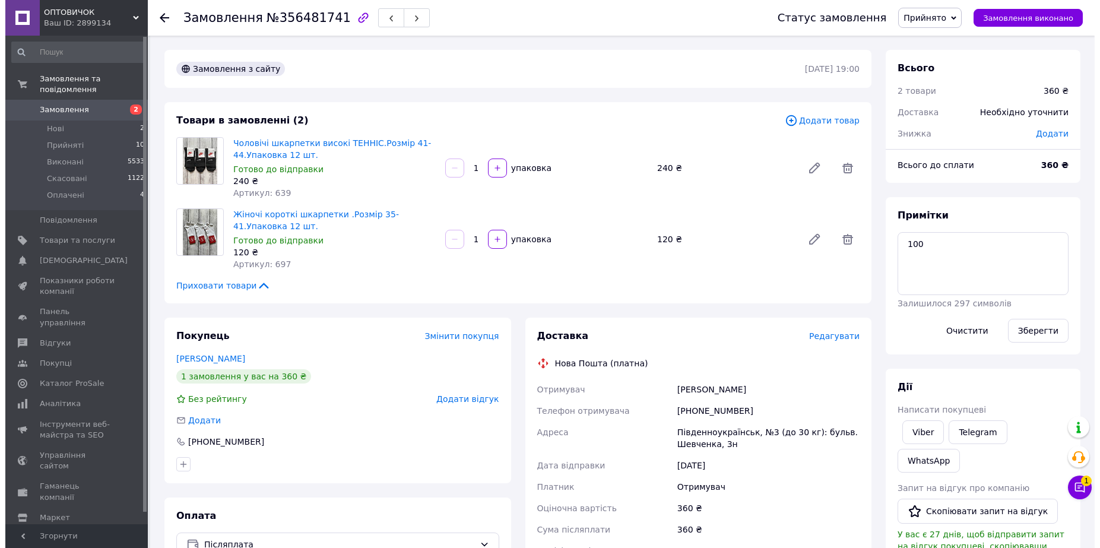
scroll to position [74, 0]
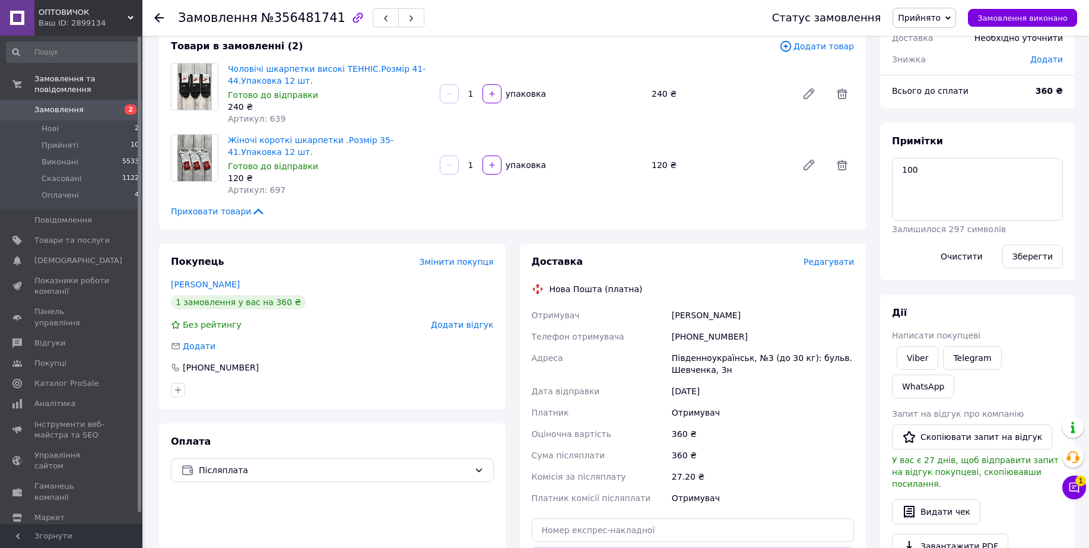
click at [837, 257] on span "Редагувати" at bounding box center [829, 261] width 50 height 9
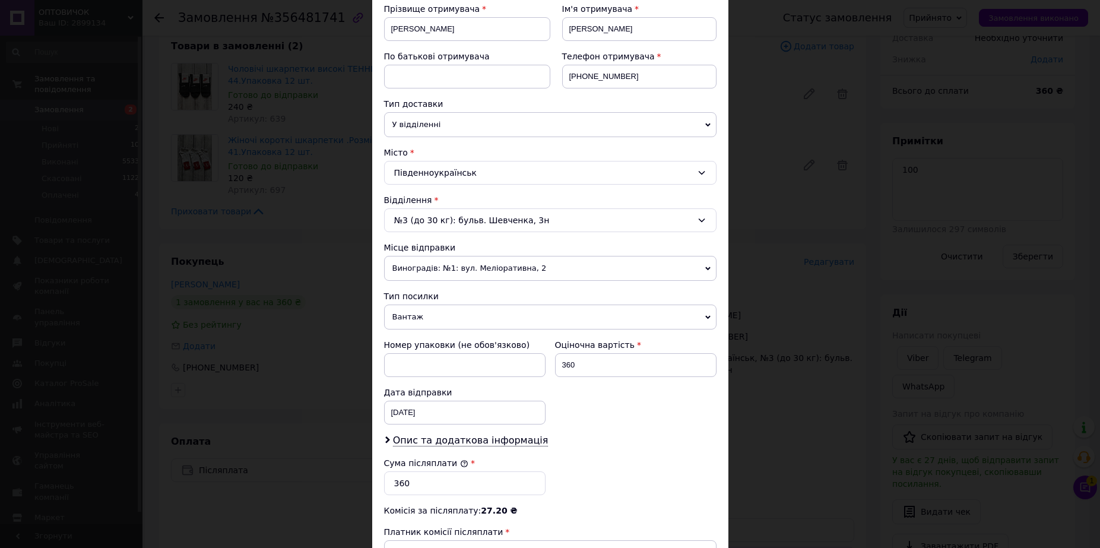
scroll to position [223, 0]
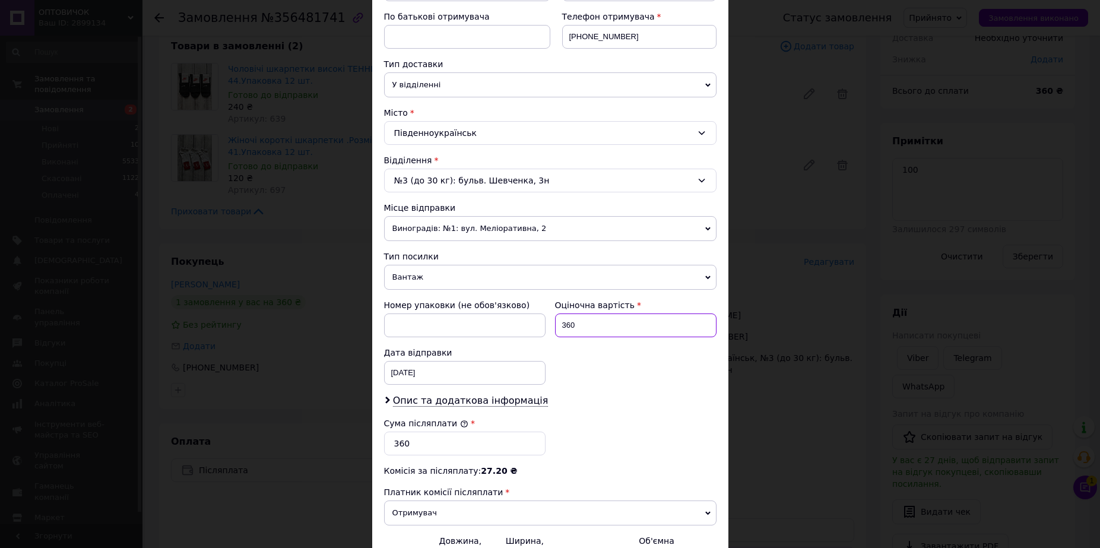
click at [565, 327] on input "360" at bounding box center [635, 325] width 161 height 24
type input "260"
click at [395, 444] on input "360" at bounding box center [464, 443] width 161 height 24
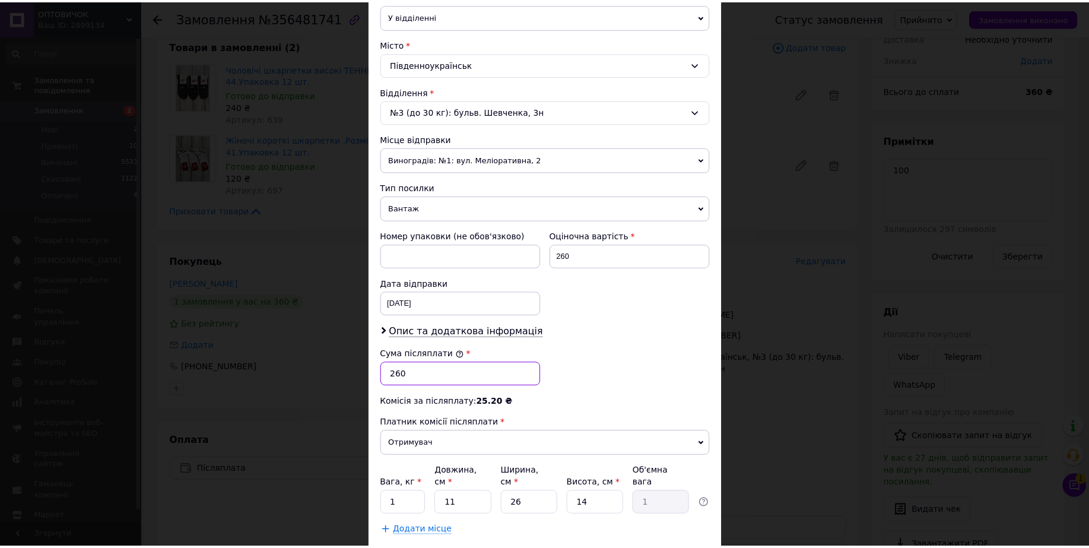
scroll to position [358, 0]
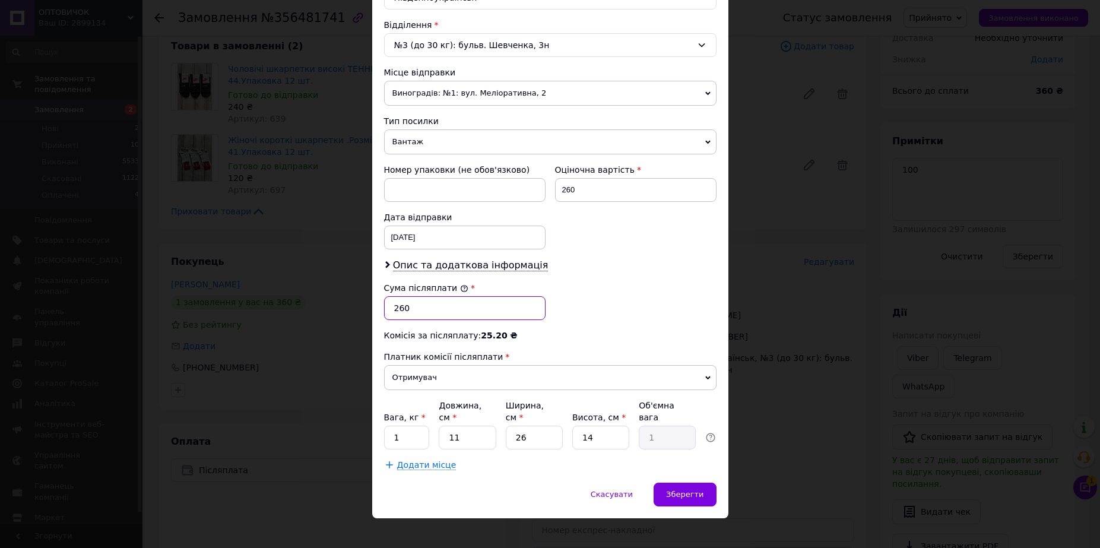
type input "260"
click at [414, 426] on input "1" at bounding box center [407, 438] width 46 height 24
type input "2"
click at [672, 487] on div "Зберегти" at bounding box center [684, 495] width 62 height 24
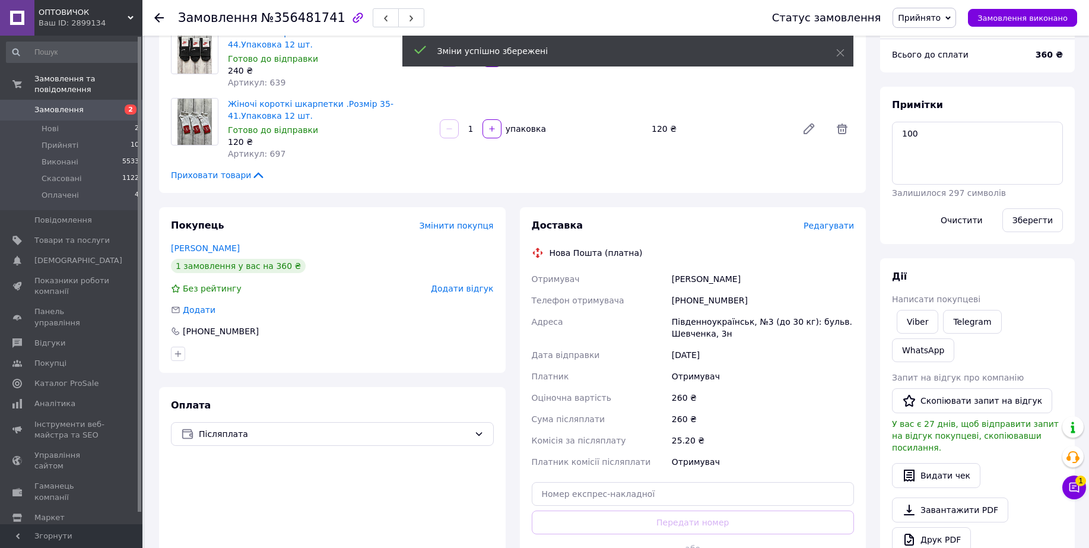
scroll to position [223, 0]
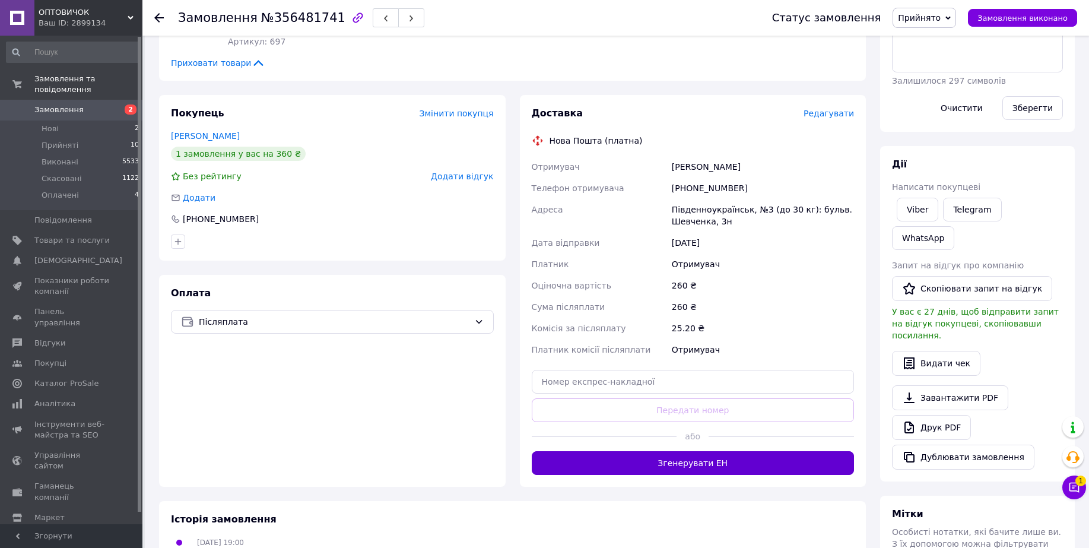
click at [658, 457] on button "Згенерувати ЕН" at bounding box center [693, 463] width 323 height 24
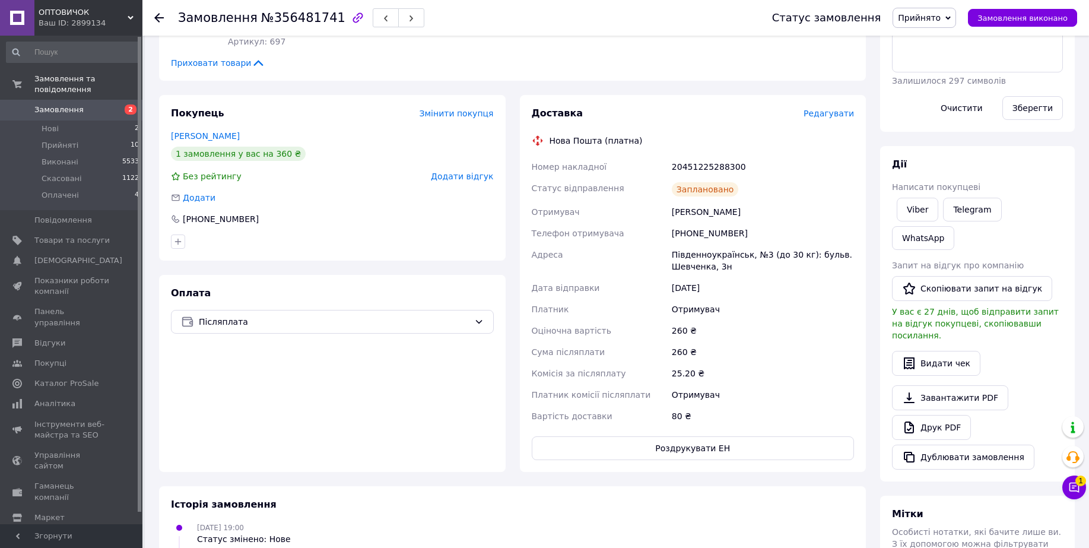
click at [161, 16] on icon at bounding box center [158, 17] width 9 height 9
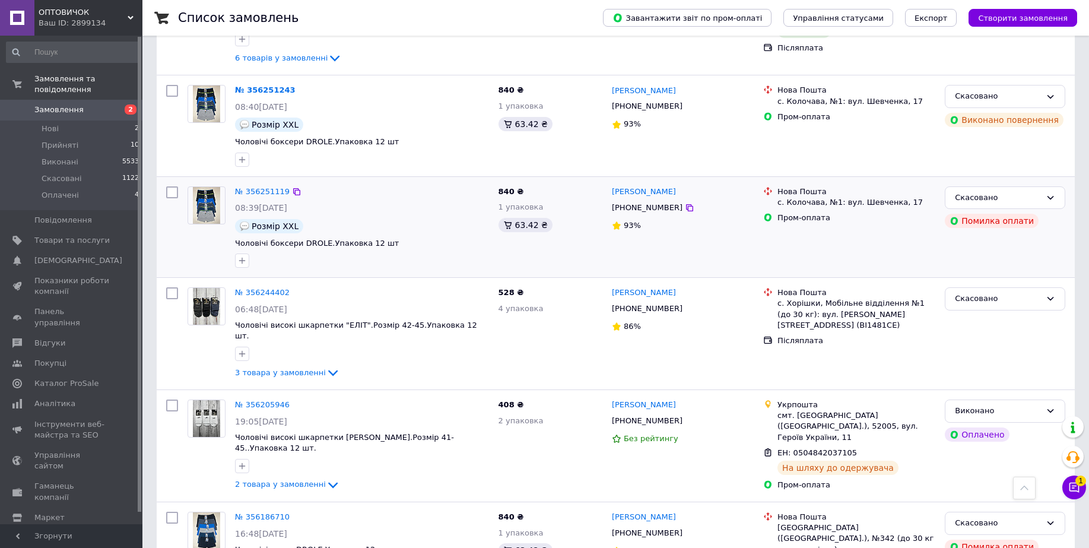
scroll to position [1749, 0]
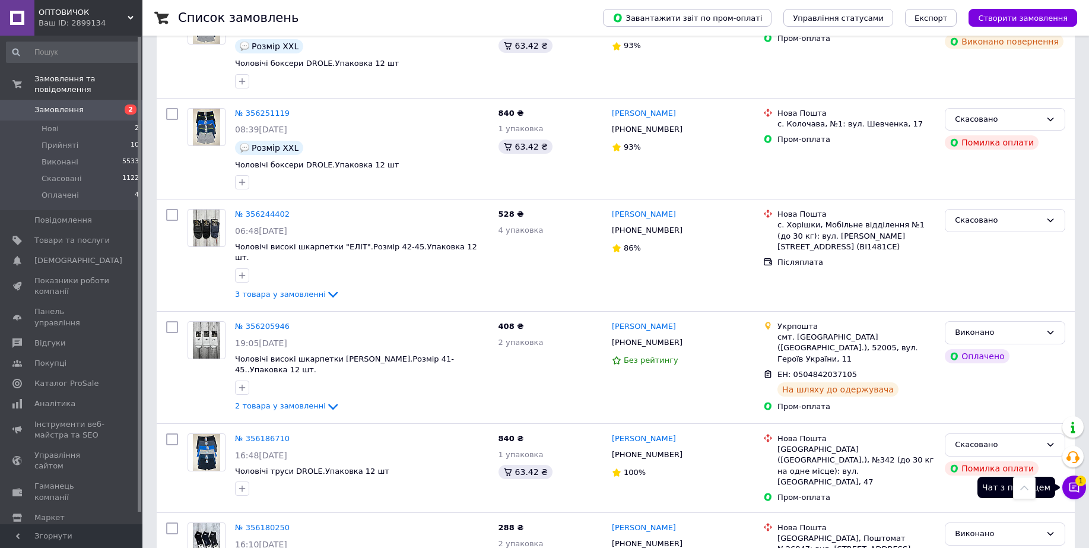
click at [1074, 488] on icon at bounding box center [1074, 487] width 12 height 12
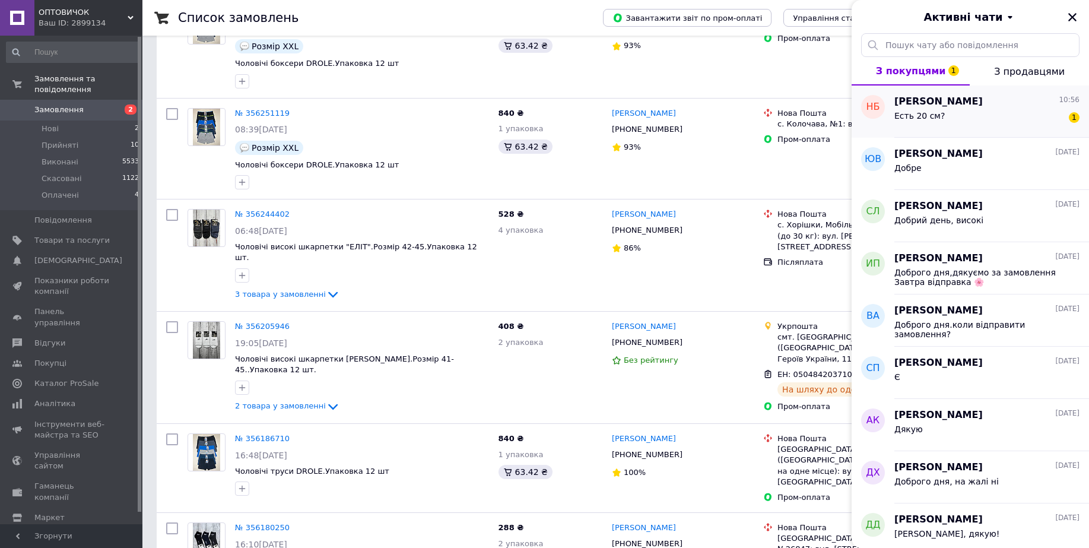
click at [935, 123] on div "Есть 20 см?" at bounding box center [919, 119] width 50 height 17
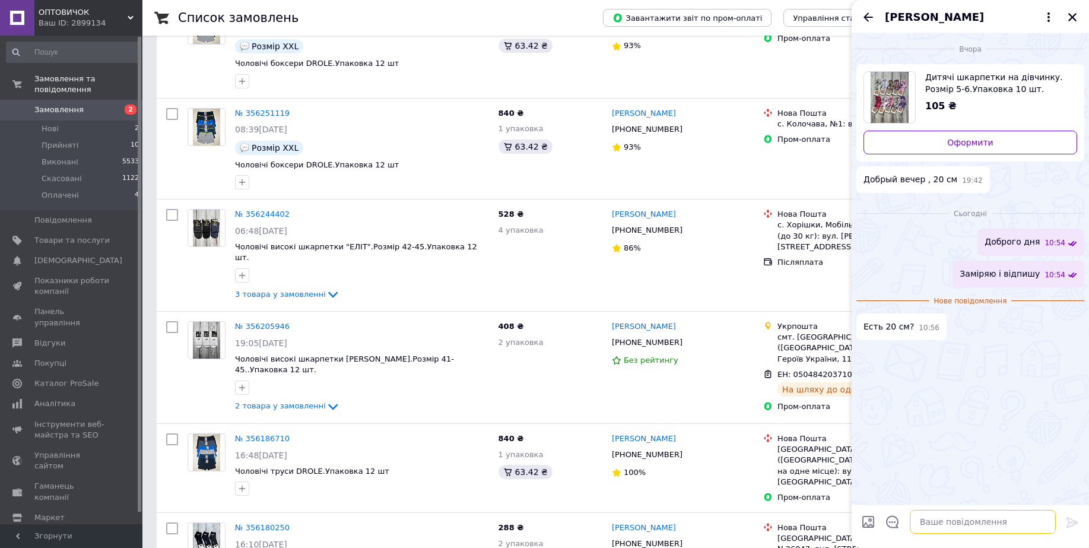
click at [977, 529] on textarea at bounding box center [983, 522] width 146 height 24
type textarea "на жаль,немає"
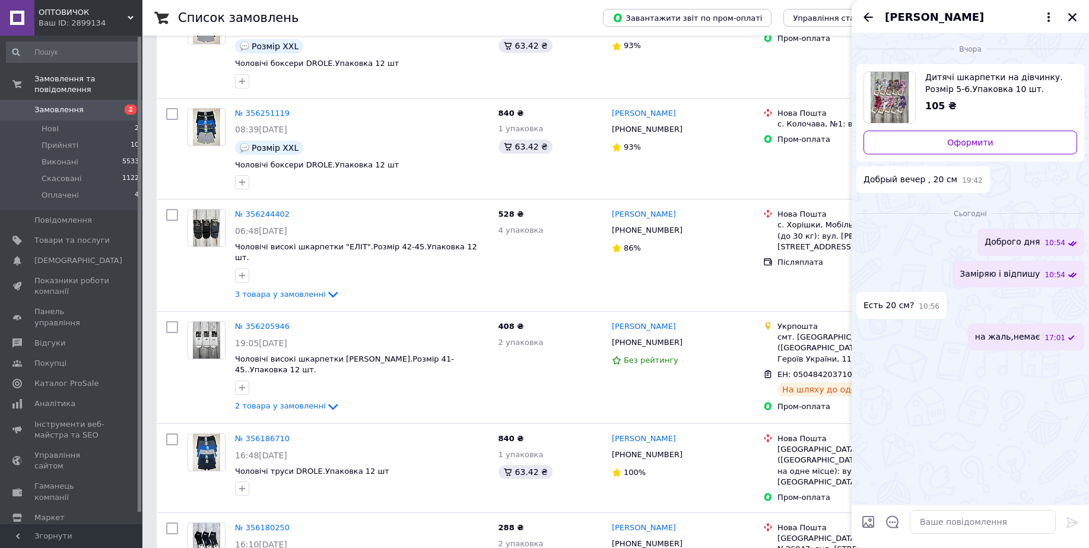
click at [1069, 22] on icon "Закрити" at bounding box center [1072, 17] width 11 height 11
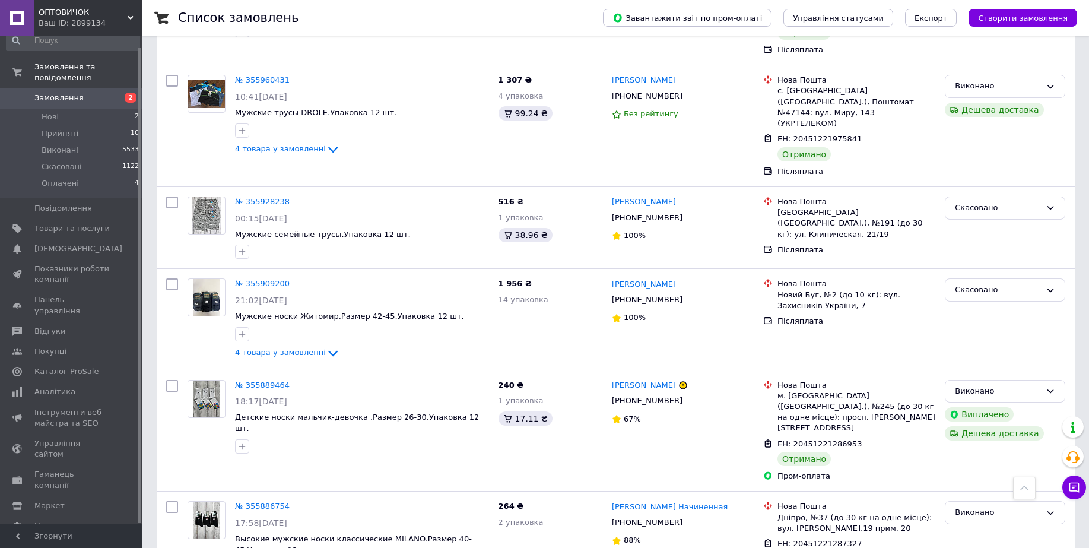
scroll to position [1737, 0]
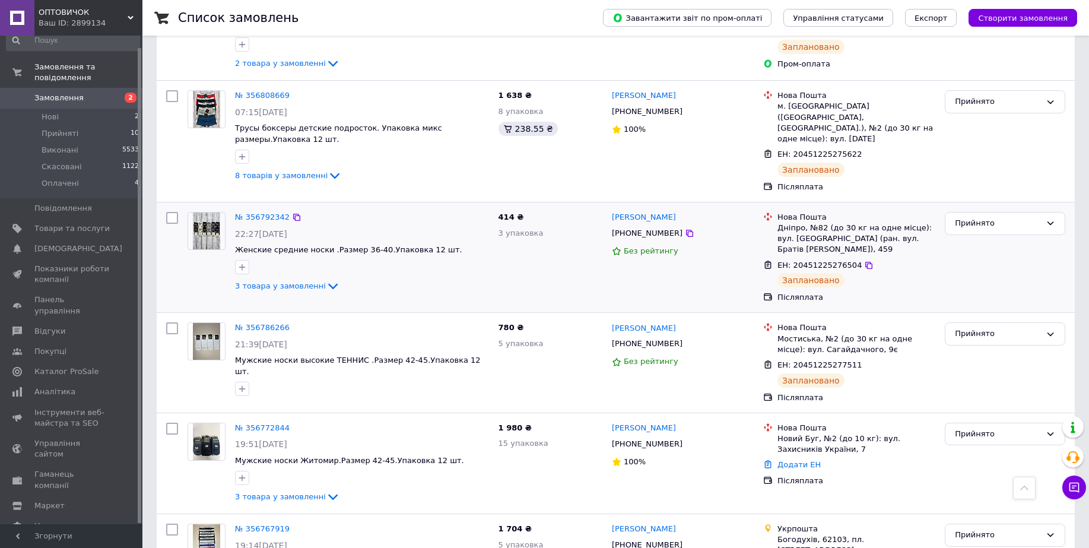
scroll to position [964, 0]
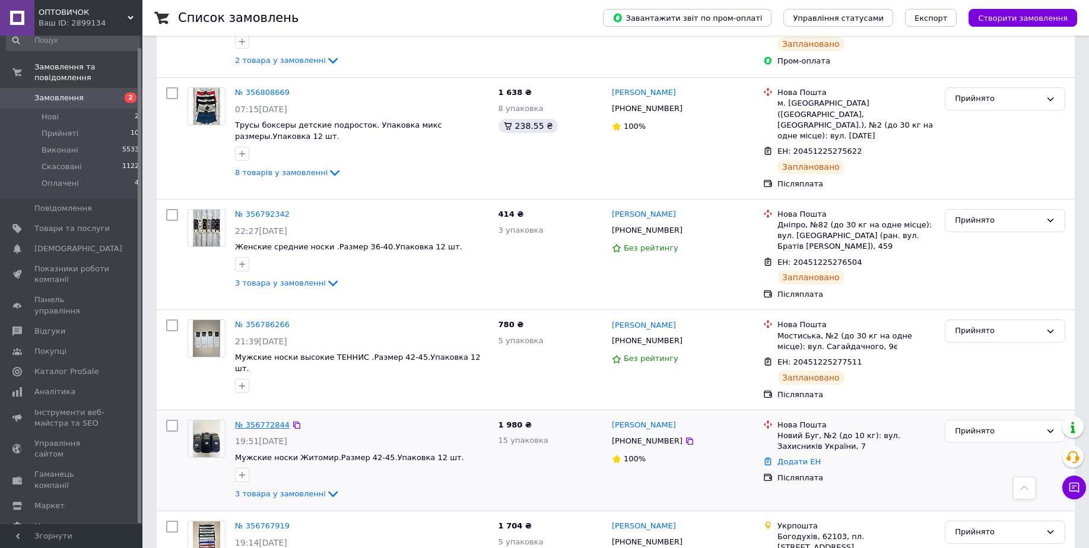
click at [249, 420] on link "№ 356772844" at bounding box center [262, 424] width 55 height 9
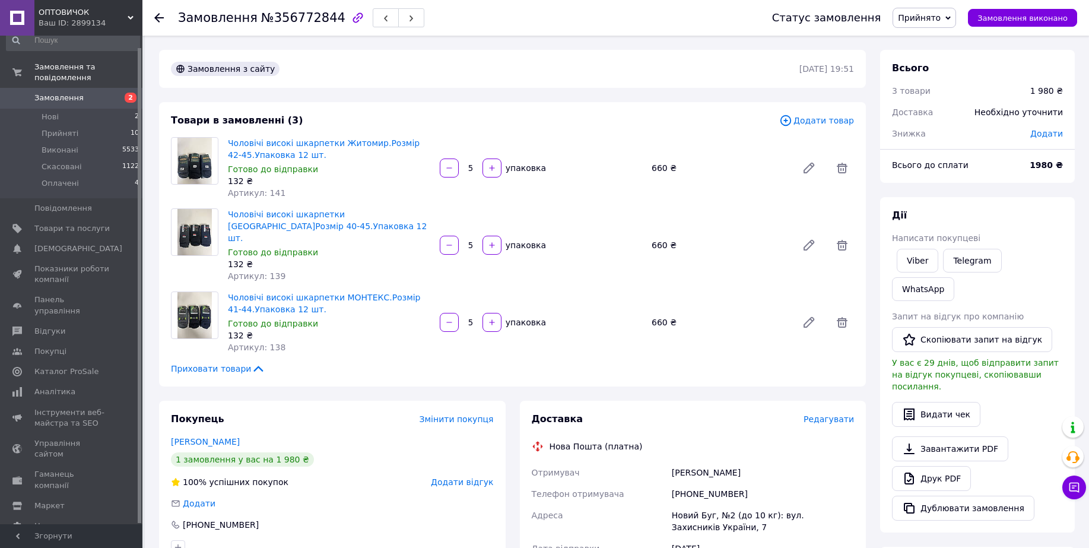
click at [933, 19] on span "Прийнято" at bounding box center [919, 17] width 43 height 9
click at [935, 78] on li "Оплачено" at bounding box center [924, 77] width 62 height 18
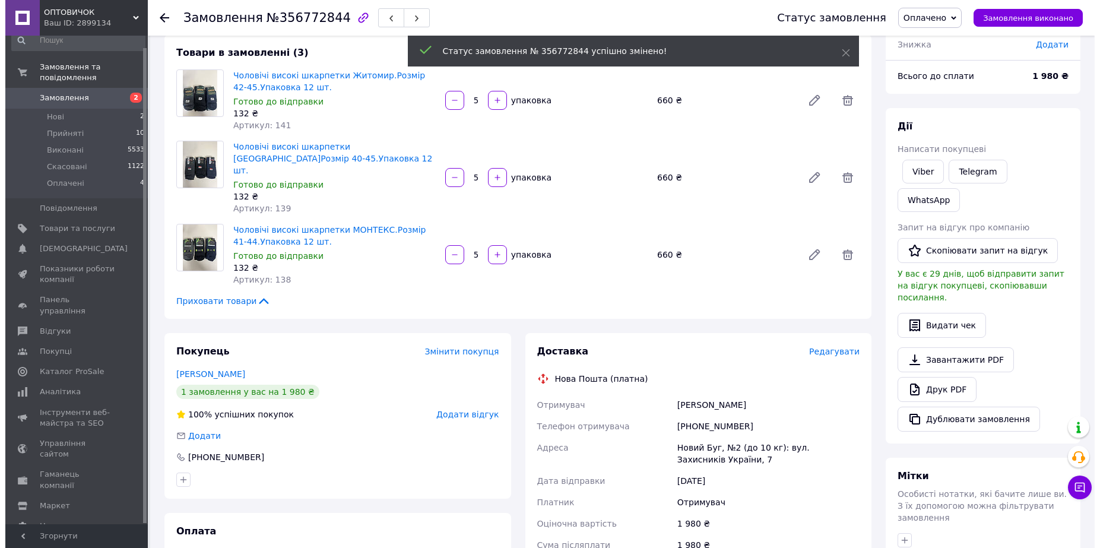
scroll to position [223, 0]
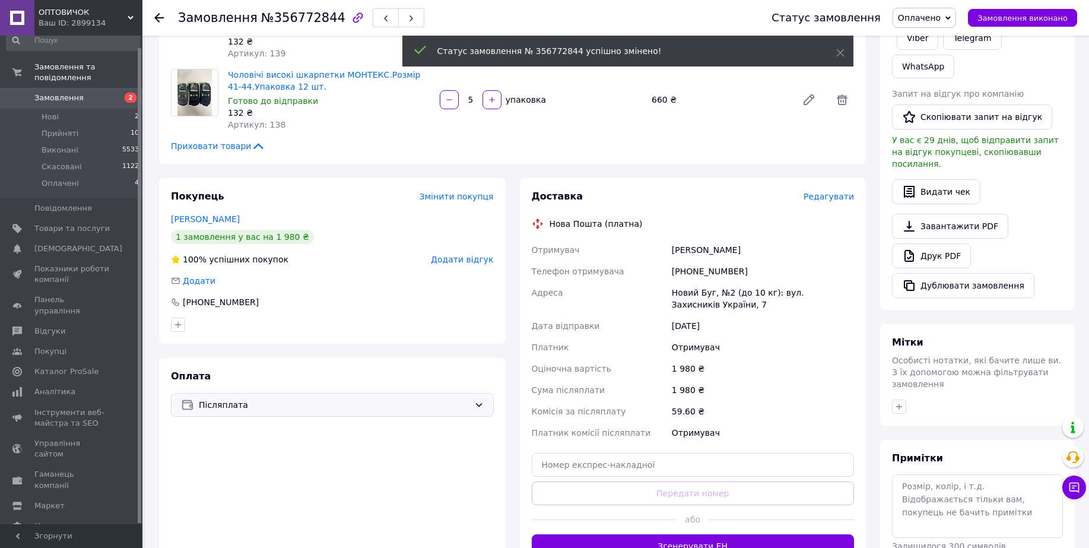
click at [330, 398] on span "Післяплата" at bounding box center [334, 404] width 271 height 13
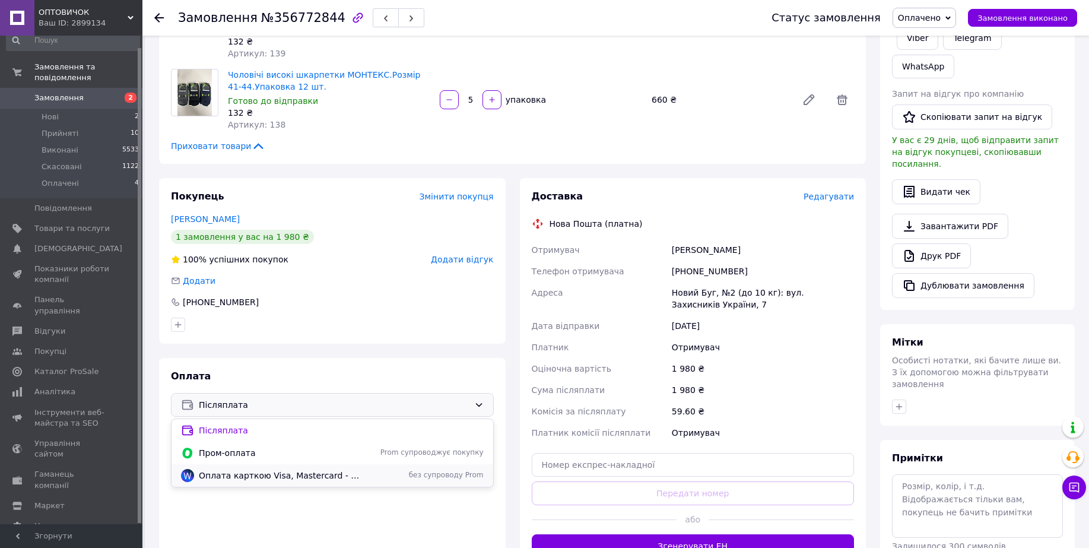
click at [274, 469] on span "Оплата карткою Visa, Mastercard - WayForPay" at bounding box center [280, 475] width 162 height 12
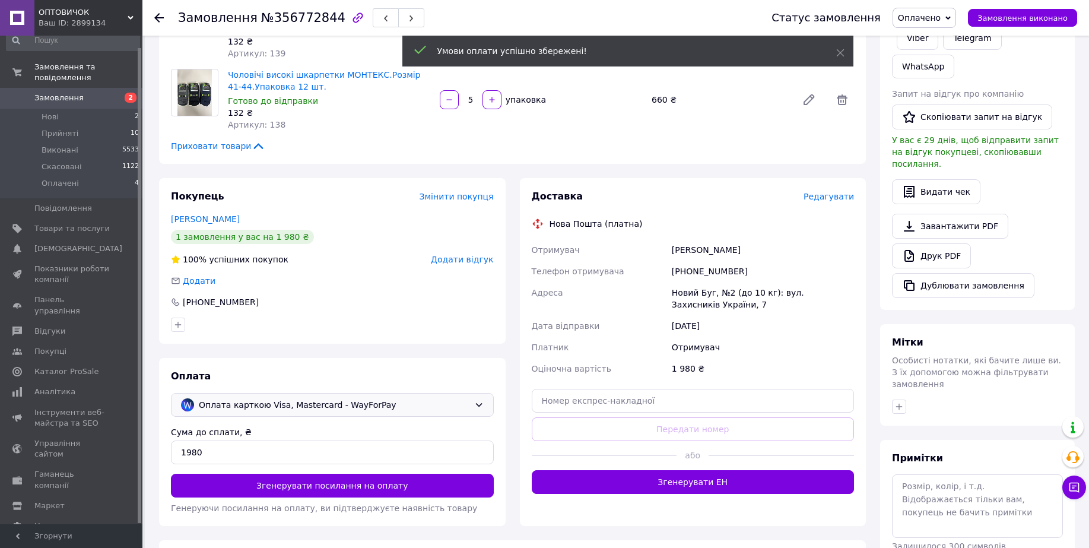
click at [824, 192] on span "Редагувати" at bounding box center [829, 196] width 50 height 9
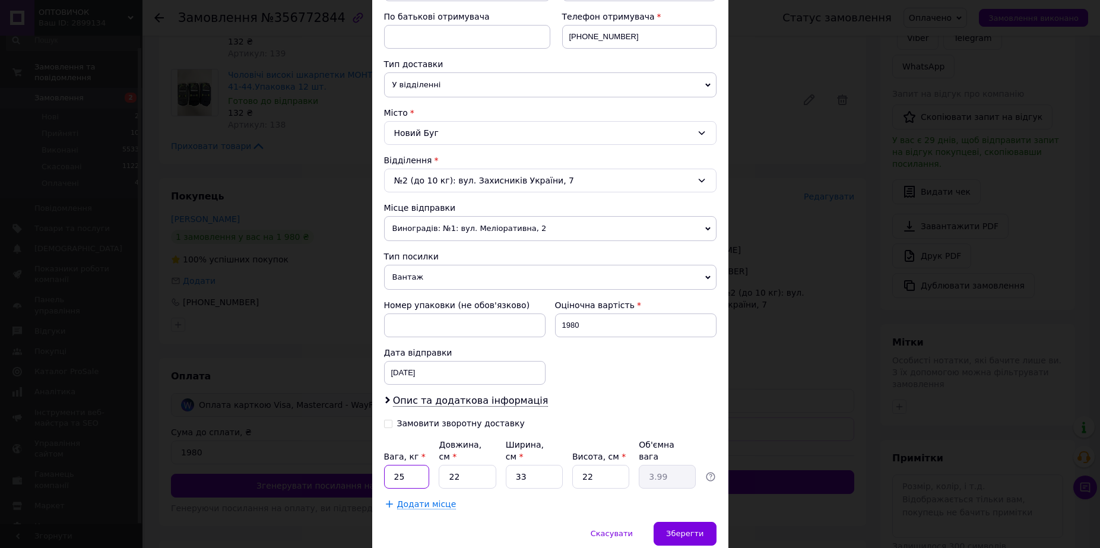
click at [404, 465] on input "25" at bounding box center [407, 477] width 46 height 24
type input "2"
type input "5"
click at [580, 323] on input "1980" at bounding box center [635, 325] width 161 height 24
type input "1"
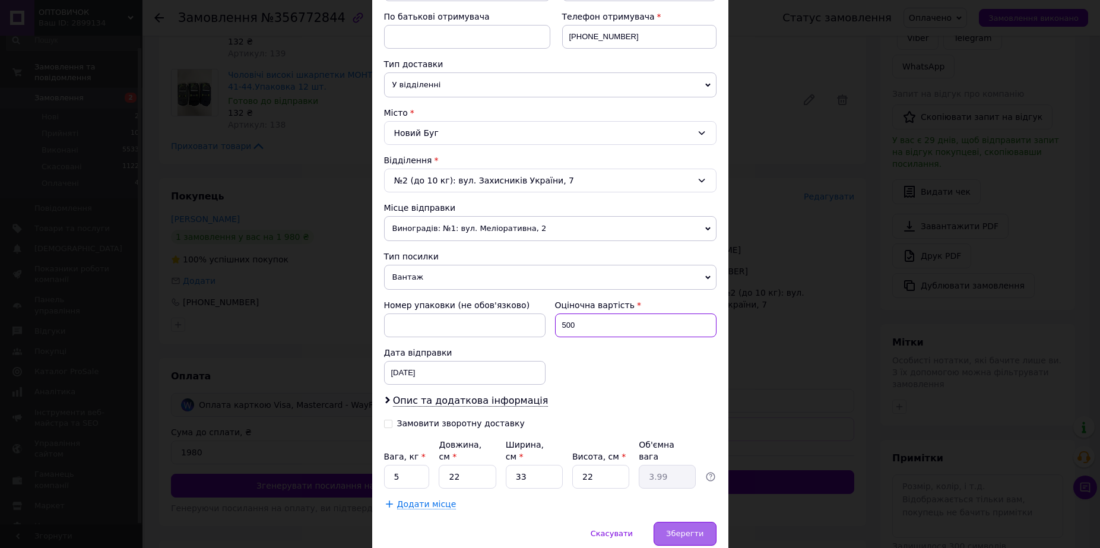
type input "500"
click at [694, 529] on span "Зберегти" at bounding box center [684, 533] width 37 height 9
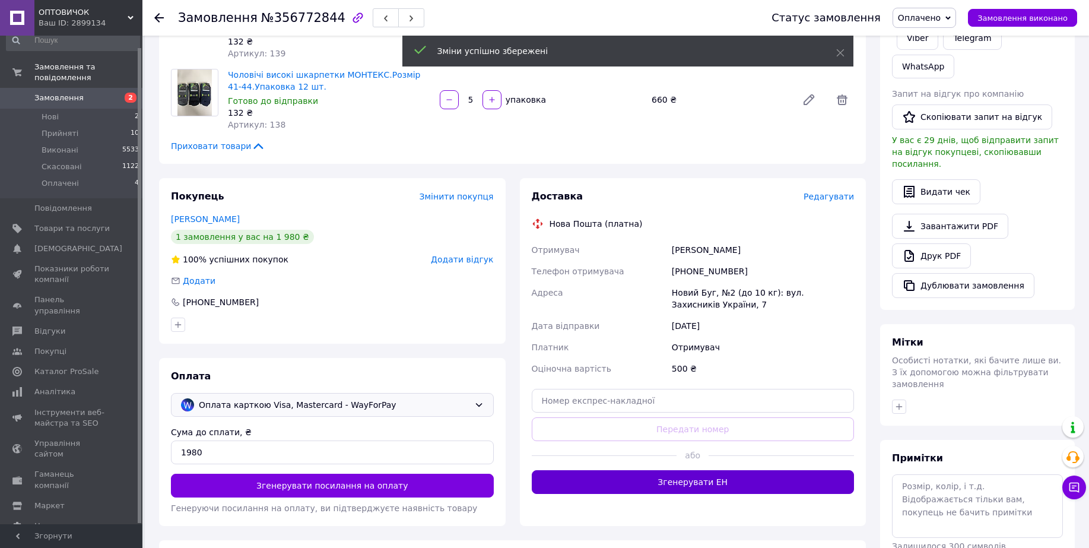
click at [659, 474] on button "Згенерувати ЕН" at bounding box center [693, 482] width 323 height 24
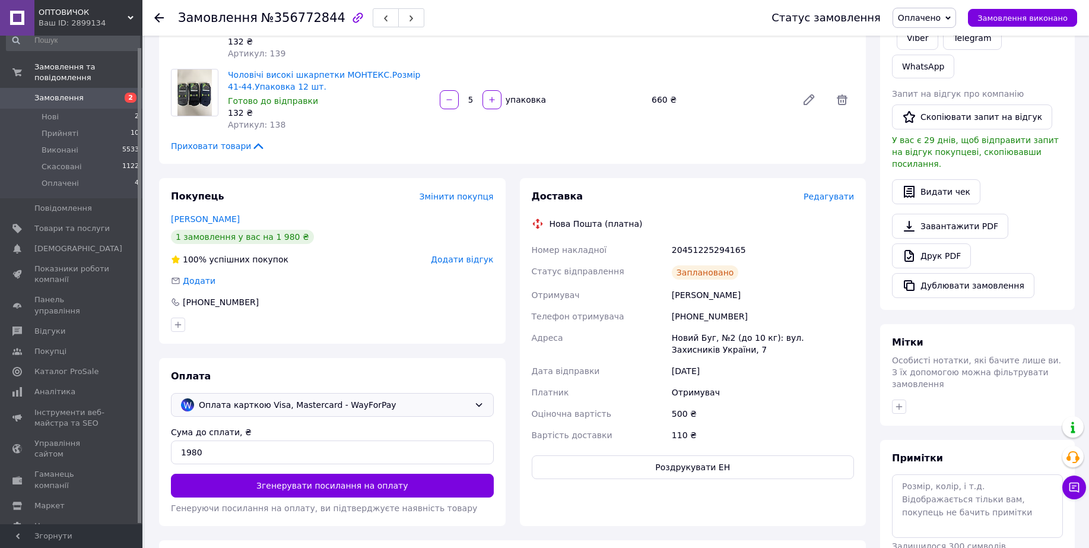
scroll to position [435, 0]
